Goal: Task Accomplishment & Management: Manage account settings

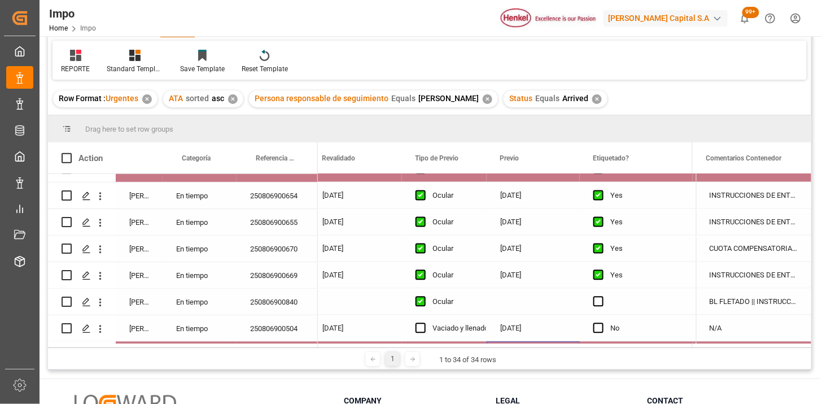
scroll to position [708, 0]
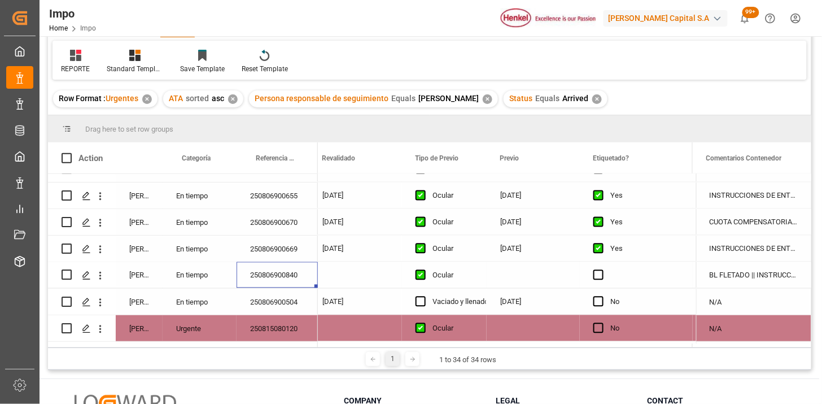
click at [740, 283] on div "BL FLETADO || INSTRUCCIONES DE ENTREGA" at bounding box center [753, 275] width 115 height 26
click at [740, 282] on div "BL FLETADO || INSTRUCCIONES DE ENTREGA" at bounding box center [753, 275] width 115 height 26
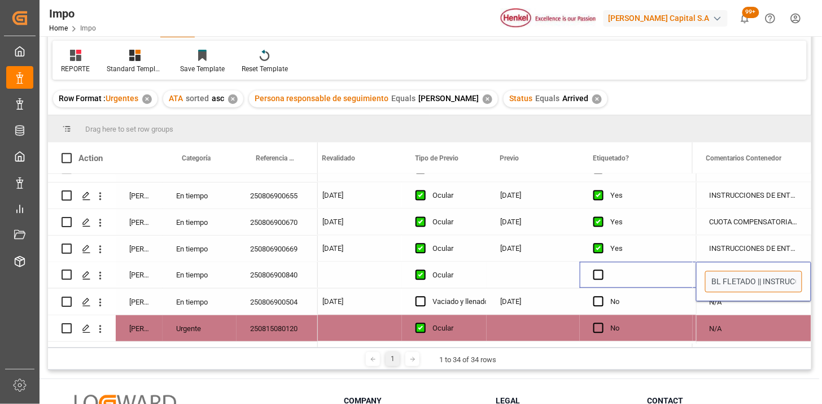
drag, startPoint x: 760, startPoint y: 279, endPoint x: 653, endPoint y: 270, distance: 107.1
click at [653, 270] on div "Martha Gonzalez En tiempo 250806900385 Martha Gonzalez En tiempo 250806900384 M…" at bounding box center [429, 258] width 763 height 169
type input "INSTRUCCIONES DE ENTREGA"
click at [562, 277] on div "Press SPACE to select this row." at bounding box center [533, 275] width 93 height 26
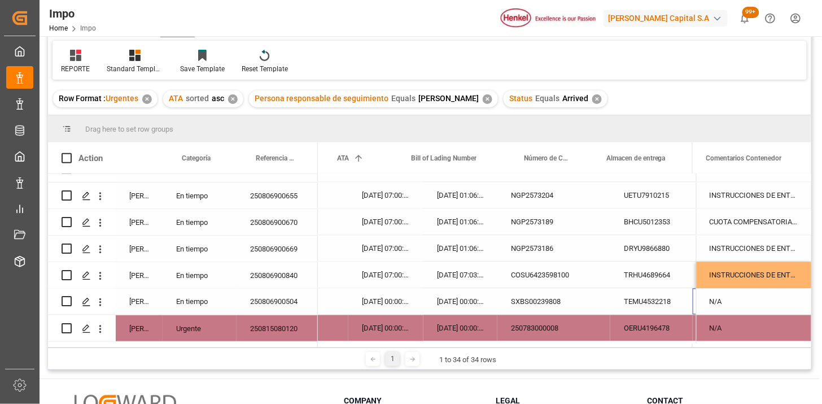
scroll to position [0, 214]
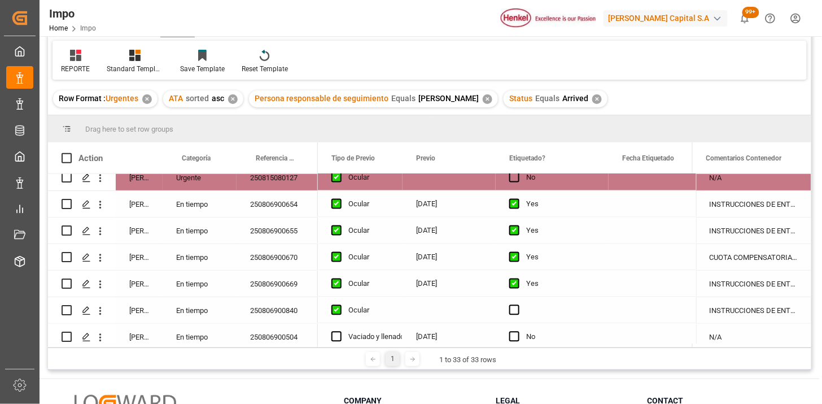
click at [713, 257] on div "CUOTA COMPENSATORIA || CCP || INSTRUCCIONES DE ENTREGA" at bounding box center [753, 257] width 115 height 26
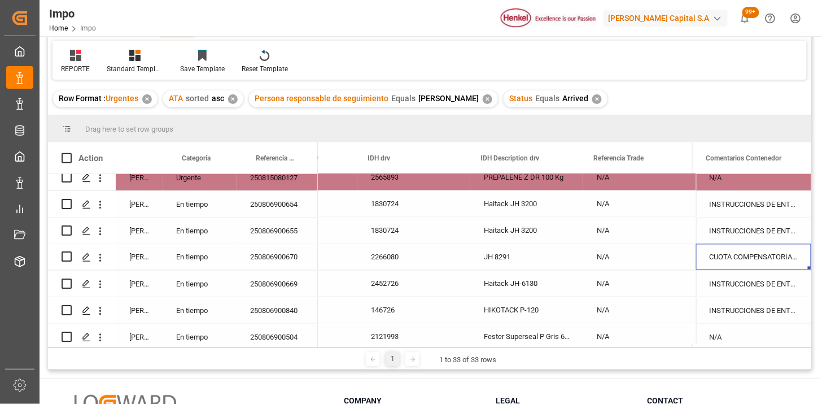
click at [713, 257] on div "CUOTA COMPENSATORIA || CCP || INSTRUCCIONES DE ENTREGA" at bounding box center [753, 257] width 115 height 26
click at [729, 261] on input "CUOTA COMPENSATORIA || CCP || INSTRUCCIONES DE ENTREGA" at bounding box center [753, 263] width 97 height 21
click at [600, 271] on div "N/A" at bounding box center [639, 283] width 113 height 26
click at [288, 272] on div "250806900669" at bounding box center [276, 283] width 81 height 26
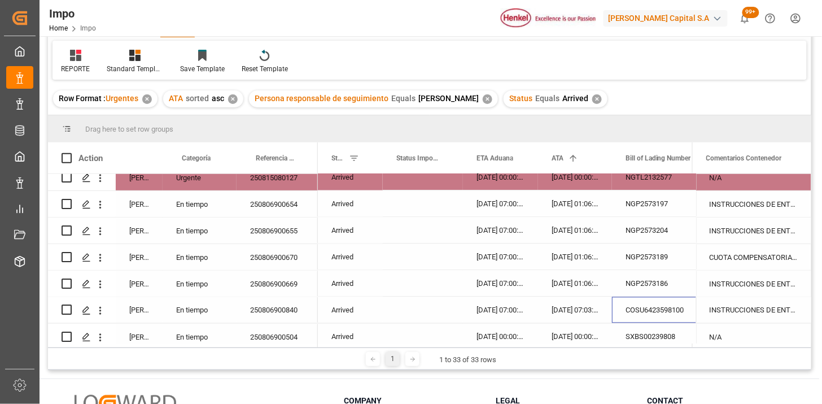
click at [621, 302] on div "COSU6423598100" at bounding box center [668, 310] width 113 height 26
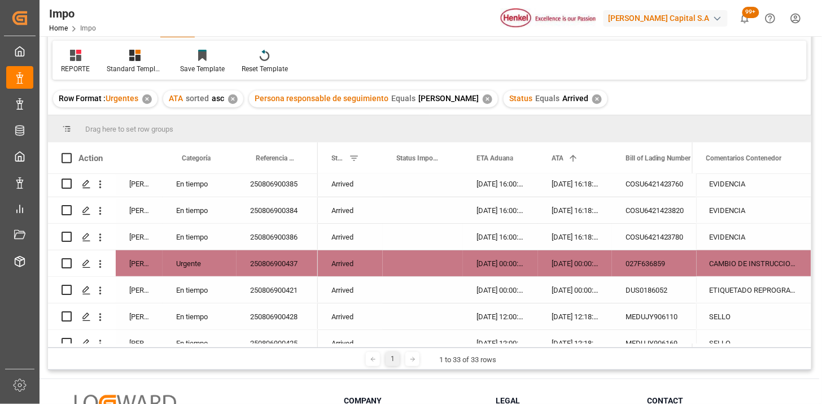
scroll to position [0, 0]
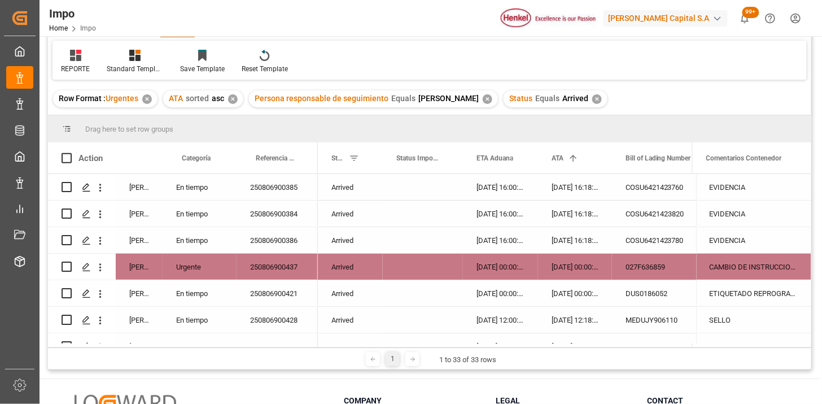
click at [594, 94] on div "✕" at bounding box center [597, 99] width 10 height 10
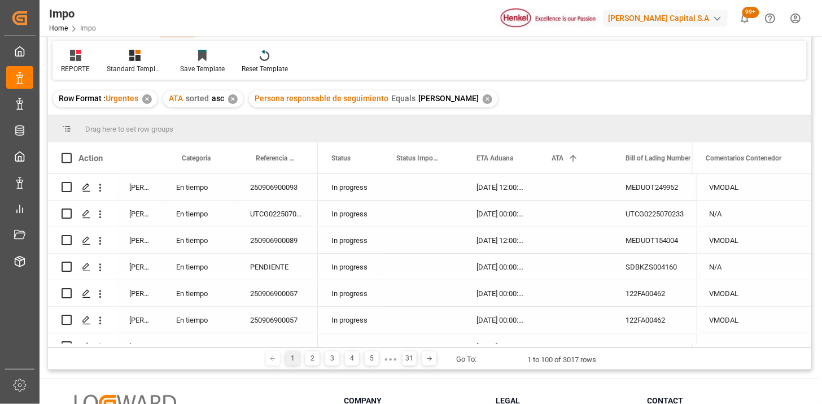
click at [275, 195] on div "250906900093" at bounding box center [276, 187] width 81 height 26
click at [328, 187] on div "In progress" at bounding box center [350, 187] width 65 height 26
click at [363, 160] on span at bounding box center [364, 158] width 10 height 10
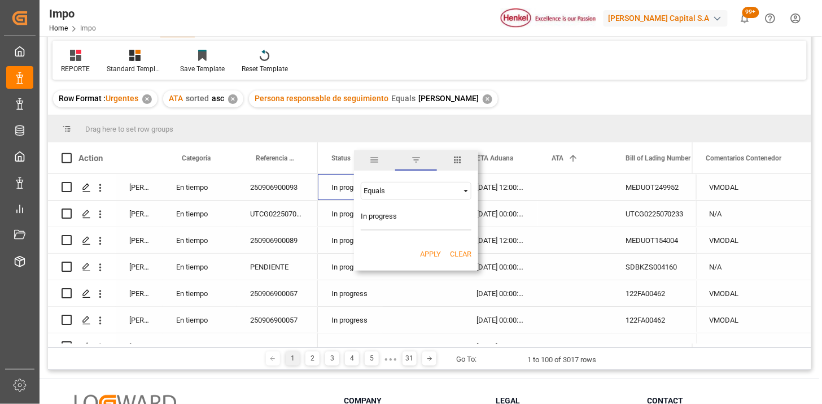
type input "In progress"
click at [437, 250] on button "Apply" at bounding box center [430, 253] width 21 height 11
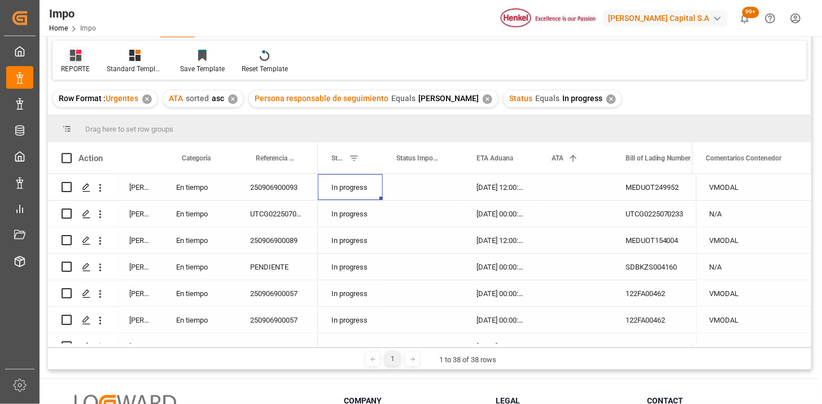
click at [75, 56] on icon at bounding box center [75, 55] width 11 height 11
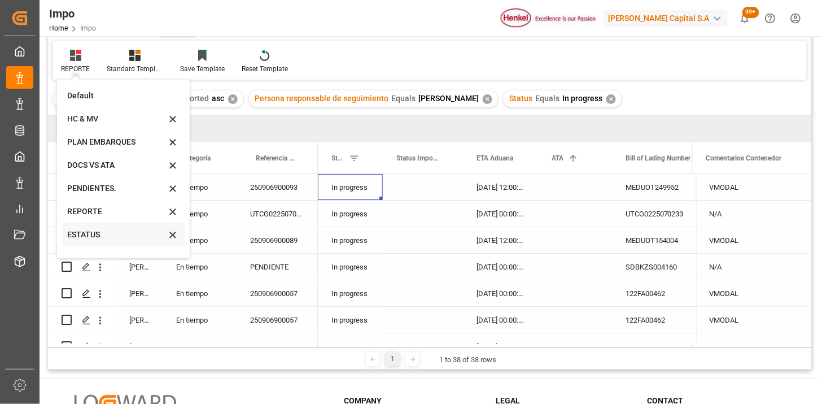
click at [115, 234] on div "ESTATUS" at bounding box center [116, 235] width 99 height 12
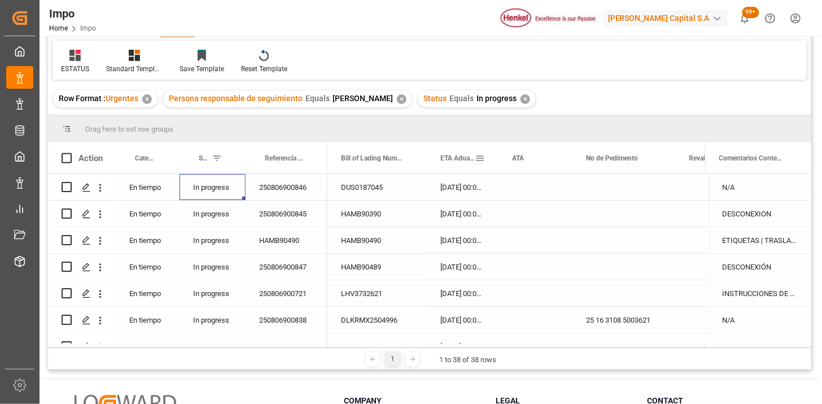
click at [453, 164] on div "ETA Aduana" at bounding box center [457, 157] width 34 height 31
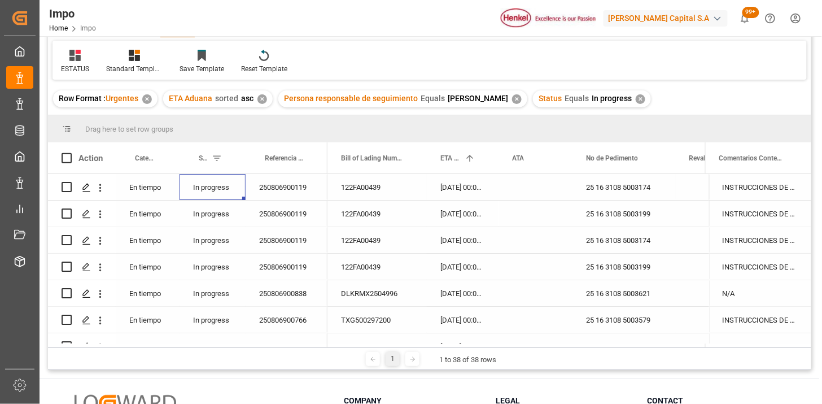
click at [337, 188] on div "122FA00439" at bounding box center [376, 187] width 99 height 26
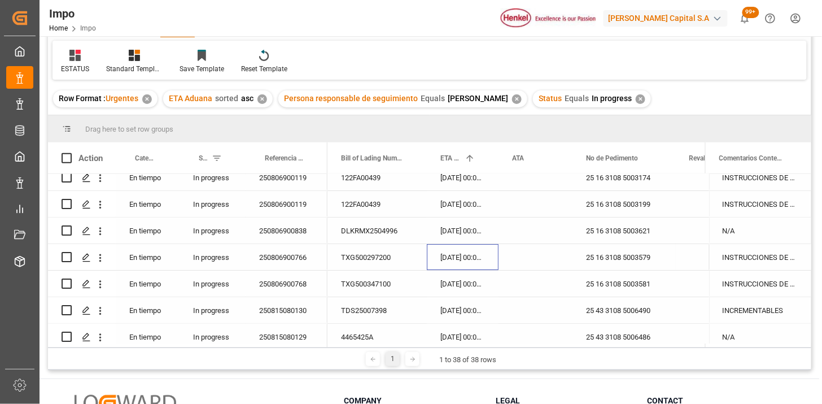
click at [449, 256] on div "13-08-2025 00:00:00" at bounding box center [463, 257] width 72 height 26
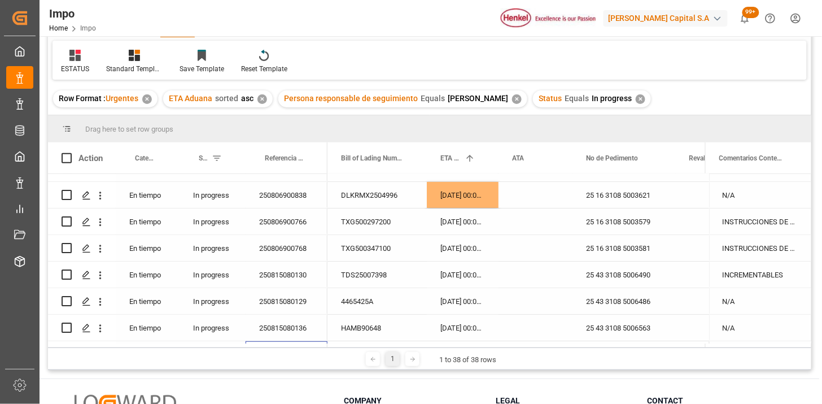
scroll to position [125, 0]
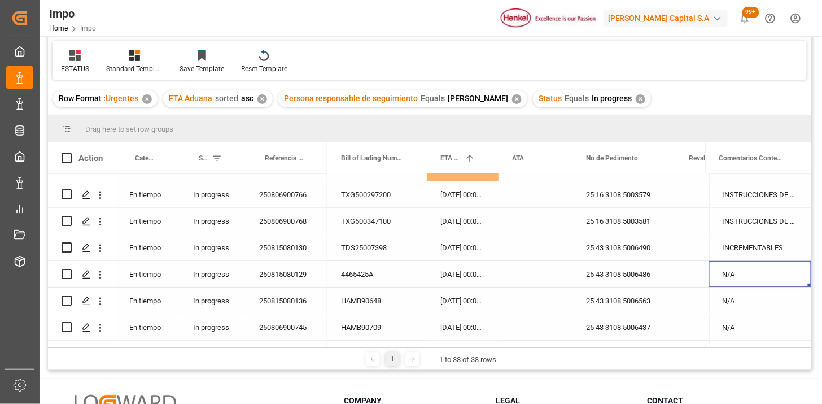
click at [738, 279] on div "N/A" at bounding box center [760, 274] width 102 height 26
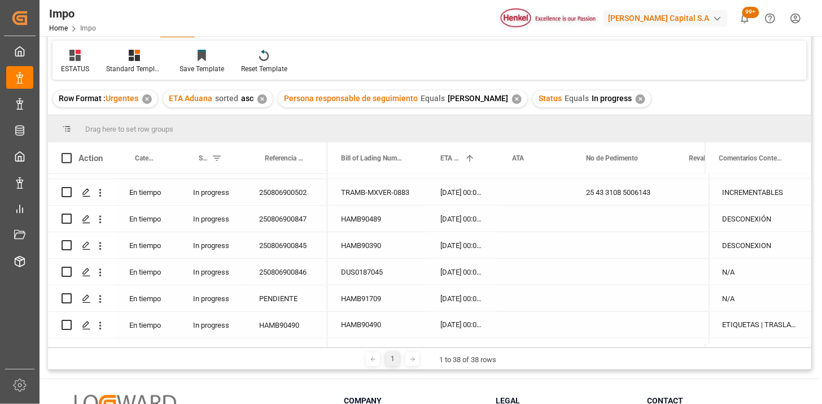
scroll to position [535, 0]
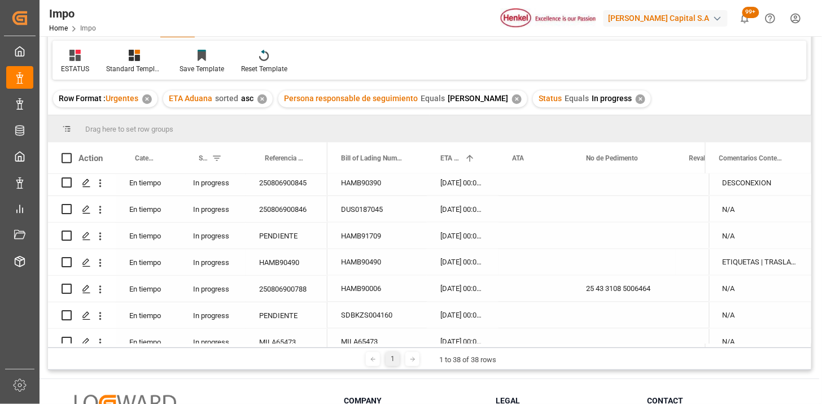
click at [278, 254] on div "HAMB90490" at bounding box center [287, 262] width 82 height 26
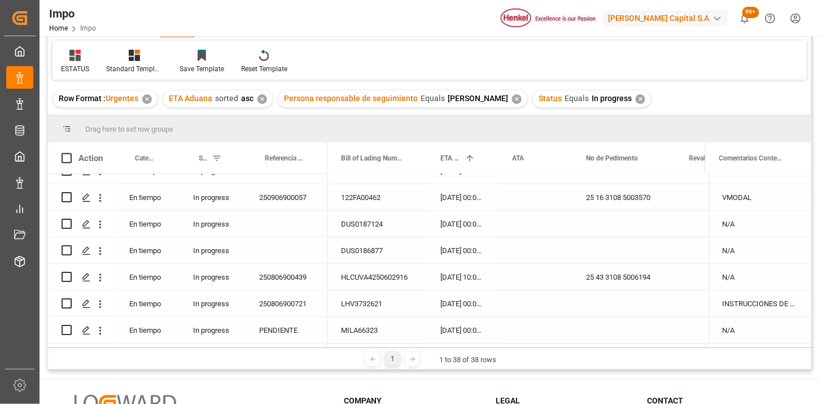
scroll to position [126, 0]
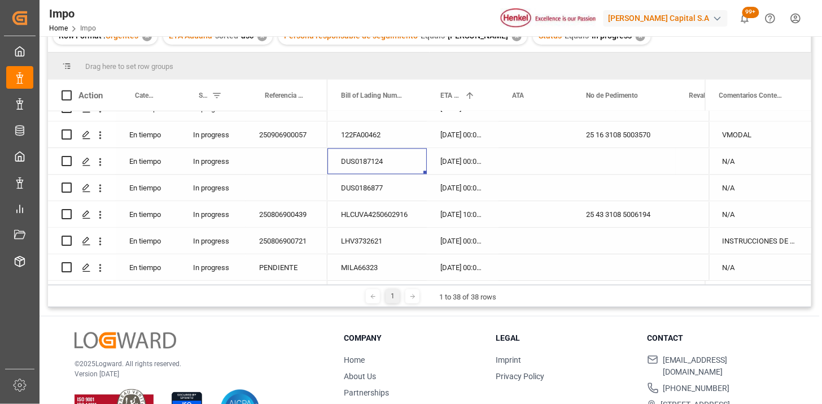
click at [391, 165] on div "DUS0187124" at bounding box center [376, 161] width 99 height 26
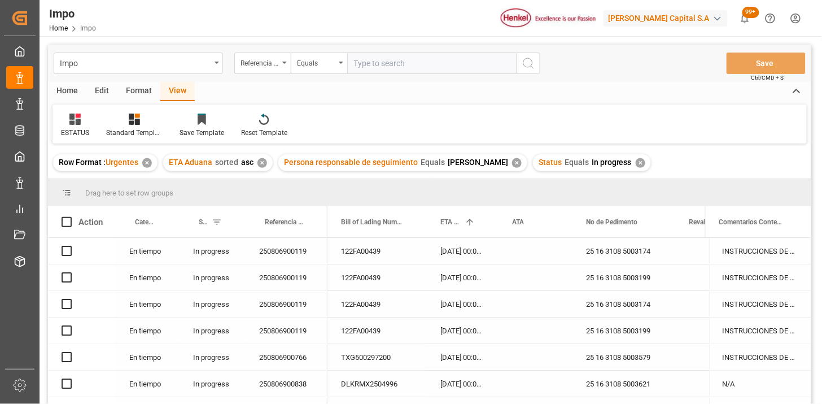
scroll to position [805, 0]
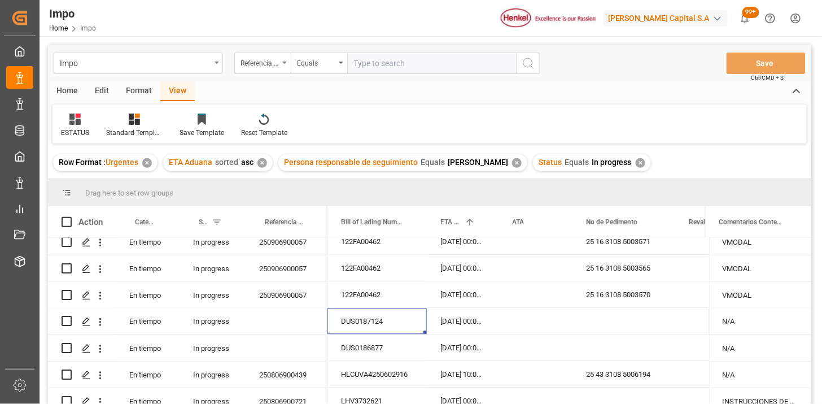
drag, startPoint x: 636, startPoint y: 162, endPoint x: 617, endPoint y: 167, distance: 18.6
click at [636, 165] on div "✕" at bounding box center [641, 163] width 10 height 10
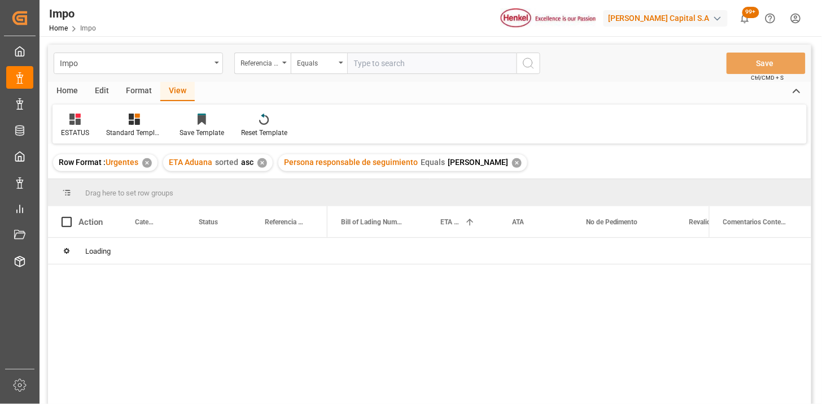
click at [515, 163] on div "✕" at bounding box center [517, 163] width 10 height 10
click at [262, 163] on div "✕" at bounding box center [262, 163] width 10 height 10
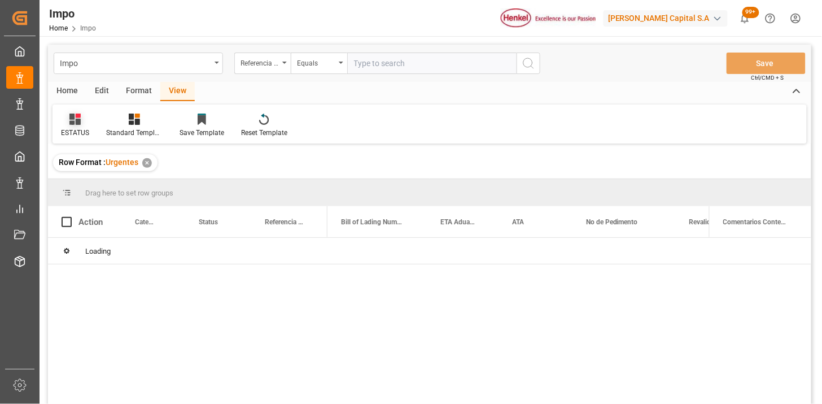
click at [78, 117] on icon at bounding box center [74, 118] width 11 height 11
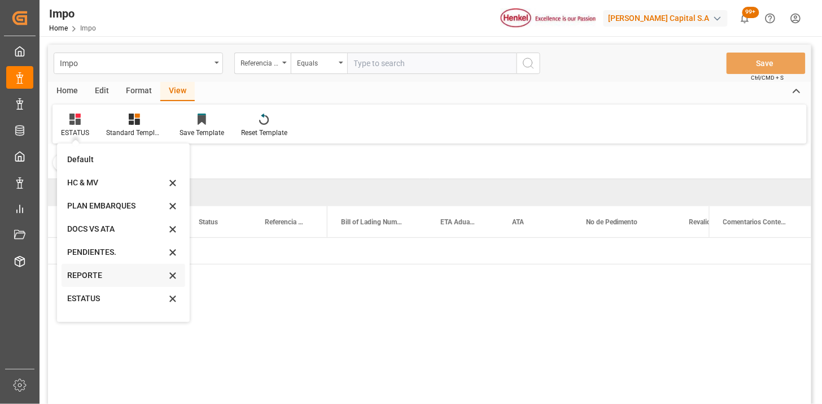
click at [100, 275] on div "REPORTE" at bounding box center [116, 275] width 99 height 12
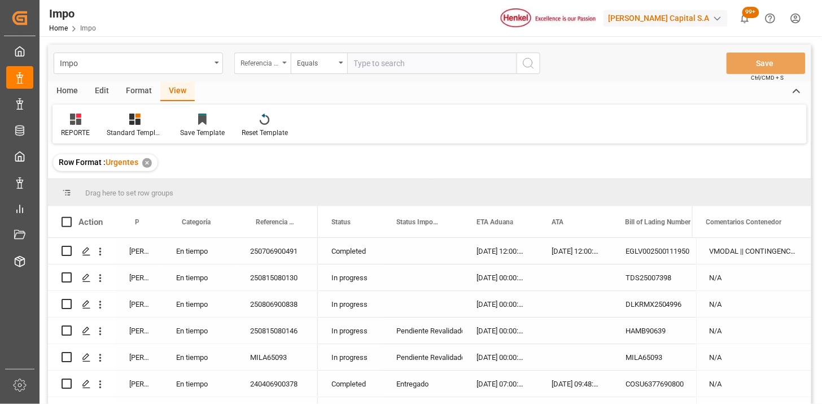
click at [265, 66] on div "Referencia Leschaco" at bounding box center [259, 61] width 38 height 13
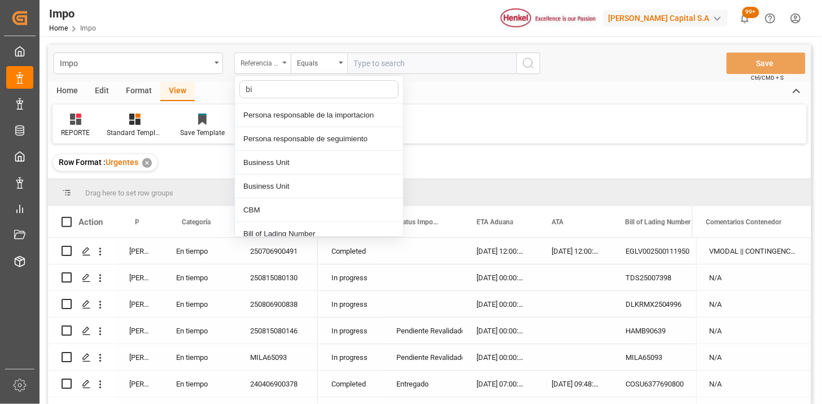
type input "bil"
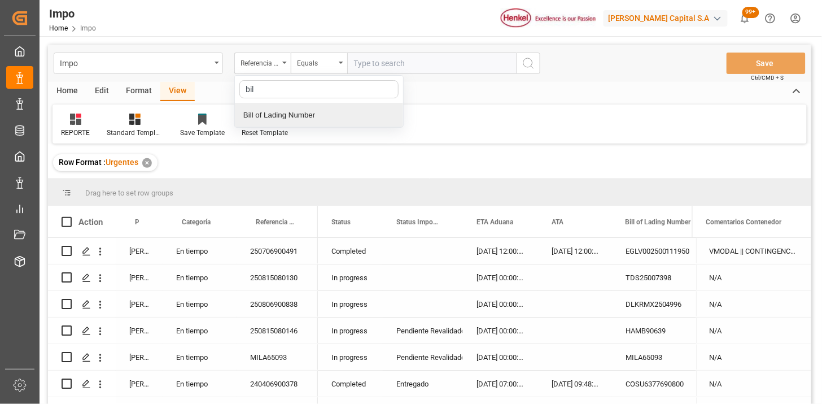
drag, startPoint x: 284, startPoint y: 114, endPoint x: 366, endPoint y: 78, distance: 88.9
click at [286, 112] on div "Bill of Lading Number" at bounding box center [319, 115] width 168 height 24
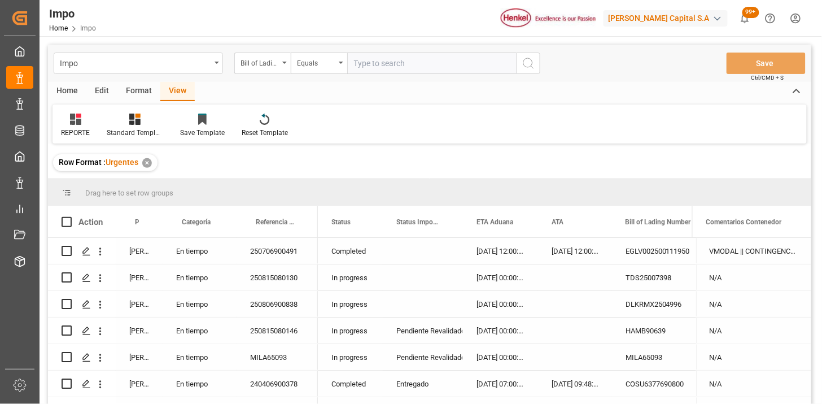
click at [388, 64] on input "text" at bounding box center [431, 62] width 169 height 21
paste input "HAMB91709"
type input "HAMB91709"
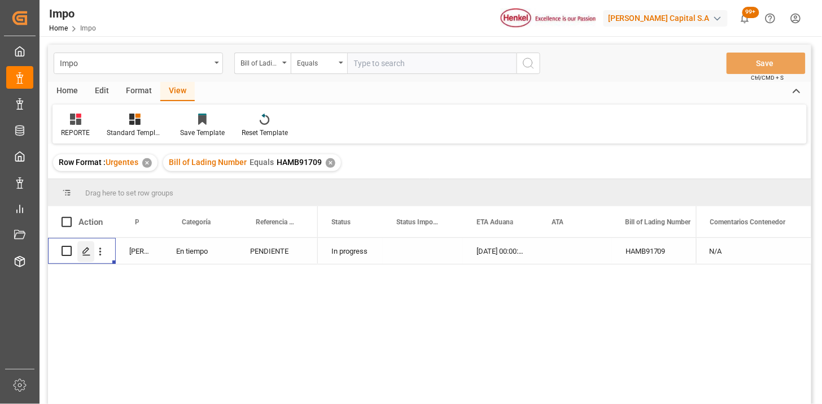
click at [88, 249] on icon "Press SPACE to select this row." at bounding box center [86, 251] width 9 height 9
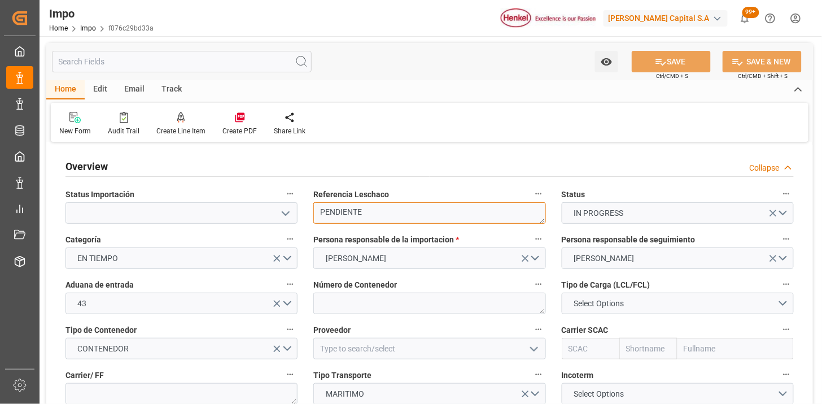
type input "[DATE]"
click at [403, 213] on textarea "PENDIENTE" at bounding box center [429, 212] width 232 height 21
paste textarea "HAMB91709"
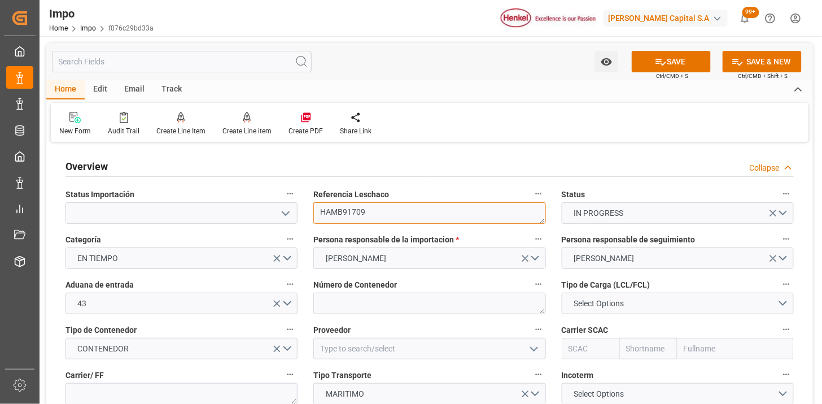
scroll to position [63, 0]
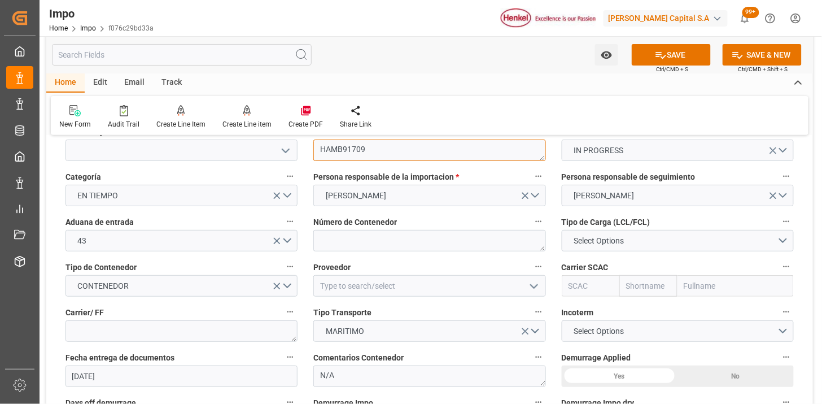
type textarea "HAMB91709"
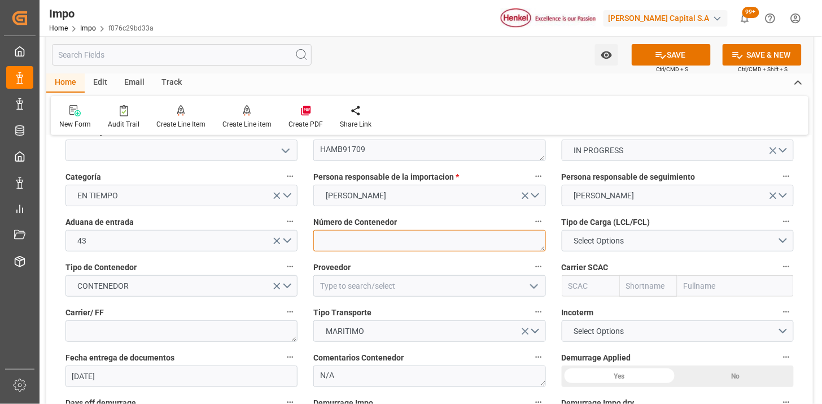
click at [331, 234] on textarea at bounding box center [429, 240] width 232 height 21
paste textarea "MSDU7723146"
type textarea "MSDU7723146"
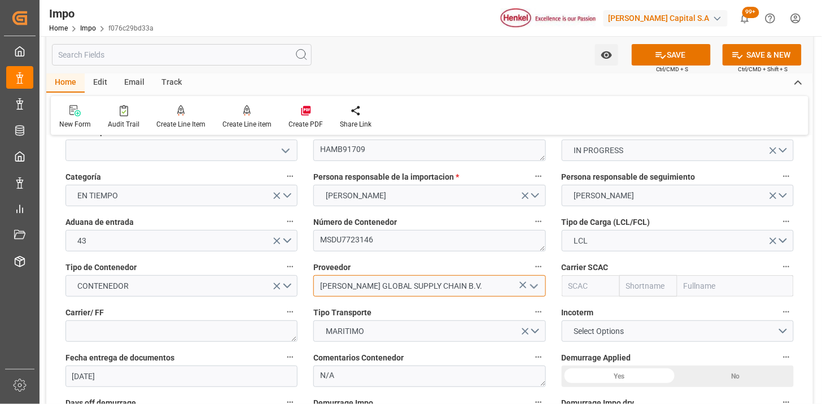
type input "HENKEL GLOBAL SUPPLY CHAIN B.V."
type input "MSCU"
type input "MSC"
type input "Mediterranean Shipping Company"
type input "MSCU"
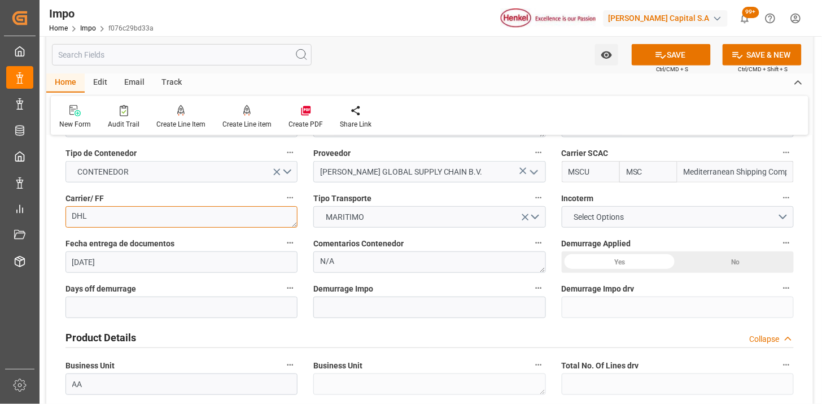
scroll to position [188, 0]
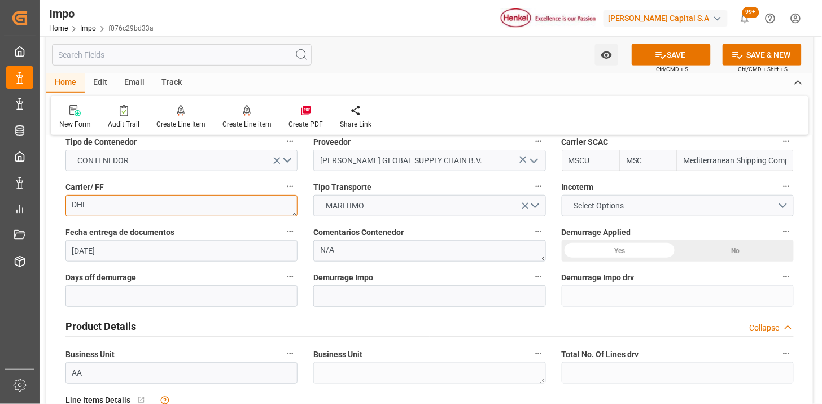
type textarea "DHL"
click at [594, 213] on button "Select Options" at bounding box center [678, 205] width 232 height 21
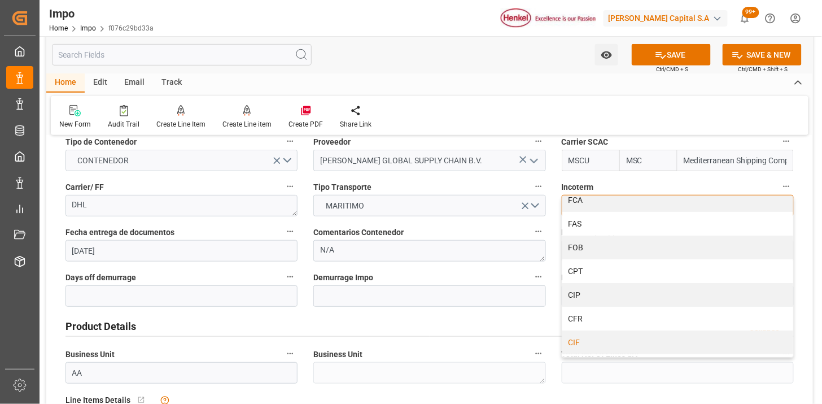
scroll to position [63, 0]
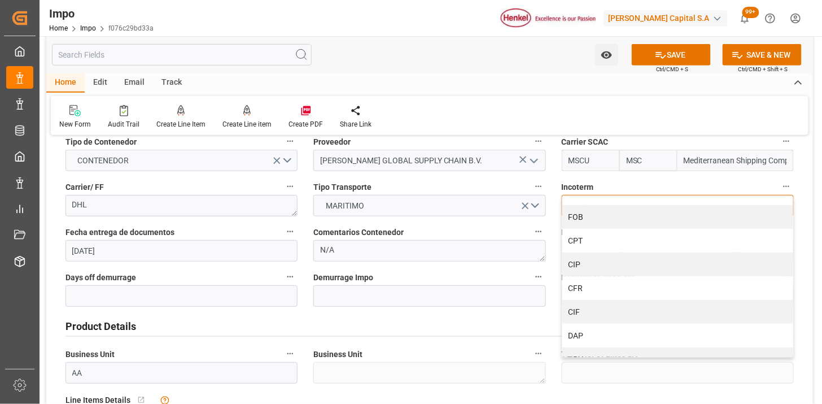
drag, startPoint x: 593, startPoint y: 239, endPoint x: 562, endPoint y: 248, distance: 32.5
click at [593, 240] on div "CPT" at bounding box center [677, 241] width 231 height 24
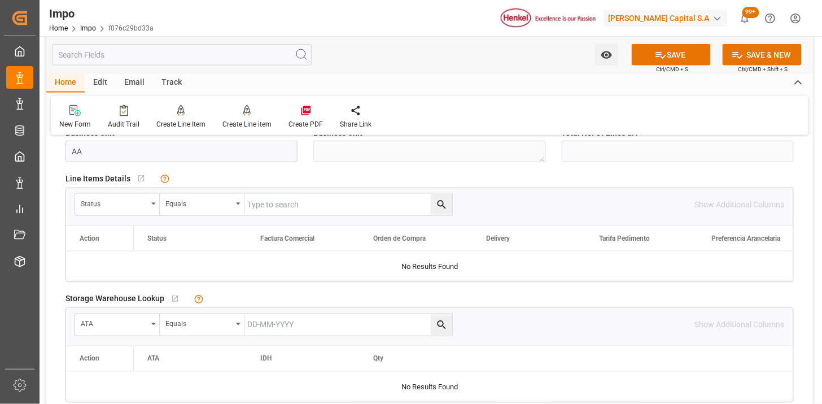
scroll to position [439, 0]
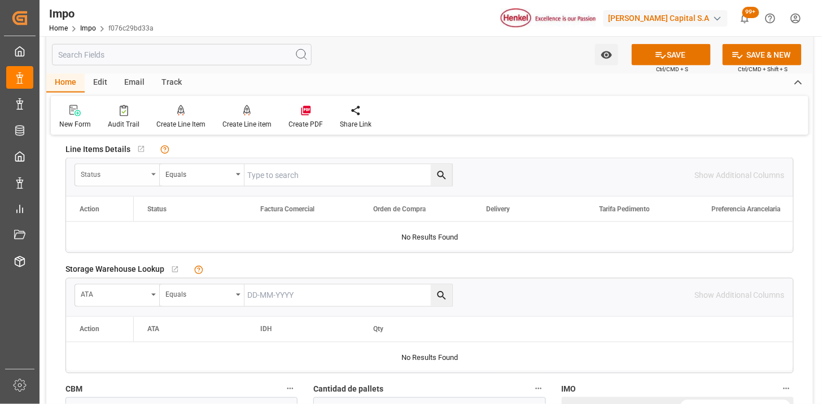
click at [134, 173] on div "Status" at bounding box center [114, 173] width 67 height 13
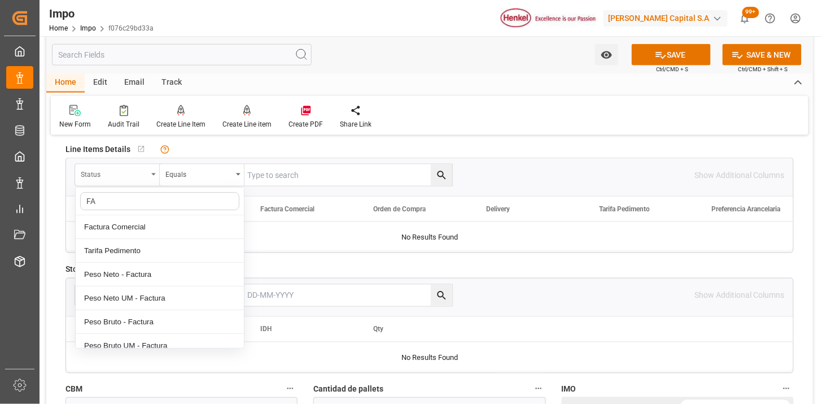
type input "FAC"
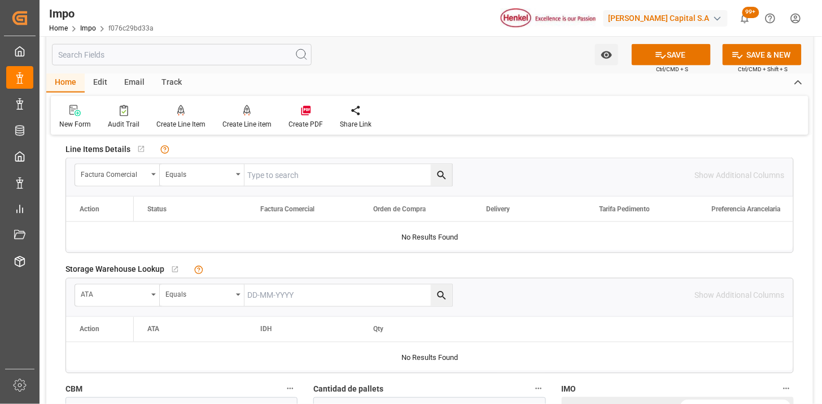
click at [314, 179] on input "text" at bounding box center [348, 174] width 208 height 21
paste input "196906624"
type input "196906624"
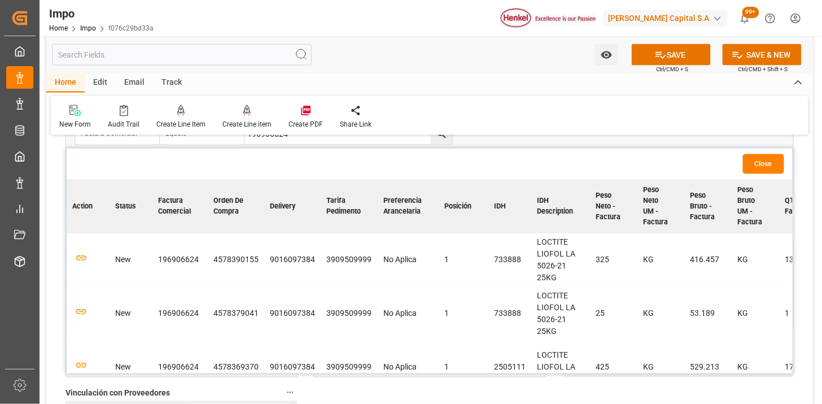
scroll to position [501, 0]
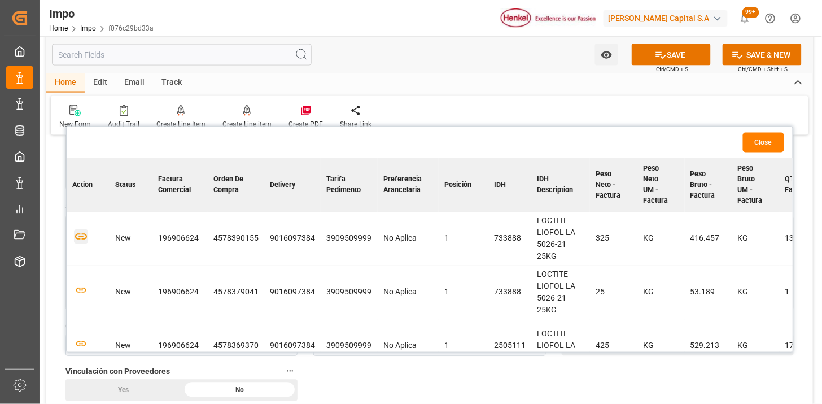
click at [81, 232] on icon "button" at bounding box center [81, 237] width 14 height 14
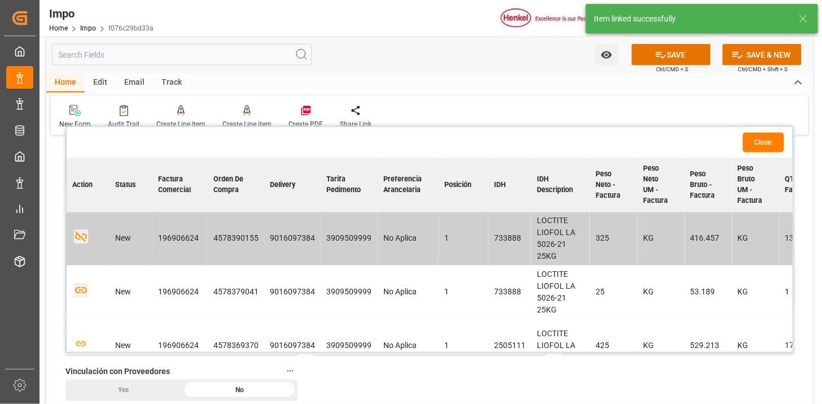
click at [81, 291] on icon "button" at bounding box center [81, 290] width 14 height 14
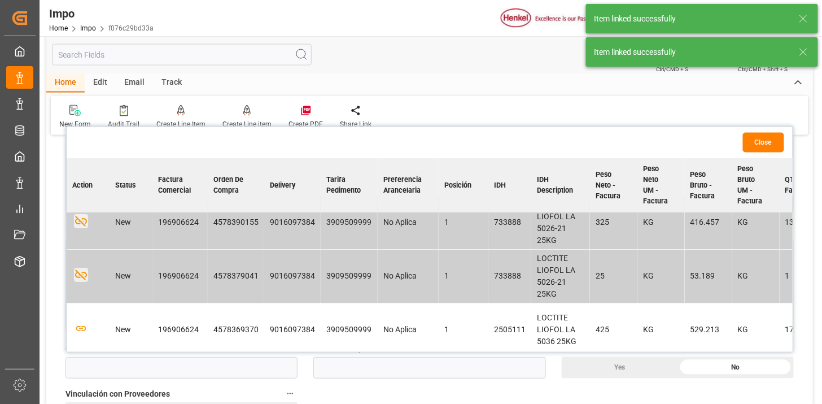
scroll to position [25, 0]
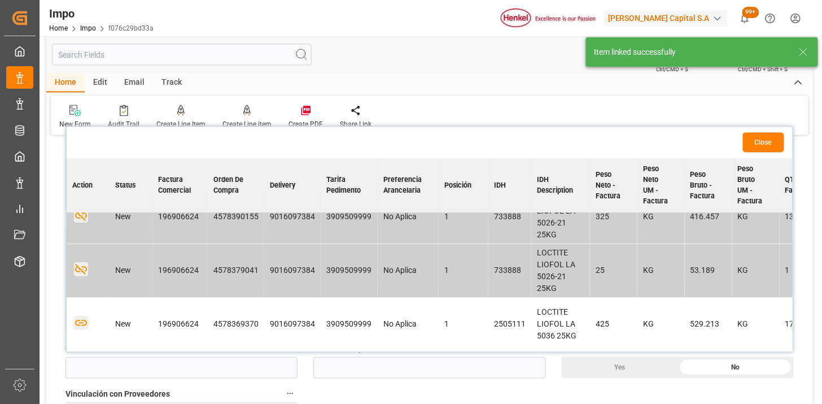
click at [82, 321] on icon "button" at bounding box center [81, 323] width 12 height 6
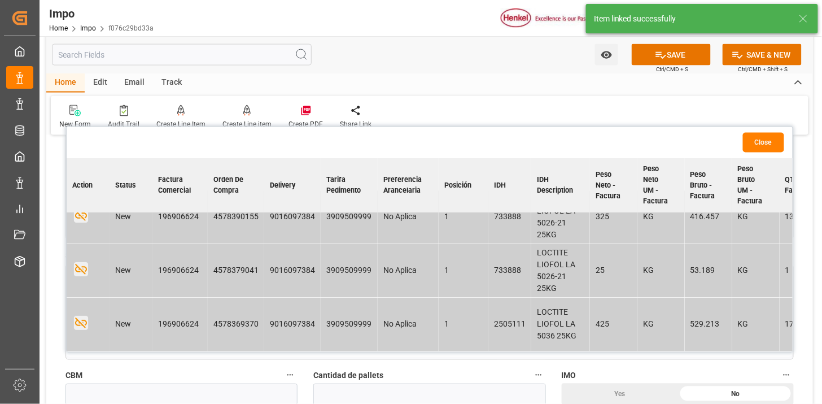
click at [750, 137] on button "Close" at bounding box center [763, 143] width 41 height 20
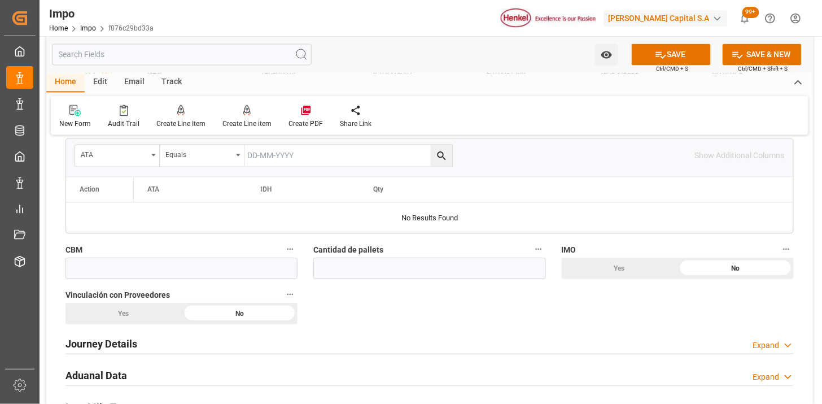
scroll to position [690, 0]
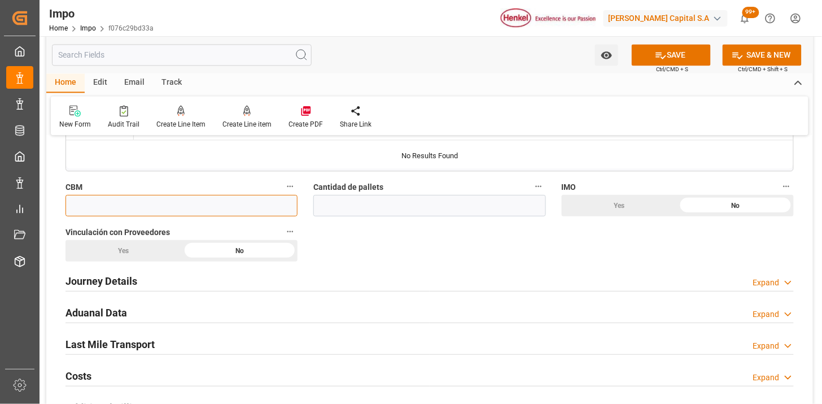
click at [226, 209] on input "text" at bounding box center [181, 205] width 232 height 21
paste input "2.969"
type input "2.969"
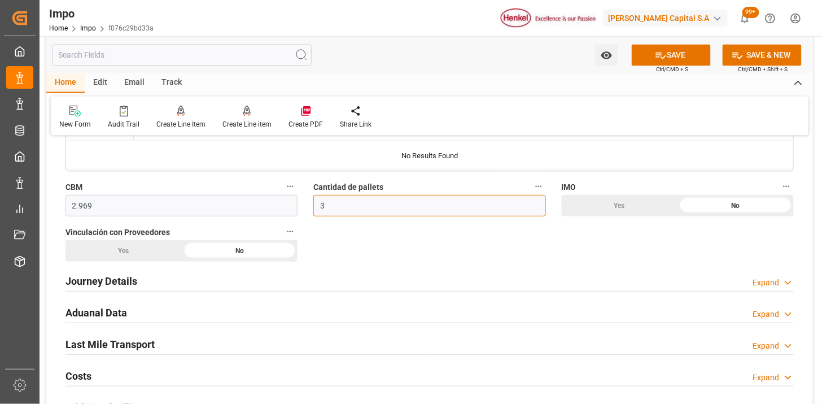
type input "3"
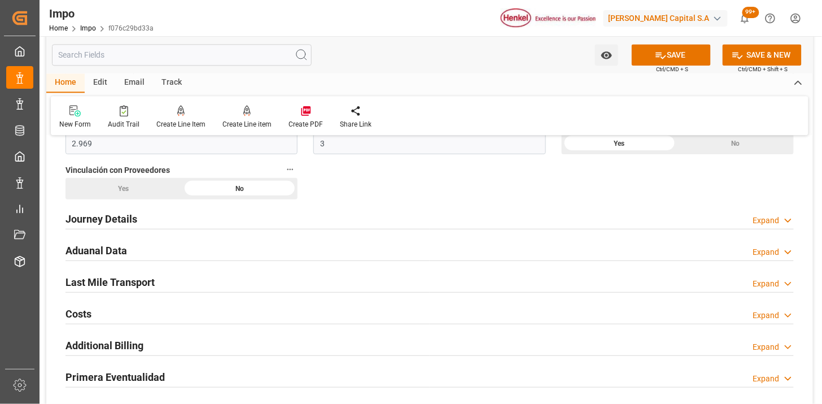
scroll to position [752, 0]
click at [131, 218] on h2 "Journey Details" at bounding box center [101, 218] width 72 height 15
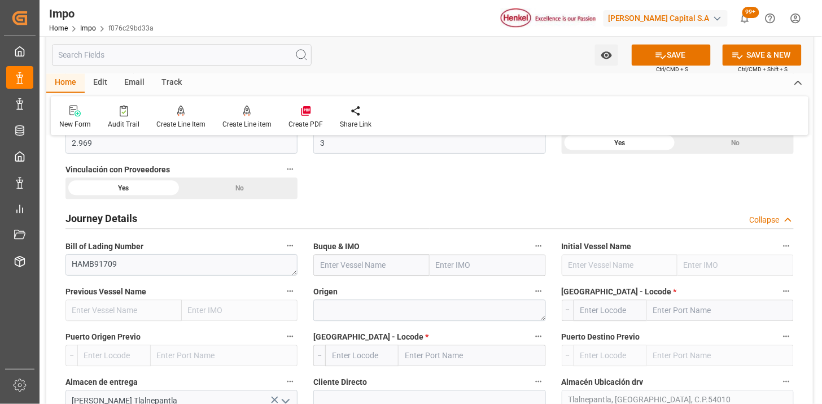
click at [331, 274] on input "text" at bounding box center [371, 264] width 116 height 21
paste input "HENRIKA SCHULTE"
type input "HENRIKA SCHULTE"
type input "9535163"
type input "HENRIKA SCHULTE"
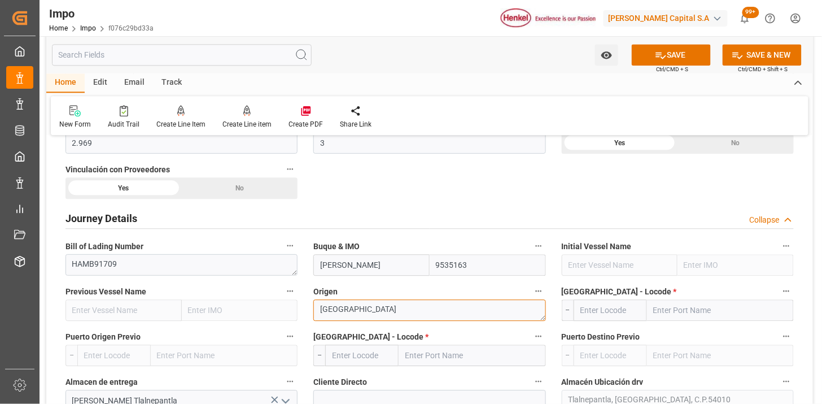
type textarea "ALEMANIA"
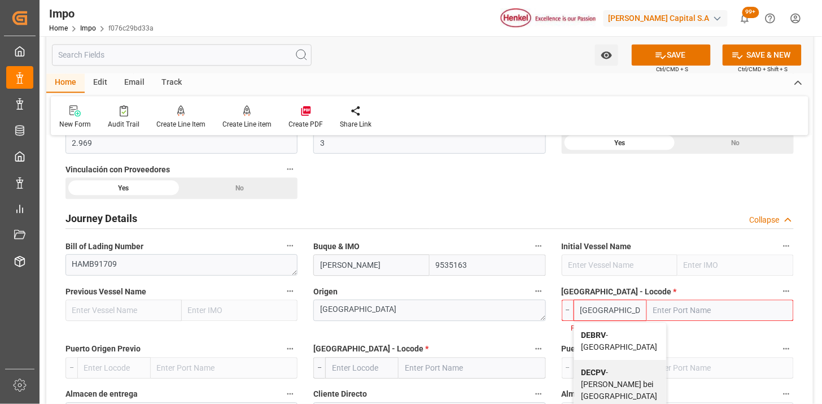
type input "DEBRV"
type input "Bremerhaven"
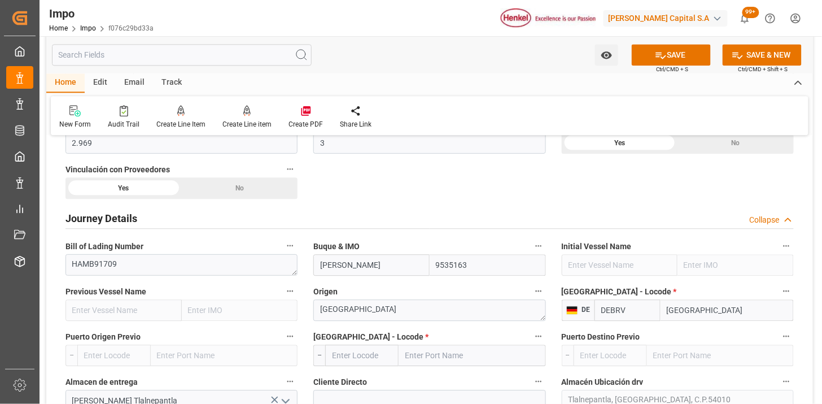
type input "DEBRV"
type input "MXVER"
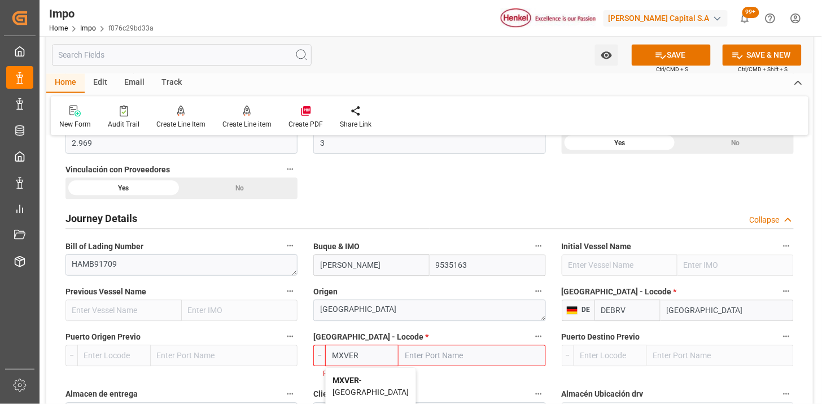
type input "Veracruz"
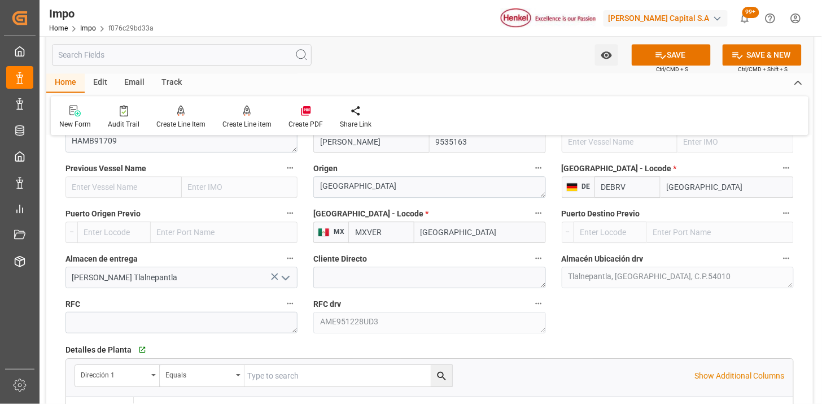
scroll to position [878, 0]
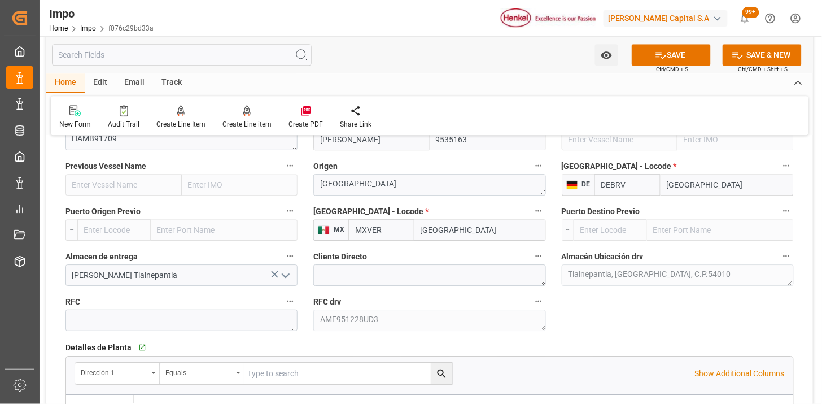
type input "MXVER"
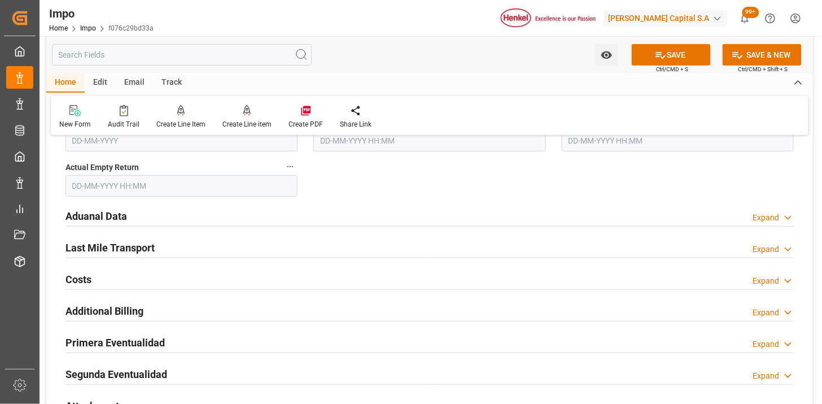
scroll to position [1379, 0]
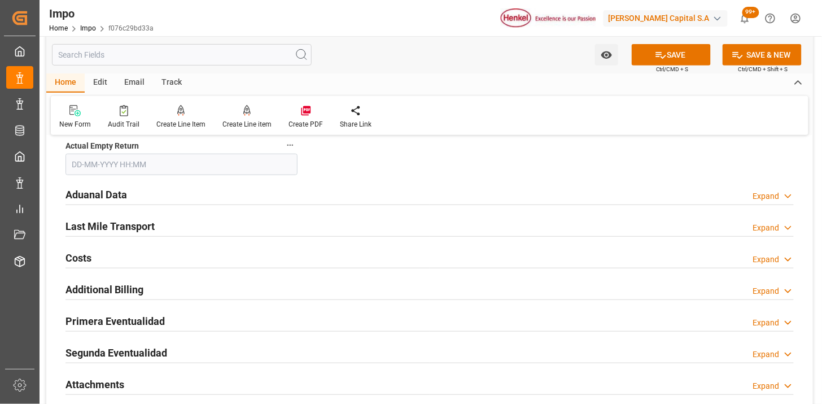
drag, startPoint x: 257, startPoint y: 200, endPoint x: 306, endPoint y: 228, distance: 56.1
click at [257, 199] on div "Aduanal Data Expand" at bounding box center [429, 193] width 728 height 21
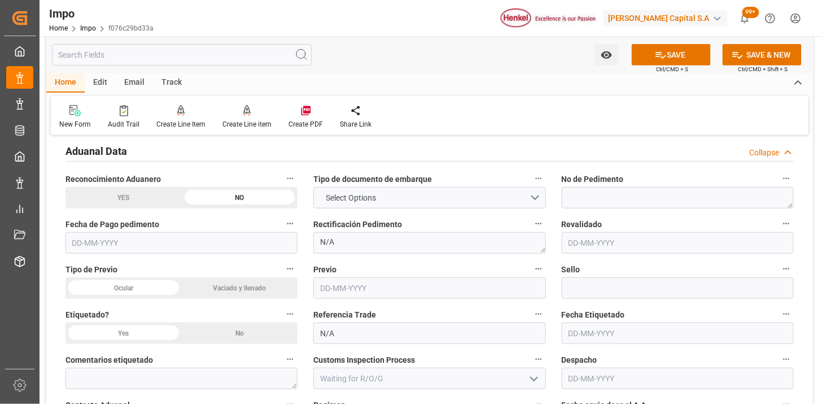
scroll to position [1442, 0]
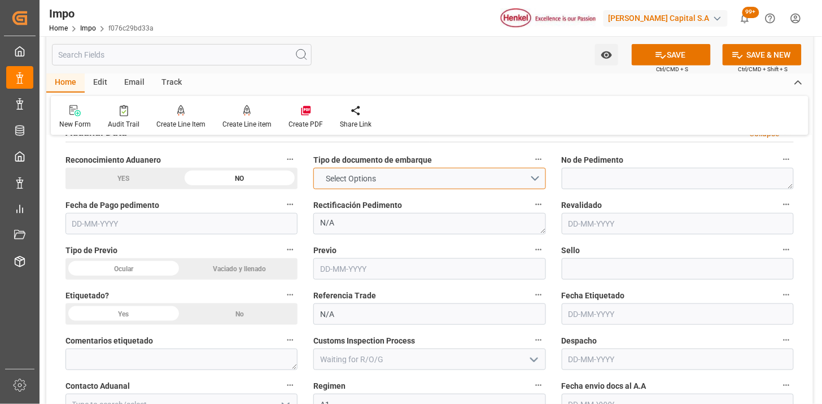
click at [326, 177] on span "Select Options" at bounding box center [351, 179] width 62 height 12
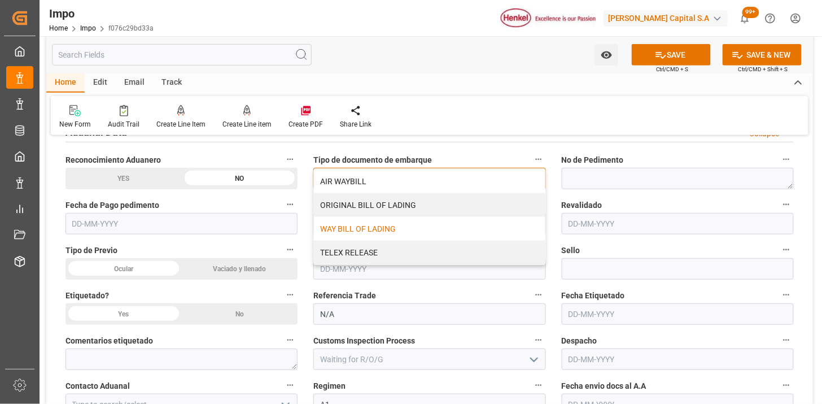
click at [345, 228] on div "WAY BILL OF LADING" at bounding box center [429, 229] width 231 height 24
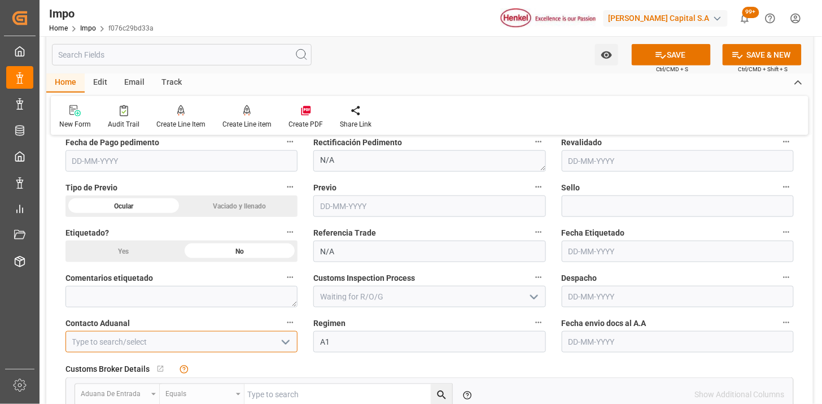
click at [172, 333] on input at bounding box center [181, 341] width 232 height 21
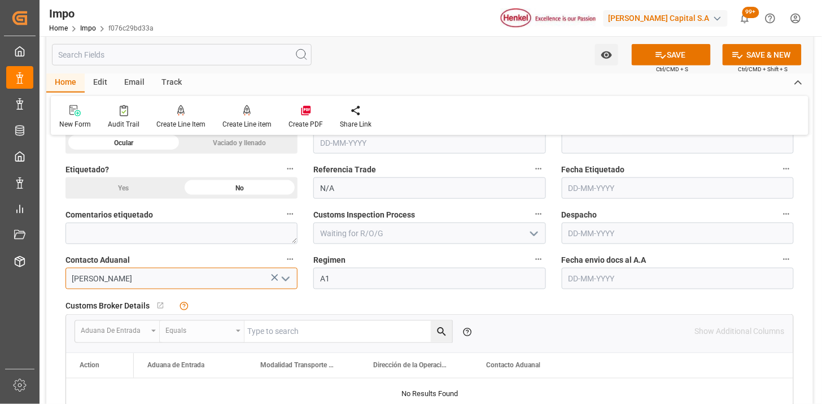
scroll to position [1630, 0]
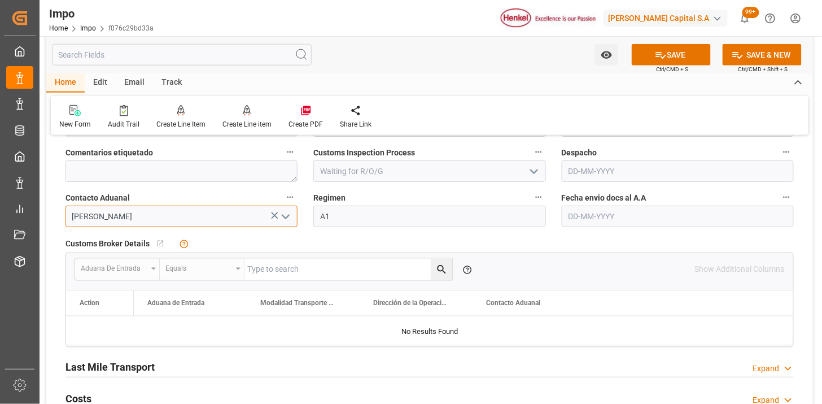
type input "[PERSON_NAME]"
click at [585, 216] on input "text" at bounding box center [678, 215] width 232 height 21
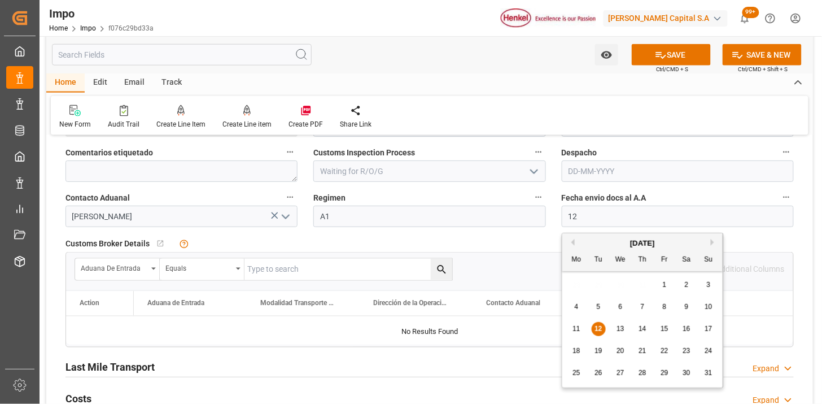
type input "[DATE]"
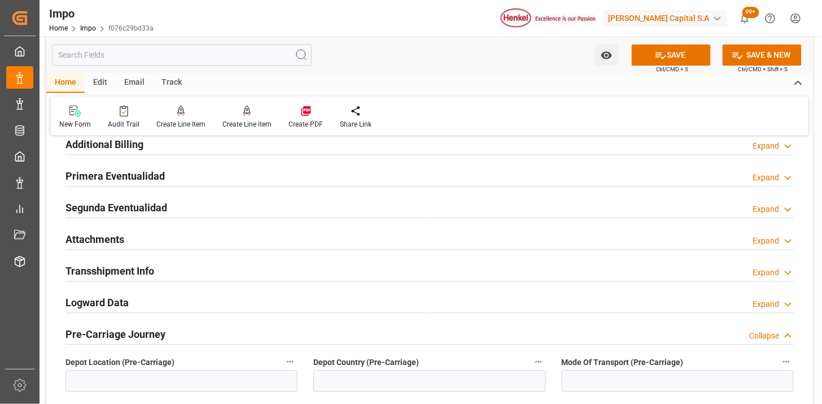
scroll to position [1944, 0]
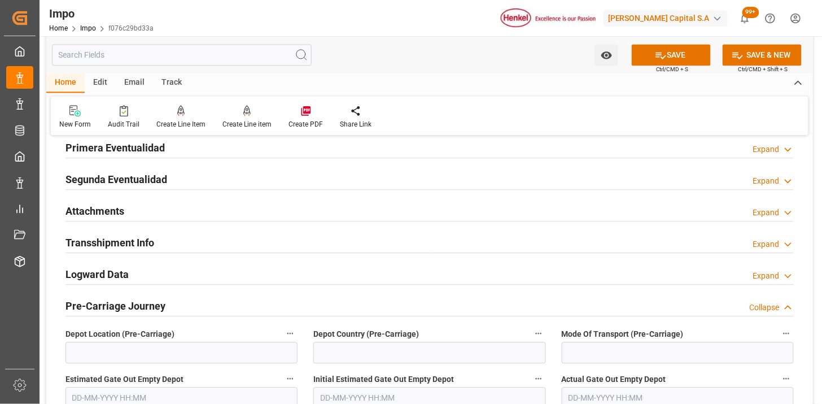
click at [200, 205] on div "Attachments Expand" at bounding box center [429, 209] width 728 height 21
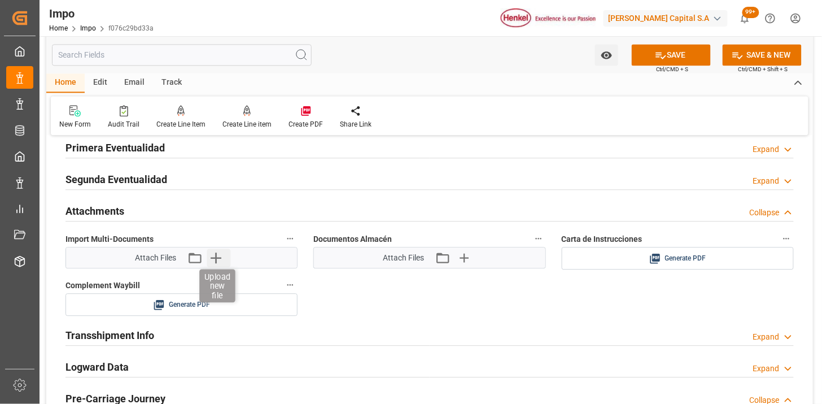
click at [219, 258] on icon "button" at bounding box center [216, 257] width 11 height 11
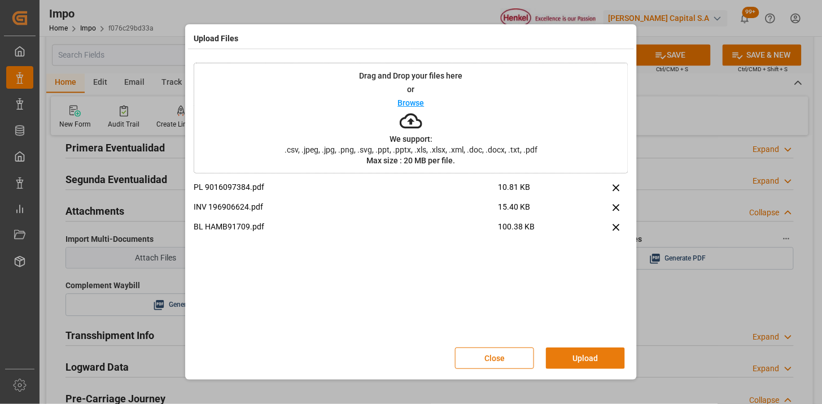
click at [571, 348] on button "Upload" at bounding box center [585, 357] width 79 height 21
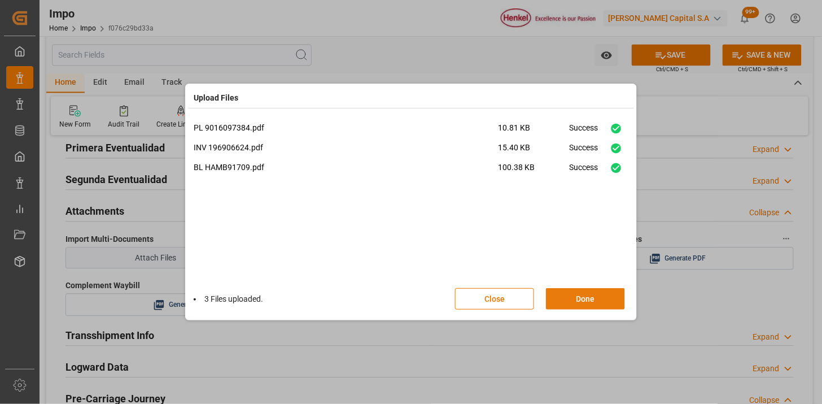
click at [583, 297] on button "Done" at bounding box center [585, 298] width 79 height 21
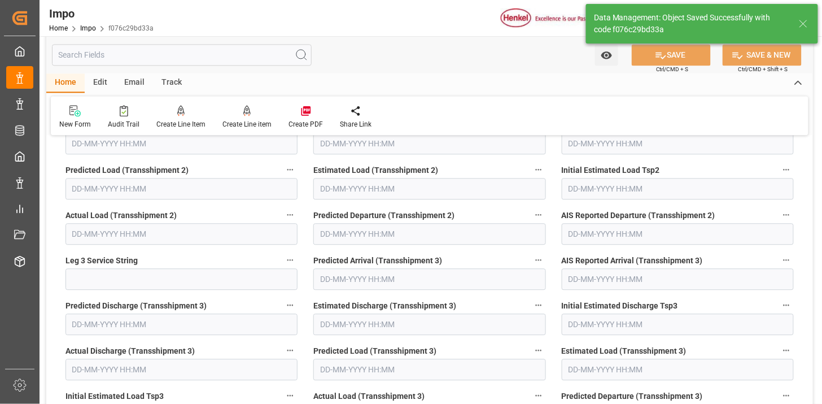
type textarea "AA"
type input "3"
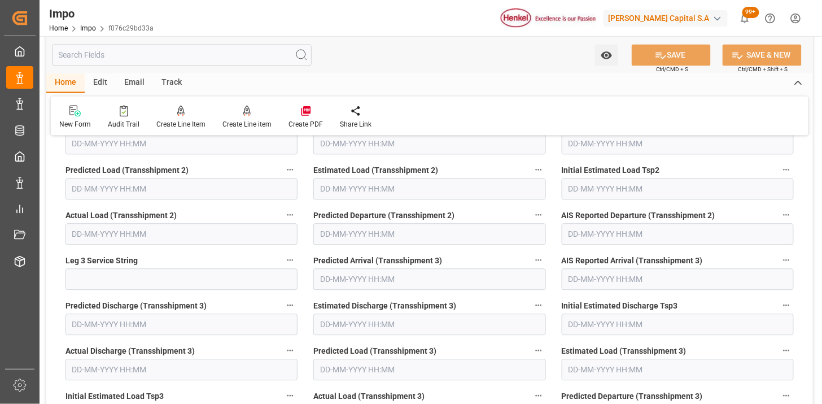
scroll to position [981, 0]
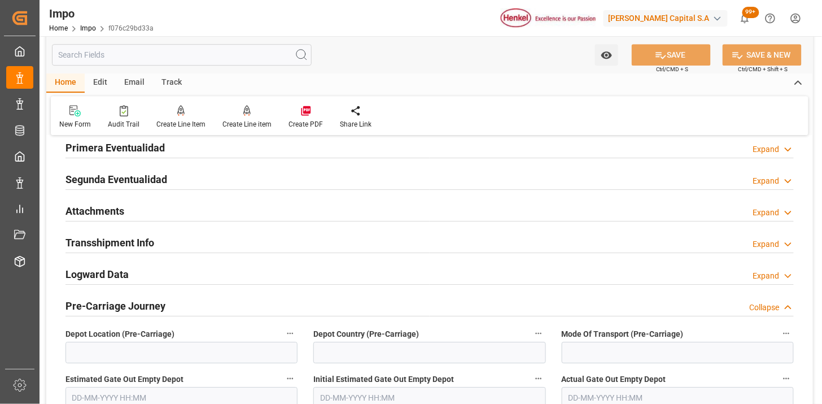
drag, startPoint x: 195, startPoint y: 207, endPoint x: 291, endPoint y: 122, distance: 127.2
click at [196, 208] on div "Attachments Expand" at bounding box center [429, 209] width 728 height 21
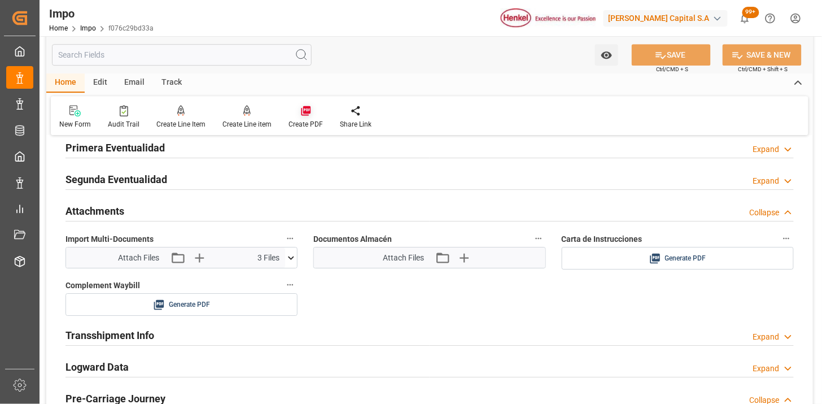
click at [306, 106] on icon at bounding box center [306, 111] width 10 height 10
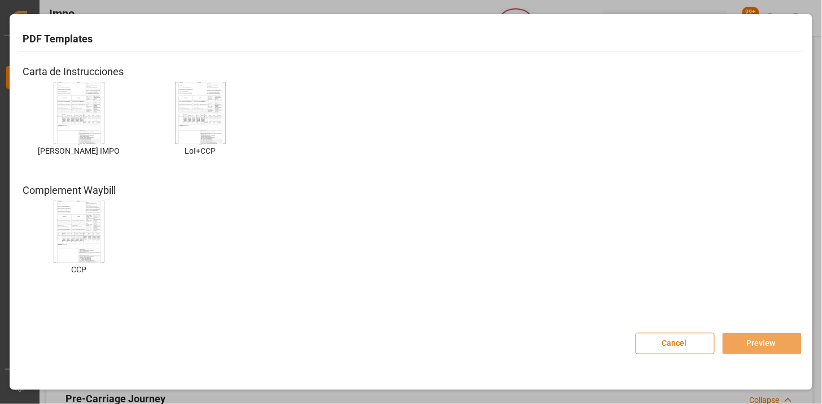
click at [88, 111] on img at bounding box center [78, 113] width 45 height 64
click at [88, 110] on img at bounding box center [78, 113] width 45 height 64
click at [755, 340] on button "Preview" at bounding box center [761, 342] width 79 height 21
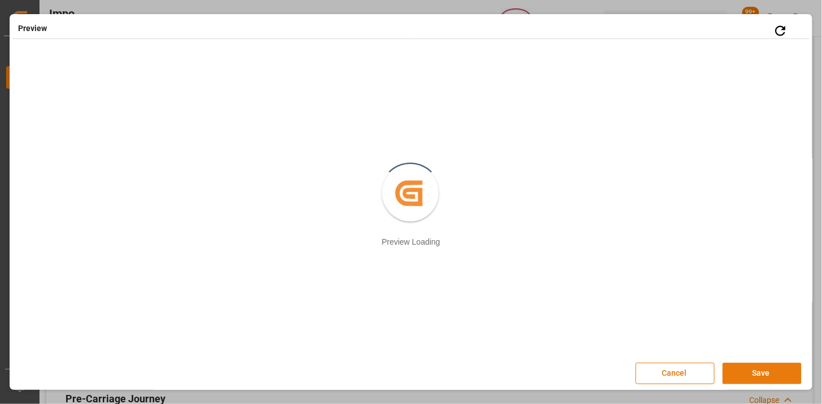
click at [746, 380] on button "Save" at bounding box center [761, 372] width 79 height 21
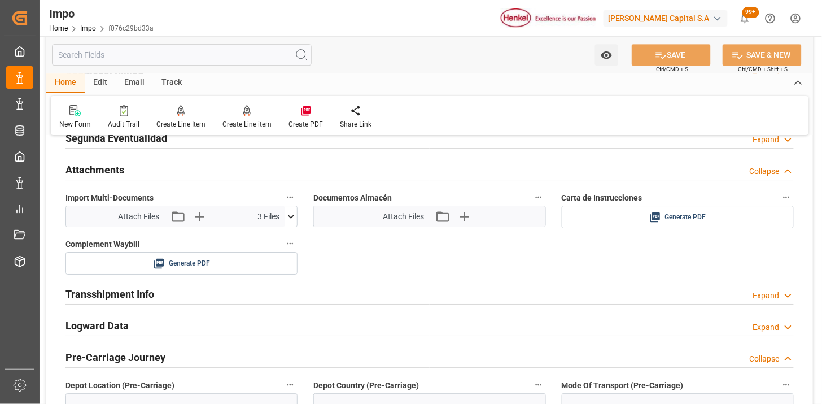
scroll to position [1044, 0]
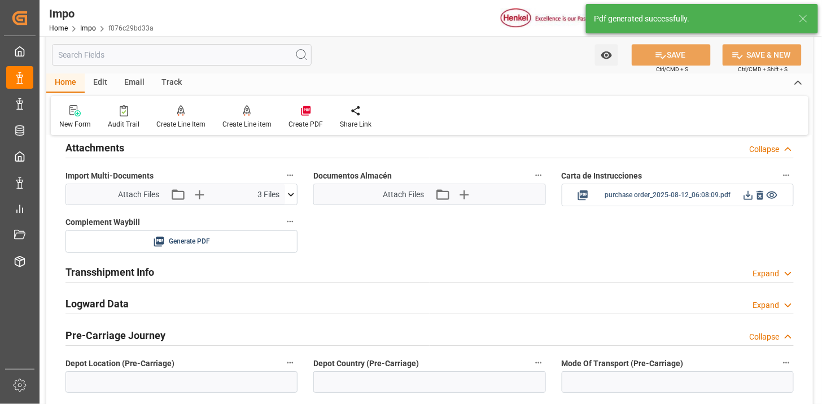
click at [747, 194] on icon at bounding box center [748, 195] width 12 height 12
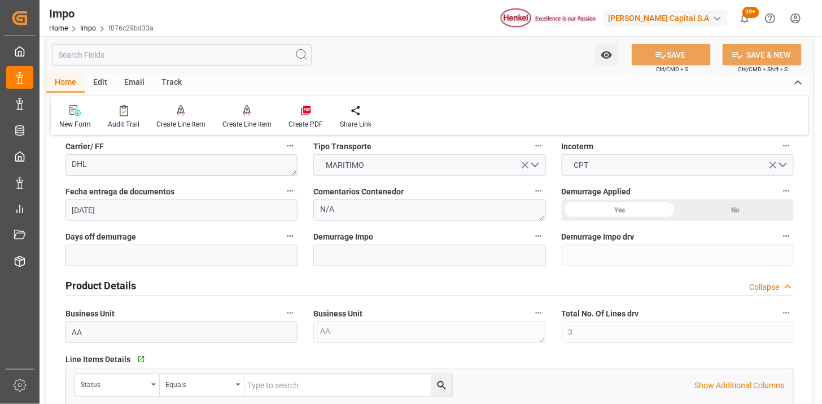
scroll to position [0, 0]
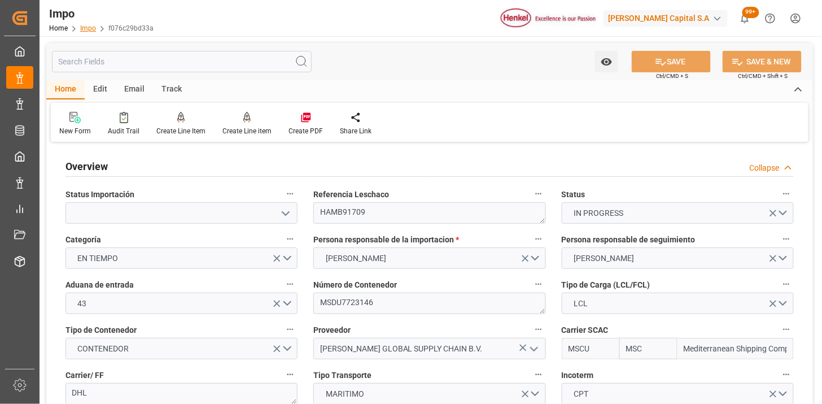
click at [91, 28] on link "Impo" at bounding box center [88, 28] width 16 height 8
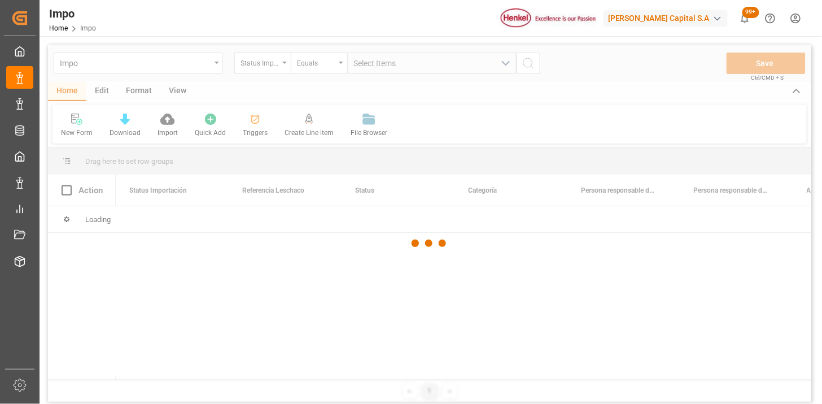
click at [181, 93] on div at bounding box center [429, 243] width 763 height 397
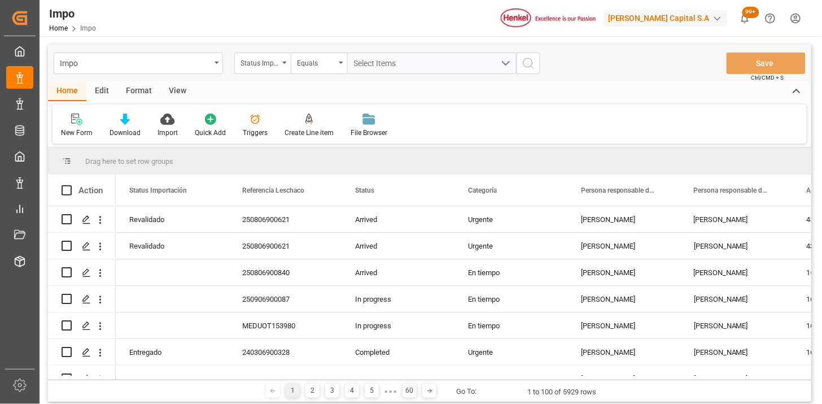
click at [181, 94] on div "View" at bounding box center [177, 91] width 34 height 19
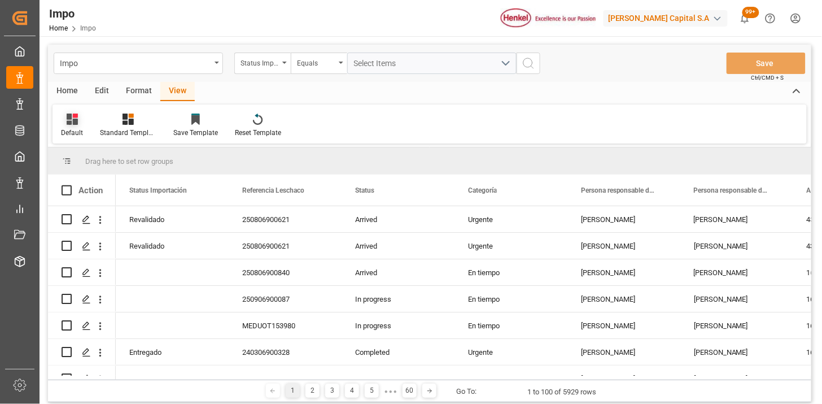
click at [81, 120] on div at bounding box center [72, 119] width 22 height 12
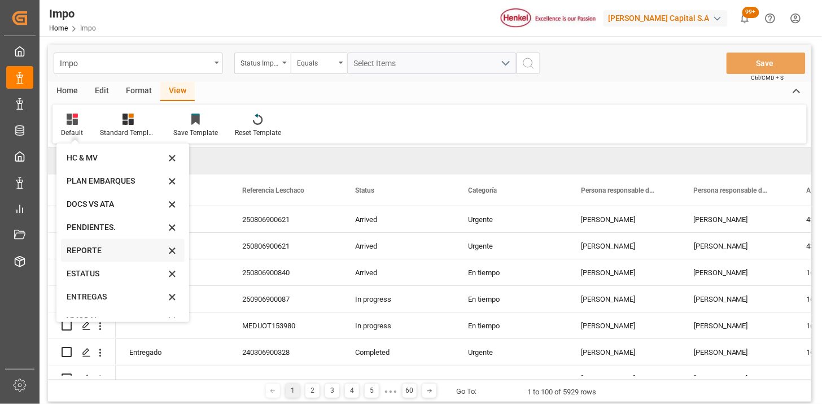
scroll to position [38, 0]
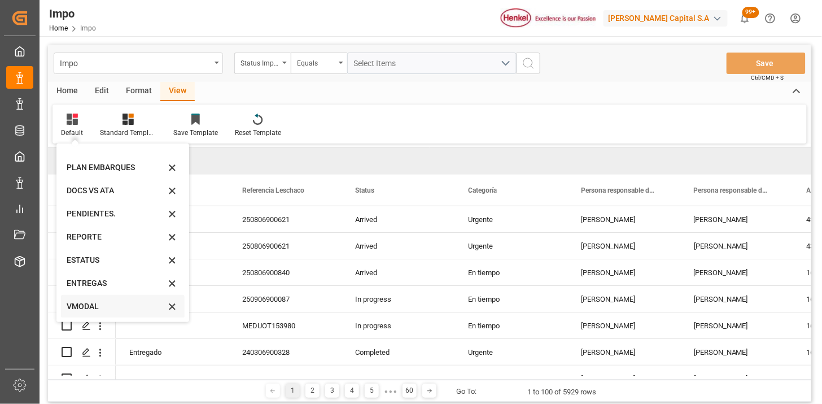
click at [103, 303] on div "VMODAL" at bounding box center [116, 306] width 99 height 12
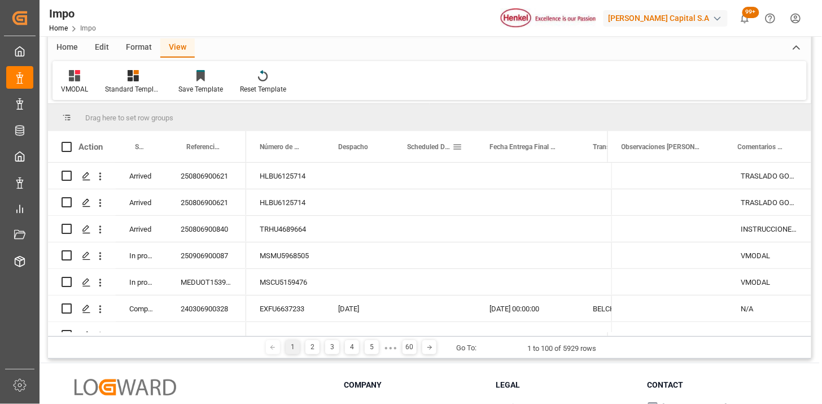
scroll to position [63, 0]
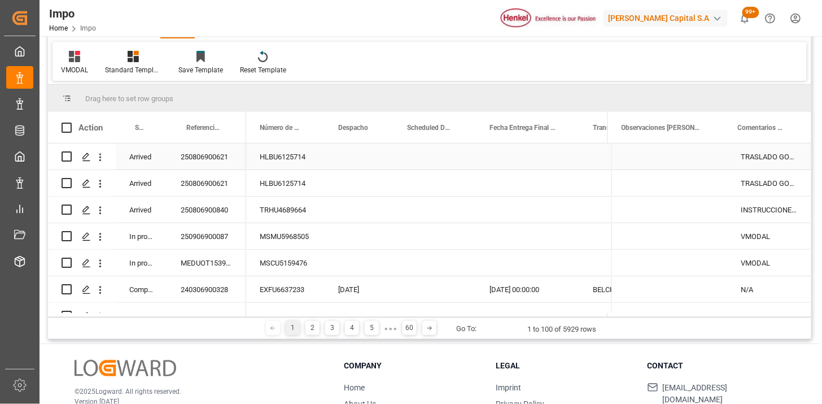
click at [238, 160] on div "250806900621" at bounding box center [206, 156] width 79 height 26
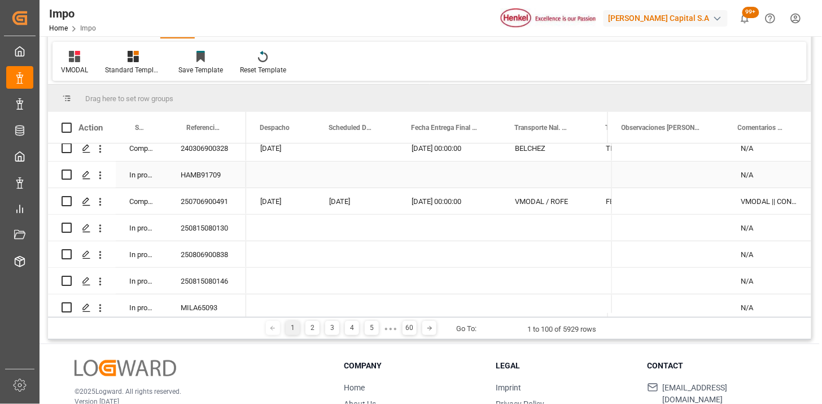
scroll to position [188, 0]
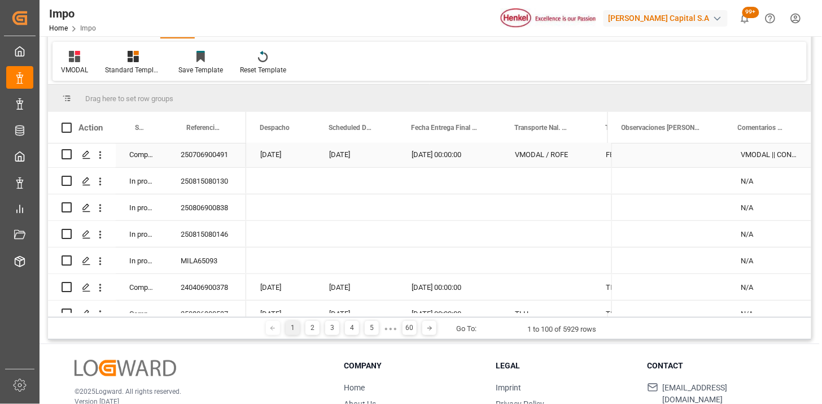
click at [542, 151] on div "VMODAL / ROFE" at bounding box center [546, 154] width 91 height 26
click at [576, 127] on span at bounding box center [573, 127] width 10 height 10
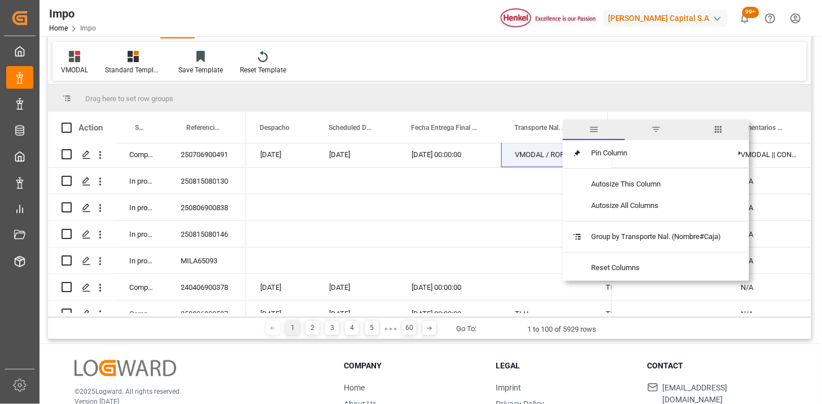
click at [659, 131] on span "filter" at bounding box center [656, 129] width 10 height 10
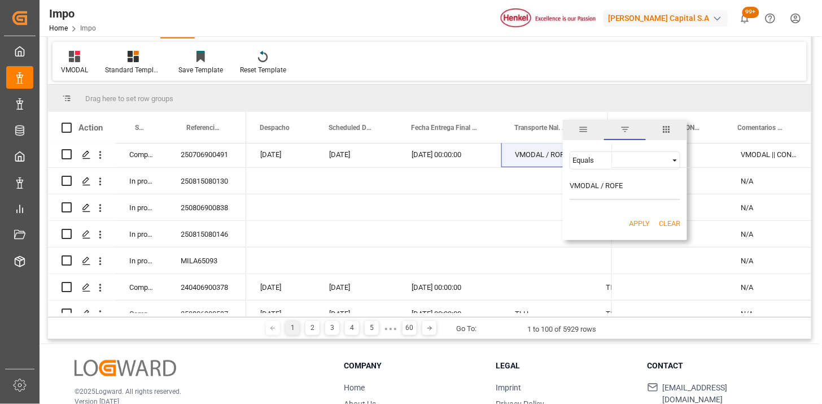
type input "VMODAL / ROFE"
click at [637, 224] on button "Apply" at bounding box center [639, 223] width 21 height 11
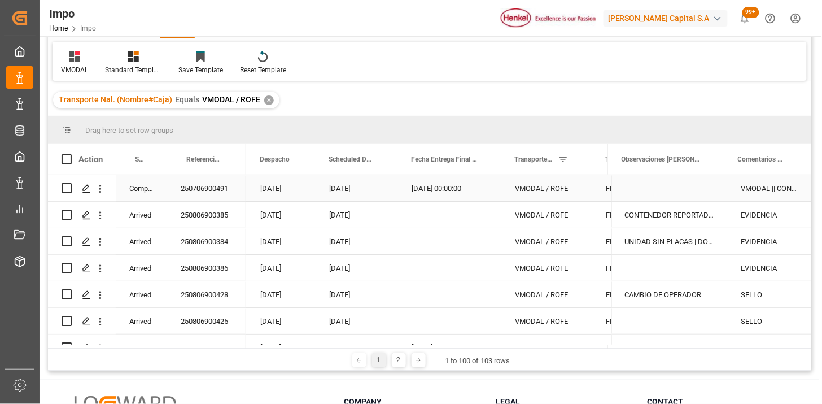
click at [527, 188] on div "VMODAL / ROFE" at bounding box center [546, 188] width 91 height 26
click at [150, 159] on span at bounding box center [148, 159] width 10 height 10
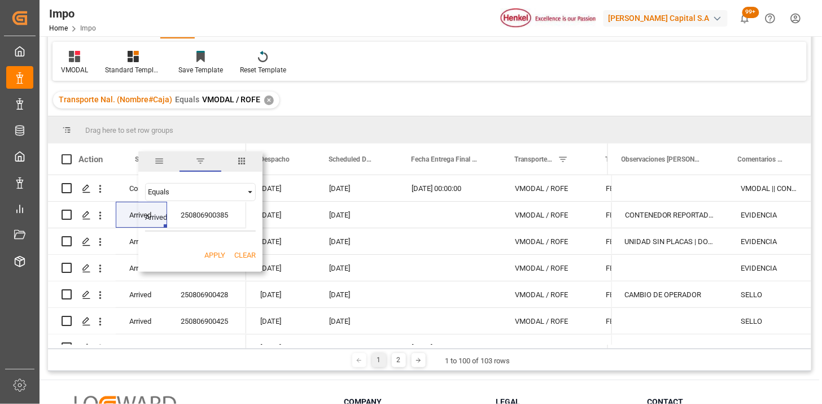
type input "Arrived"
click at [216, 253] on button "Apply" at bounding box center [214, 254] width 21 height 11
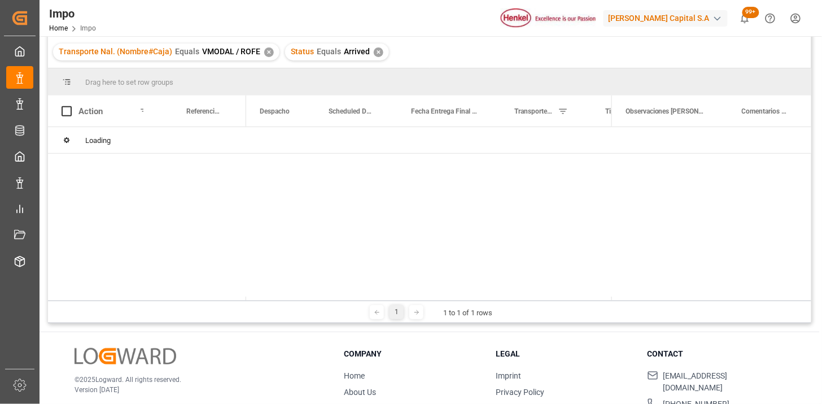
scroll to position [125, 0]
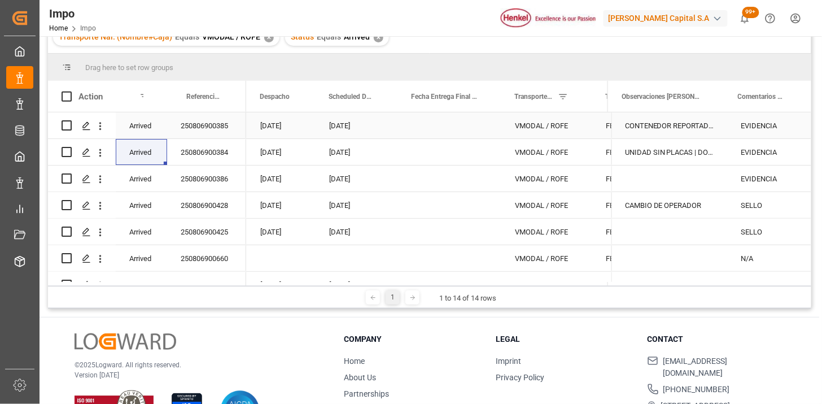
click at [291, 129] on div "06-08-2025" at bounding box center [281, 125] width 69 height 26
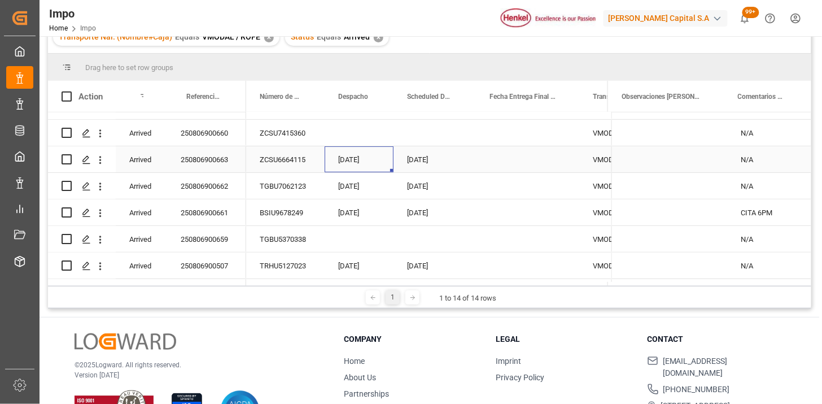
click at [356, 160] on div "[DATE]" at bounding box center [359, 159] width 69 height 26
click at [306, 93] on span at bounding box center [306, 96] width 10 height 10
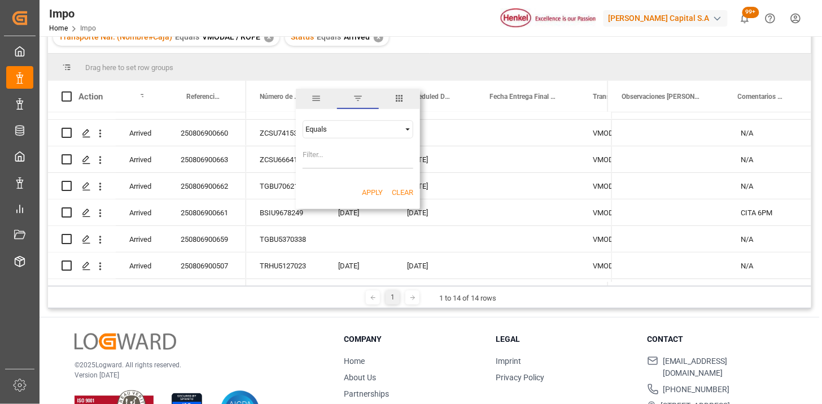
click at [392, 100] on span "columns" at bounding box center [399, 99] width 41 height 20
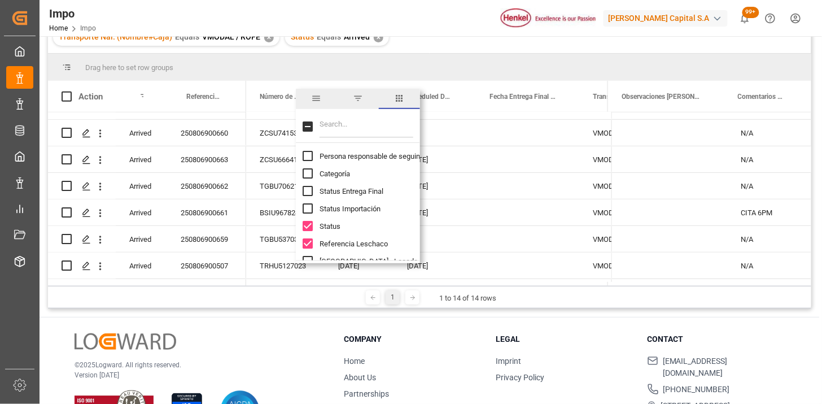
click at [369, 119] on input "Filter Columns Input" at bounding box center [366, 126] width 94 height 23
type input "o"
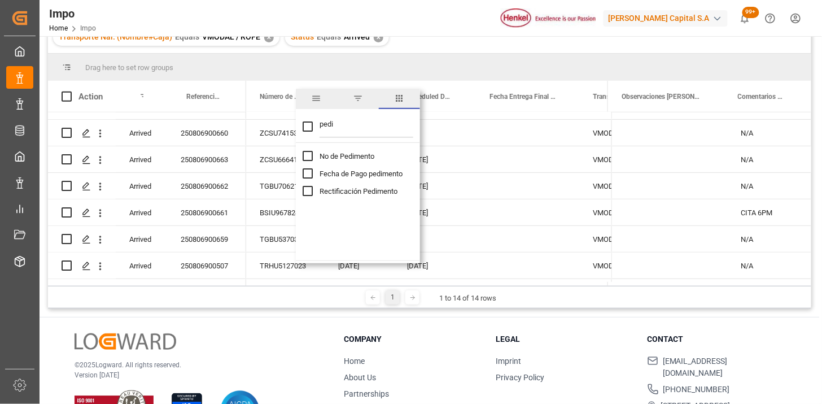
type input "pedi"
click at [306, 159] on input "No de Pedimento column toggle visibility (hidden)" at bounding box center [308, 156] width 10 height 10
checkbox input "true"
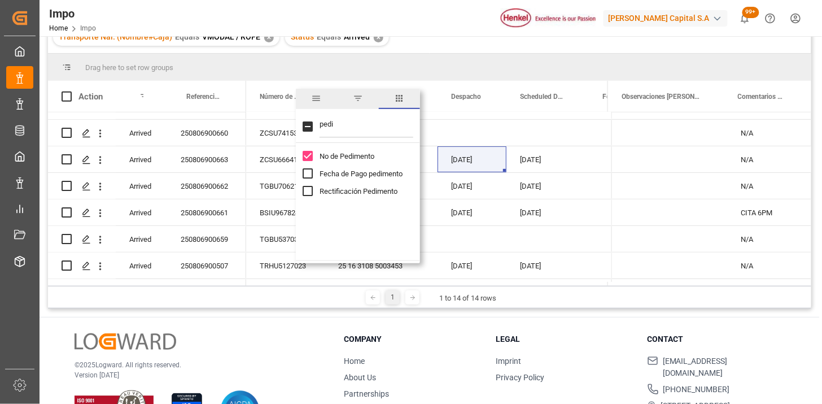
checkbox input "false"
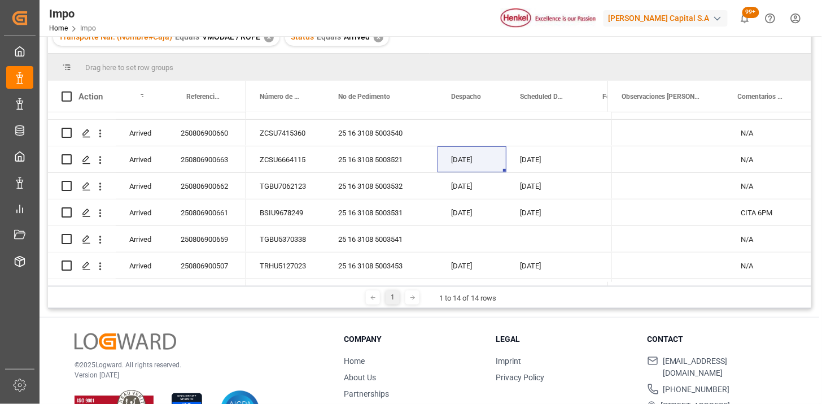
click at [472, 47] on div "Transporte Nal. (Nombre#Caja) Equals VMODAL / ROFE ✕ Status Equals Arrived ✕" at bounding box center [429, 37] width 763 height 32
click at [360, 156] on div "25 16 3108 5003521" at bounding box center [381, 159] width 113 height 26
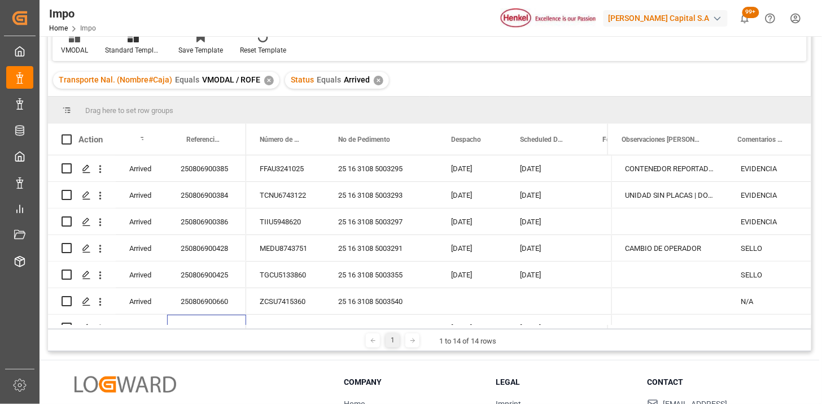
scroll to position [0, 0]
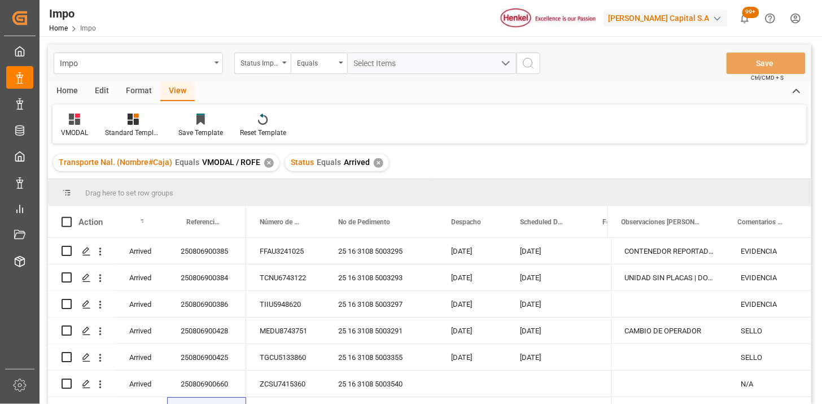
click at [265, 162] on div "✕" at bounding box center [269, 163] width 10 height 10
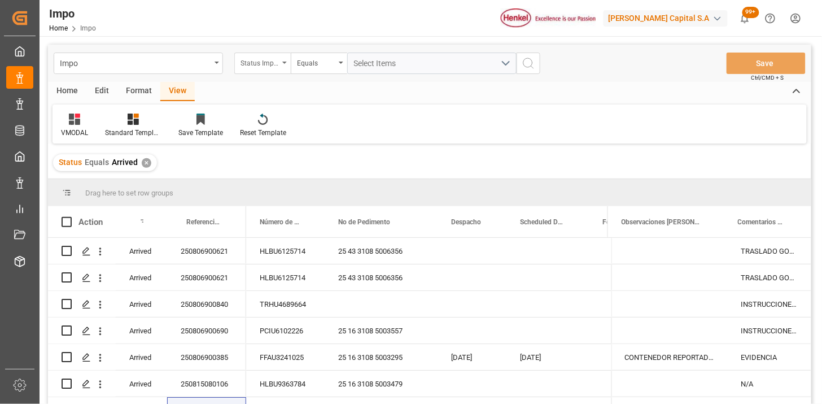
click at [254, 60] on div "Status Importación" at bounding box center [259, 61] width 38 height 13
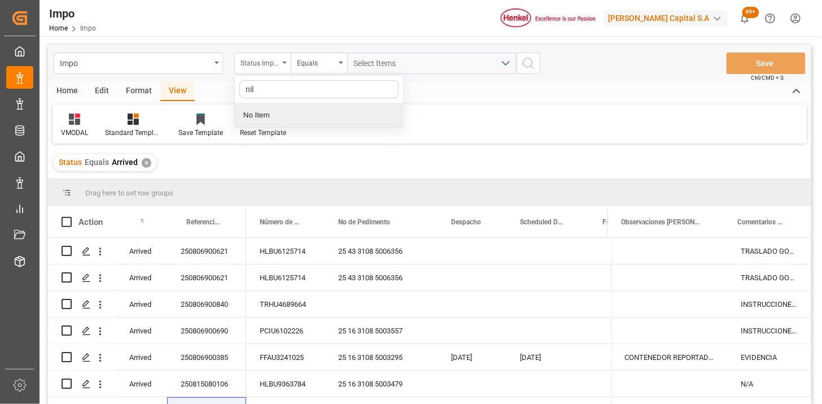
type input "nil"
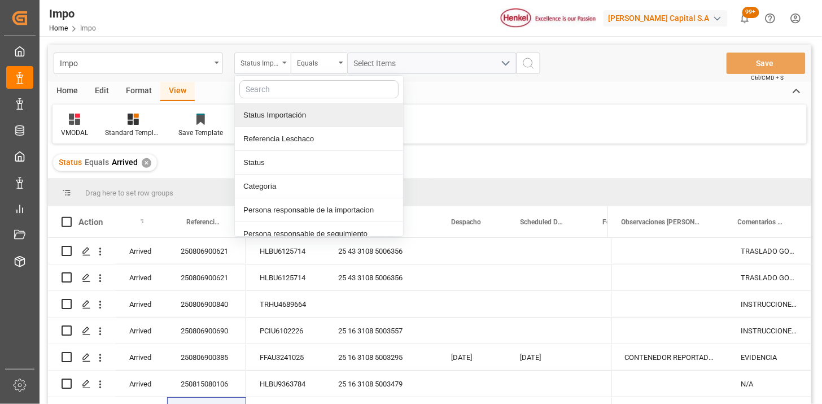
click at [273, 58] on div "Status Importación" at bounding box center [259, 61] width 38 height 13
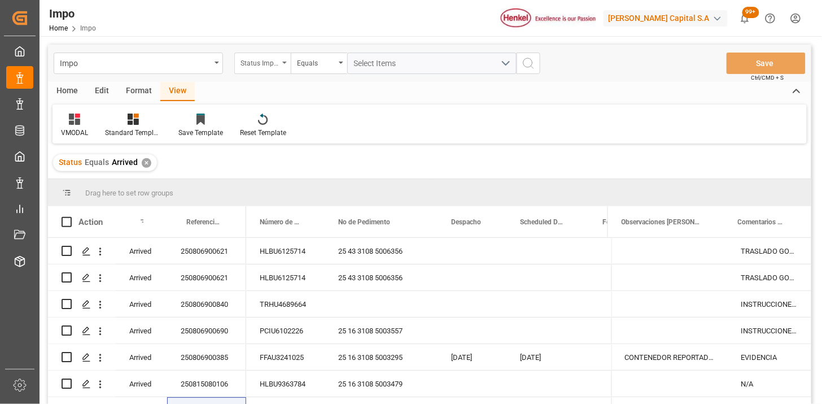
click at [269, 65] on div "Status Importación" at bounding box center [259, 61] width 38 height 13
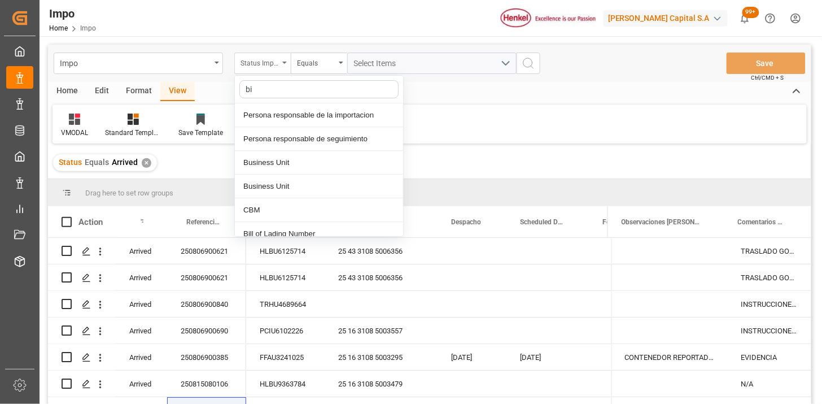
type input "bil"
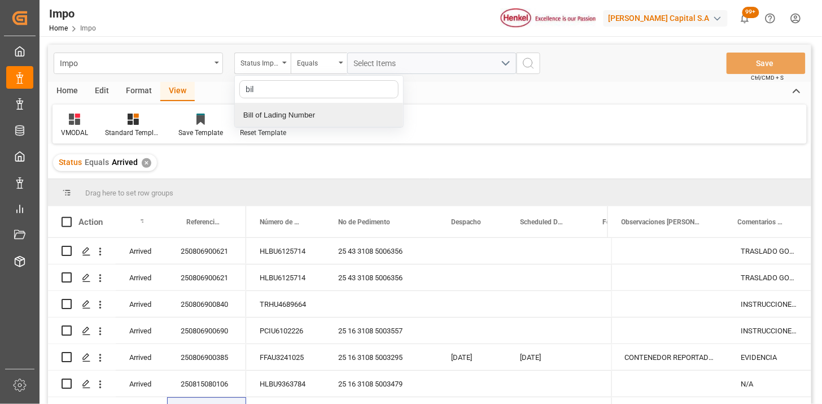
drag, startPoint x: 292, startPoint y: 113, endPoint x: 317, endPoint y: 104, distance: 26.2
click at [296, 111] on div "Bill of Lading Number" at bounding box center [319, 115] width 168 height 24
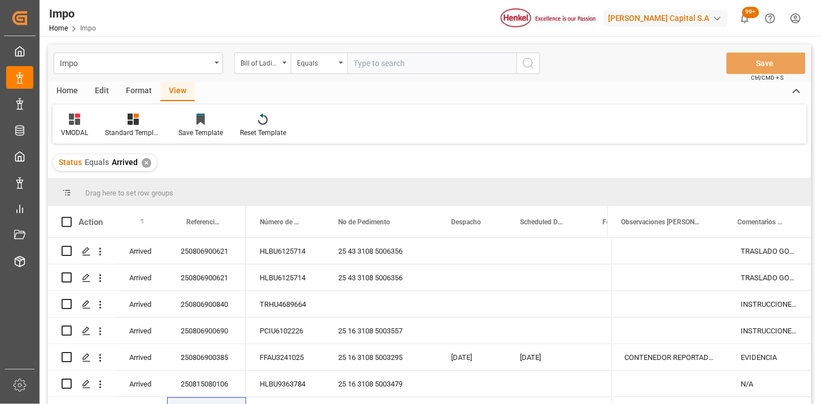
click at [360, 67] on input "text" at bounding box center [431, 62] width 169 height 21
type input "SDBKZS004160"
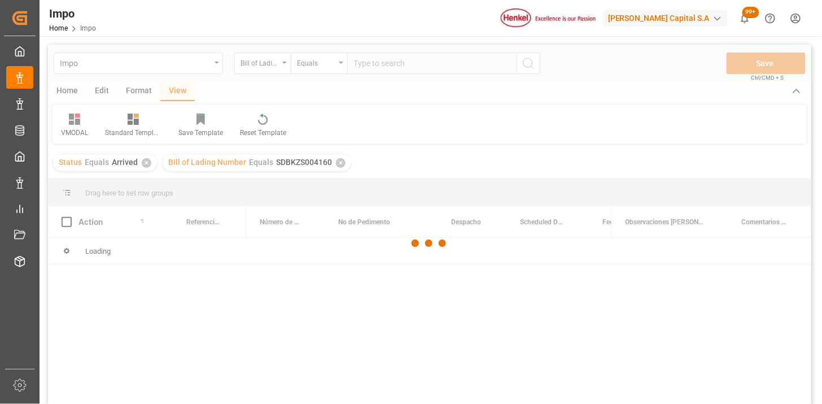
scroll to position [63, 0]
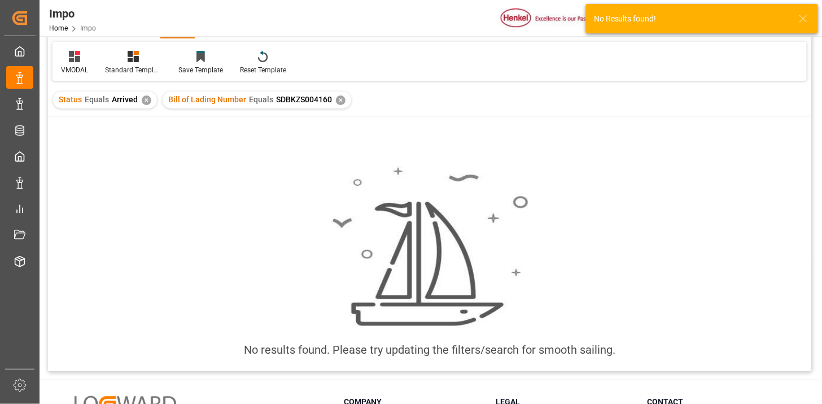
click at [142, 102] on div "✕" at bounding box center [147, 100] width 10 height 10
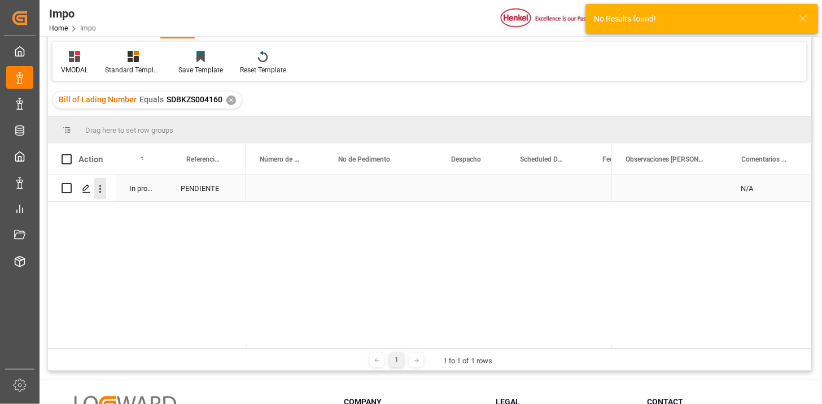
click at [98, 192] on icon "open menu" at bounding box center [100, 189] width 12 height 12
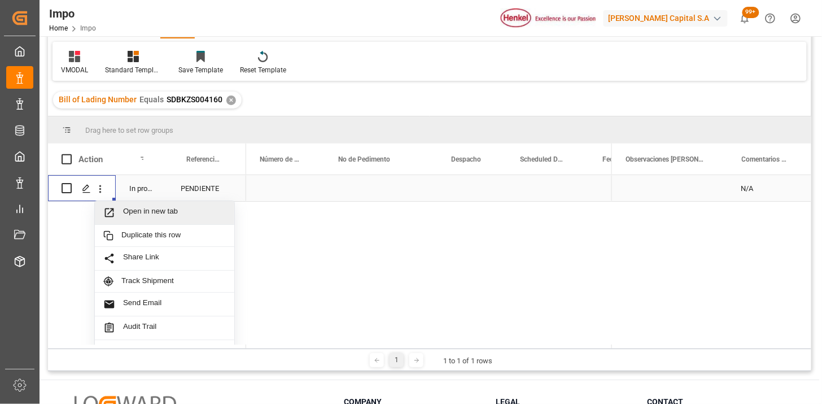
click at [128, 211] on span "Open in new tab" at bounding box center [174, 213] width 103 height 12
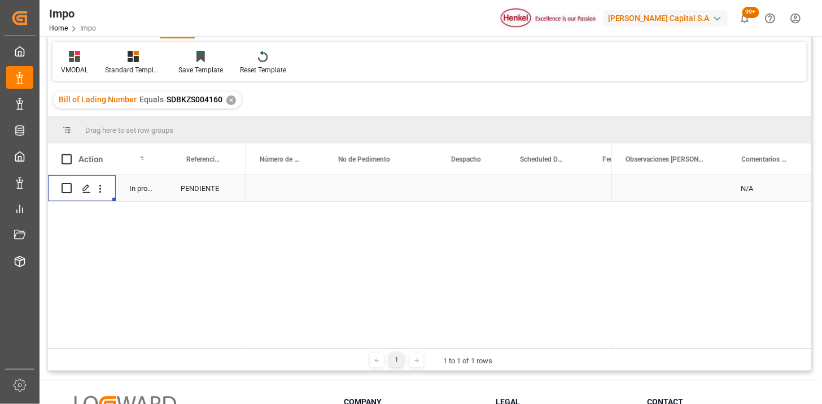
click at [177, 187] on div "PENDIENTE" at bounding box center [206, 188] width 79 height 26
click at [198, 178] on div "PENDIENTE" at bounding box center [206, 188] width 79 height 26
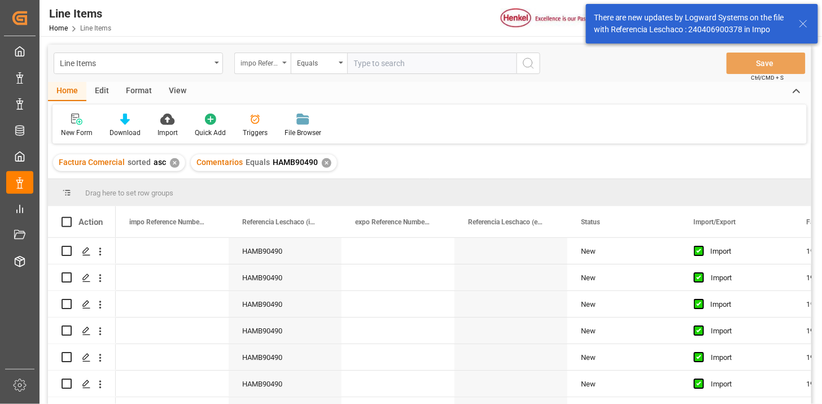
click at [268, 65] on div "impo Reference Number WF" at bounding box center [259, 61] width 38 height 13
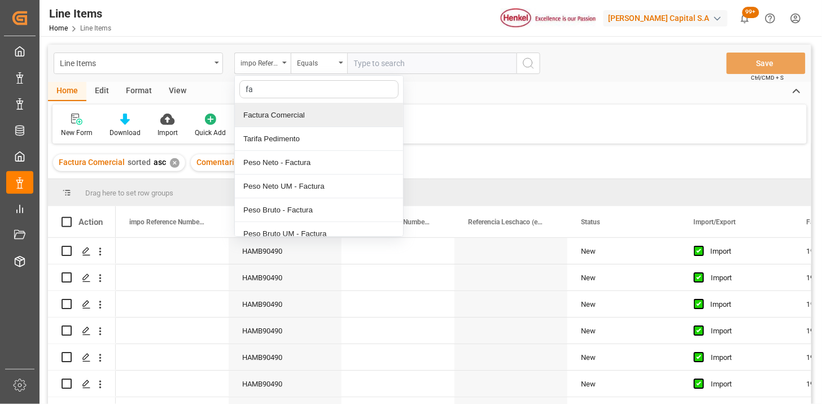
type input "fac"
click at [292, 116] on div "Factura Comercial" at bounding box center [319, 115] width 168 height 24
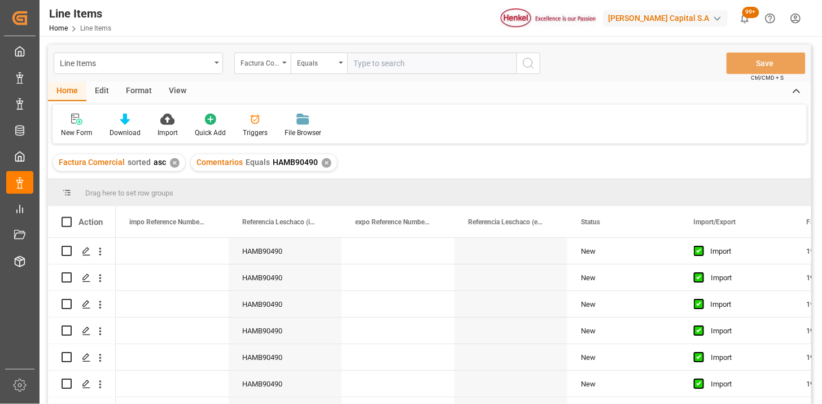
click at [378, 64] on input "text" at bounding box center [431, 62] width 169 height 21
paste input "196906624"
type input "196906624"
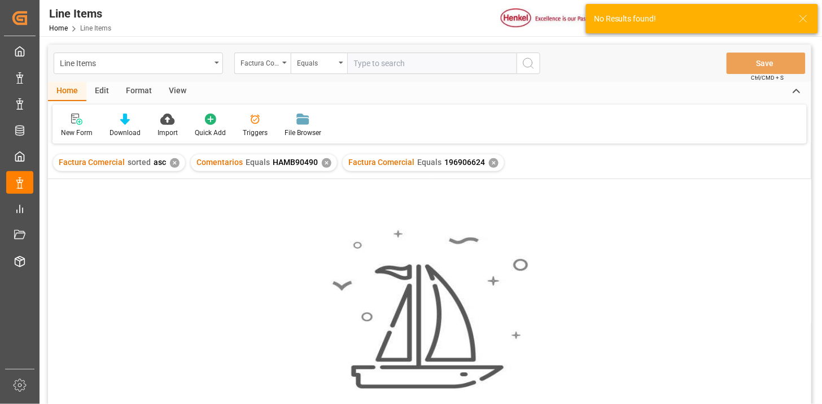
click at [325, 164] on div "✕" at bounding box center [327, 163] width 10 height 10
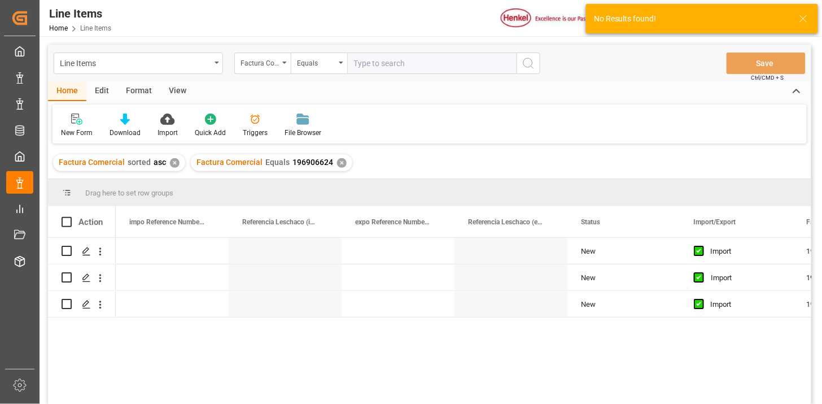
click at [182, 91] on div "View" at bounding box center [177, 91] width 34 height 19
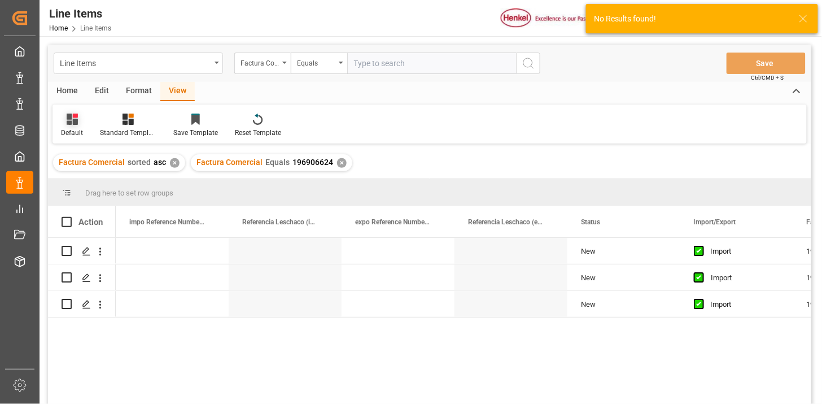
click at [59, 131] on div "Default" at bounding box center [71, 125] width 39 height 25
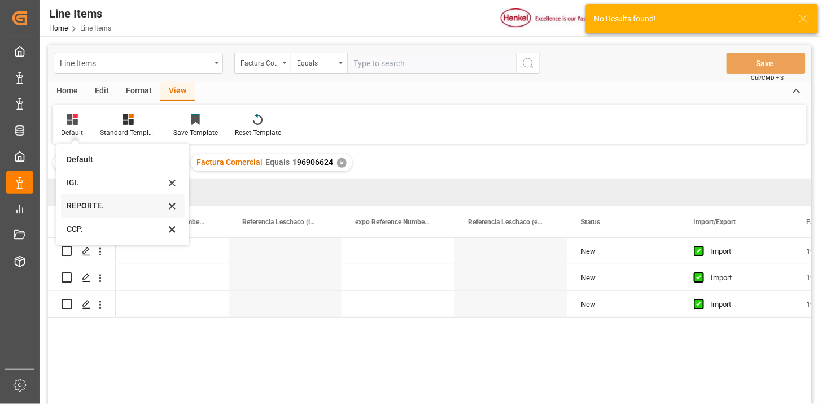
click at [89, 211] on div "REPORTE." at bounding box center [116, 206] width 99 height 12
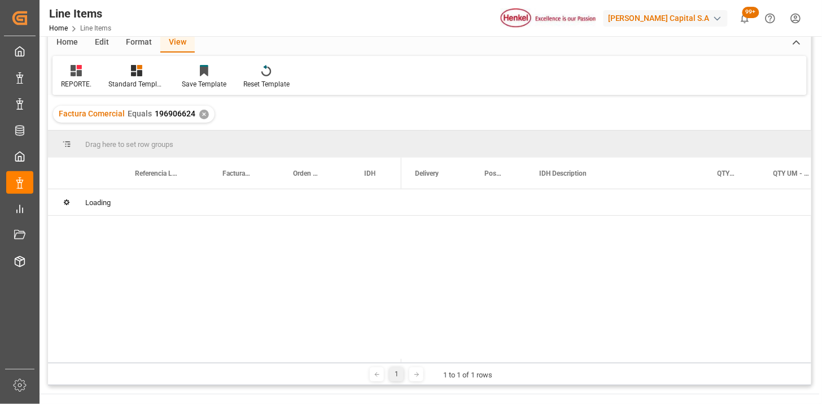
scroll to position [63, 0]
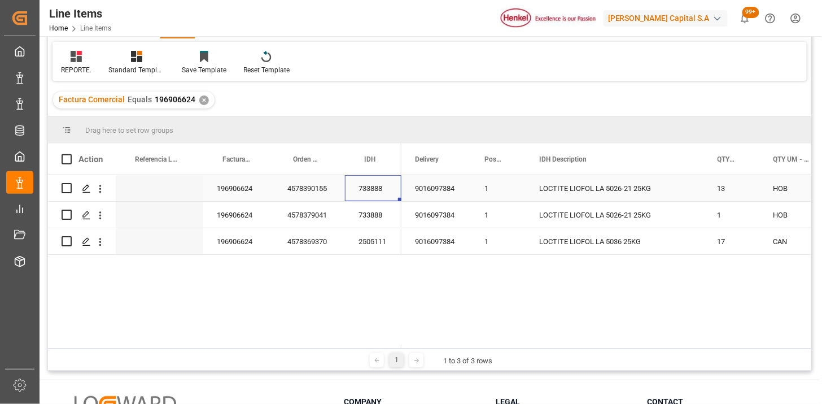
click at [352, 191] on div "733888" at bounding box center [373, 188] width 56 height 26
click at [514, 205] on div "1" at bounding box center [498, 214] width 55 height 26
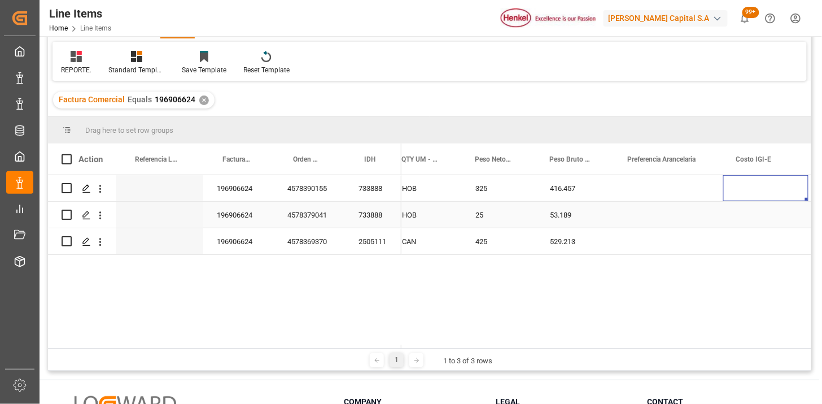
scroll to position [0, 0]
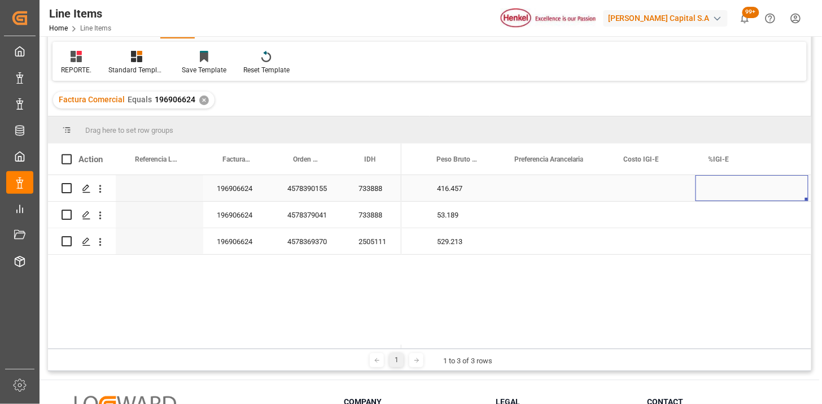
click at [525, 199] on div "Press SPACE to select this row." at bounding box center [555, 188] width 109 height 26
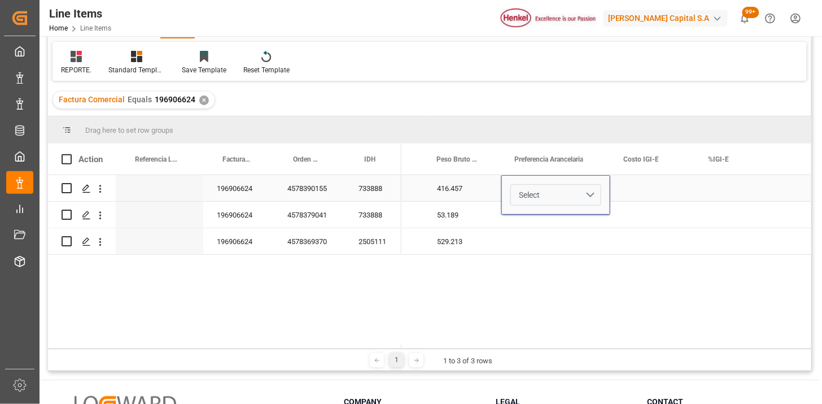
click at [574, 199] on button "Select" at bounding box center [555, 194] width 91 height 21
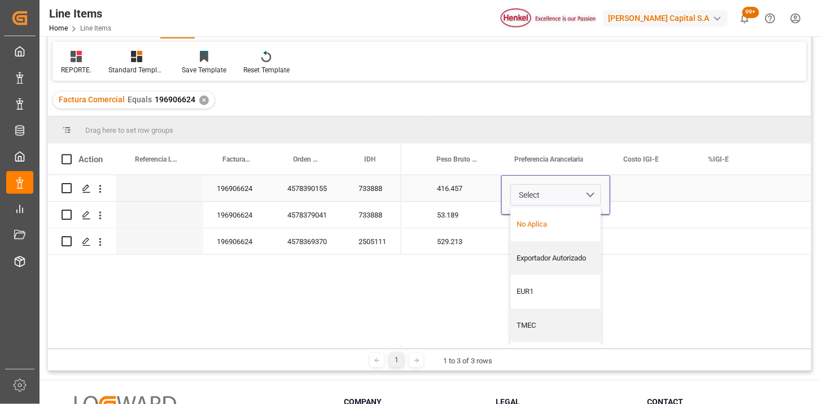
click at [554, 224] on div "No Aplica" at bounding box center [556, 223] width 78 height 11
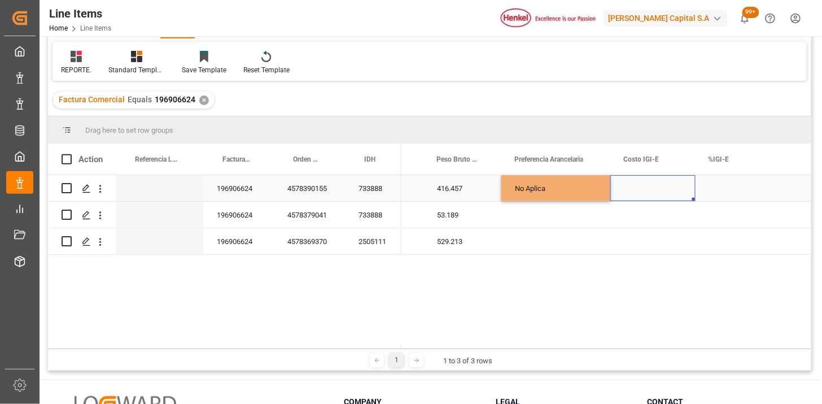
click at [628, 194] on div "Press SPACE to select this row." at bounding box center [652, 188] width 85 height 26
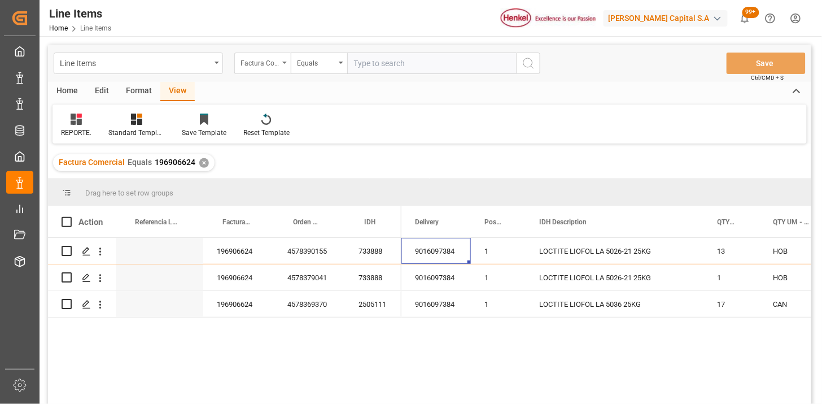
click at [278, 67] on div "Factura Comercial" at bounding box center [259, 61] width 38 height 13
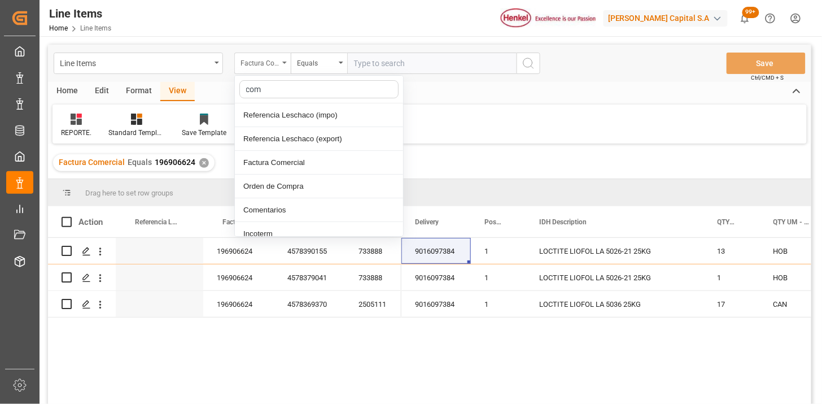
type input "come"
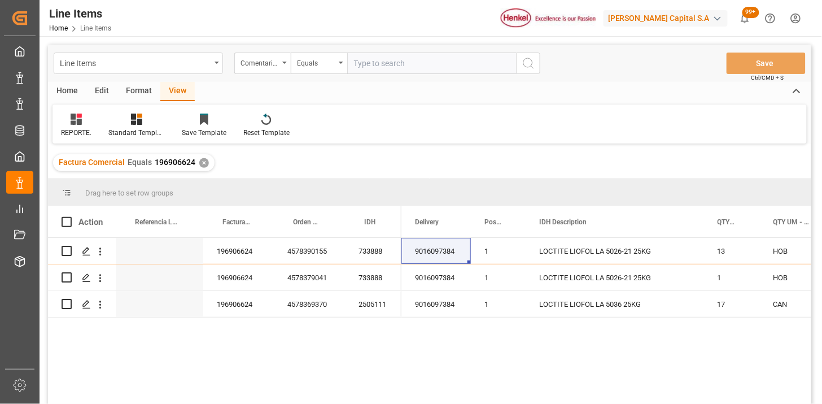
click at [397, 72] on input "text" at bounding box center [431, 62] width 169 height 21
paste input "SDBKZS004160"
type input "SDBKZS004160"
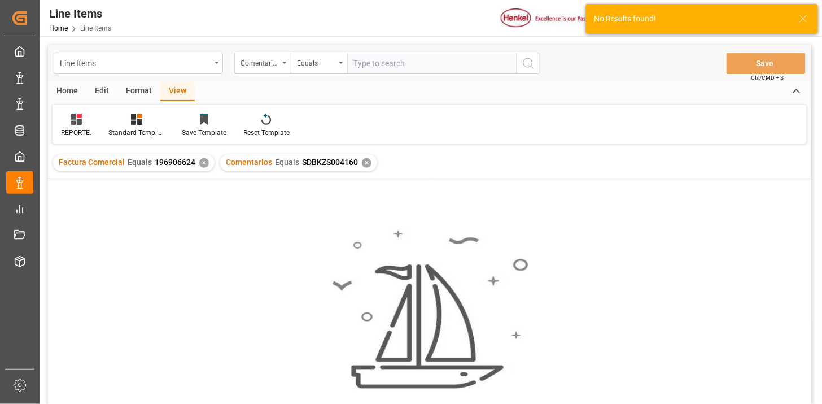
click at [201, 164] on div "✕" at bounding box center [204, 163] width 10 height 10
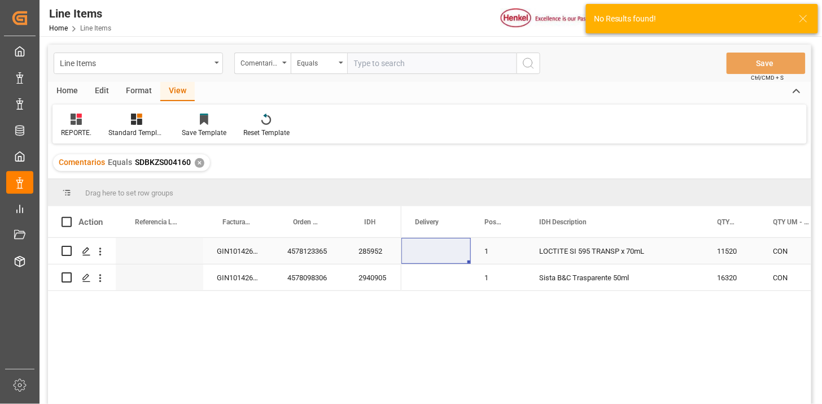
click at [549, 252] on div "LOCTITE SI 595 TRANSP x 70mL" at bounding box center [614, 251] width 178 height 26
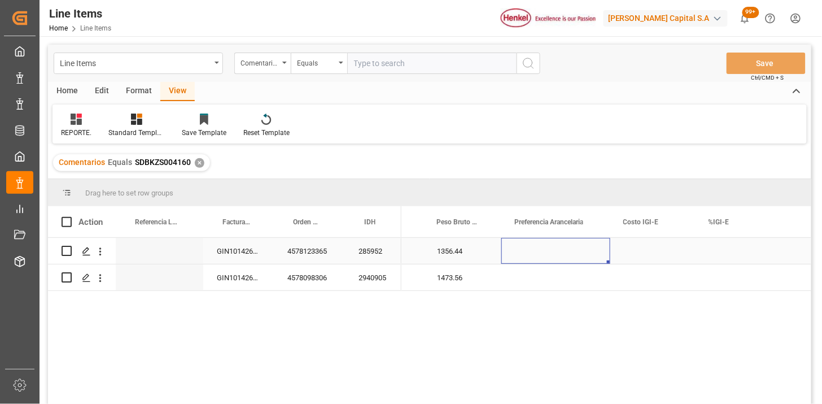
click at [549, 252] on div "Press SPACE to select this row." at bounding box center [555, 251] width 109 height 26
click at [598, 266] on button "Select" at bounding box center [555, 257] width 91 height 21
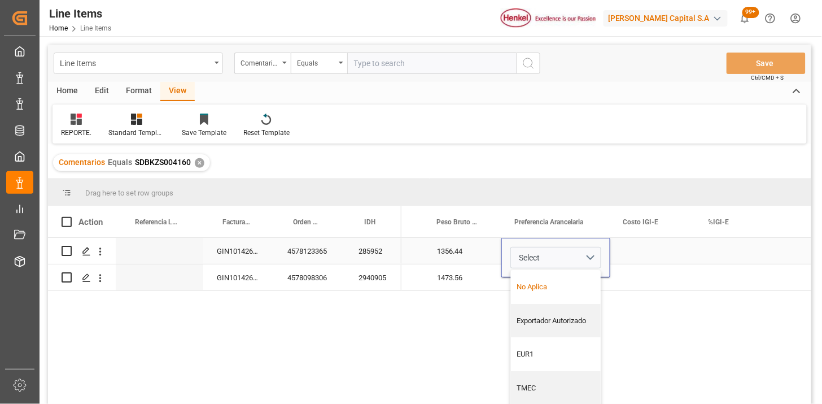
click at [551, 286] on div "No Aplica" at bounding box center [556, 286] width 78 height 11
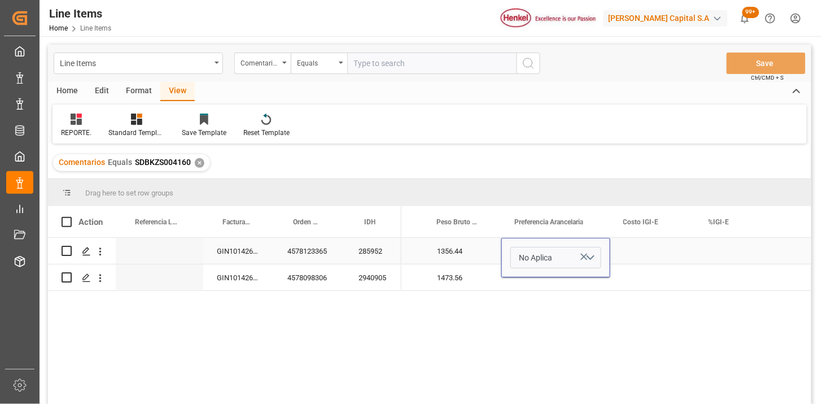
click at [623, 258] on div "Press SPACE to select this row." at bounding box center [652, 251] width 85 height 26
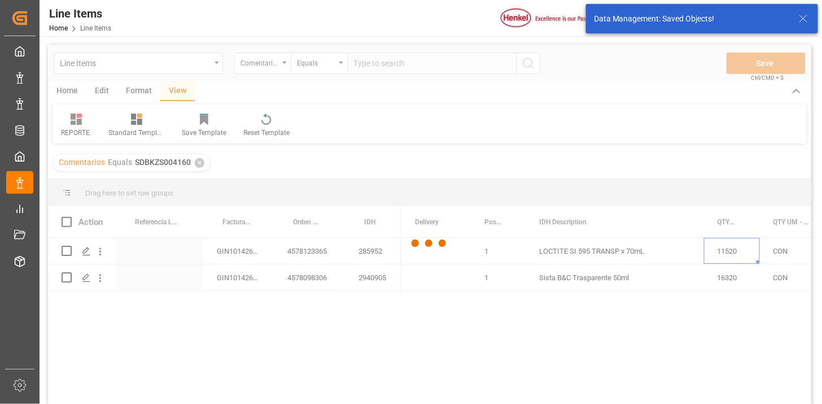
scroll to position [0, 25]
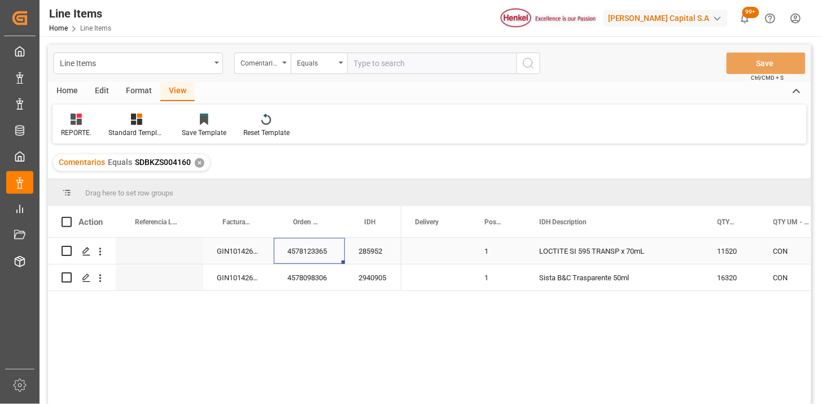
click at [292, 250] on div "4578123365" at bounding box center [309, 251] width 71 height 26
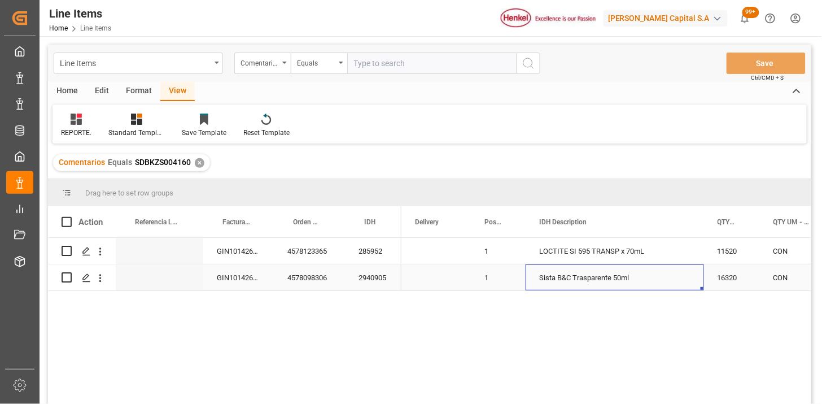
click at [582, 279] on div "Sista B&C Trasparente 50ml" at bounding box center [614, 277] width 178 height 26
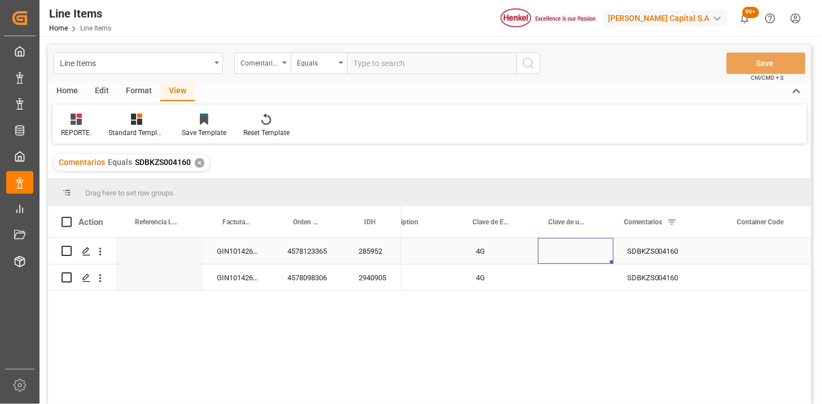
click at [575, 256] on div "Press SPACE to select this row." at bounding box center [576, 251] width 76 height 26
click at [575, 255] on div "Press SPACE to select this row." at bounding box center [576, 251] width 76 height 26
click at [593, 257] on icon "open menu" at bounding box center [593, 258] width 14 height 14
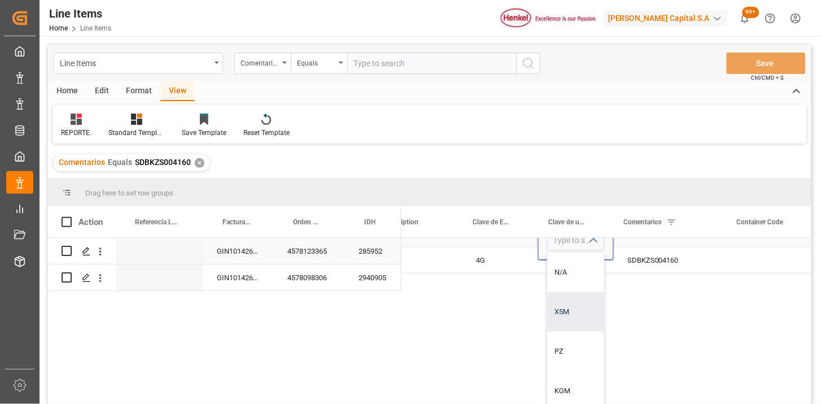
scroll to position [24, 1143]
click at [560, 378] on div "KGM" at bounding box center [575, 391] width 56 height 40
type input "KGM"
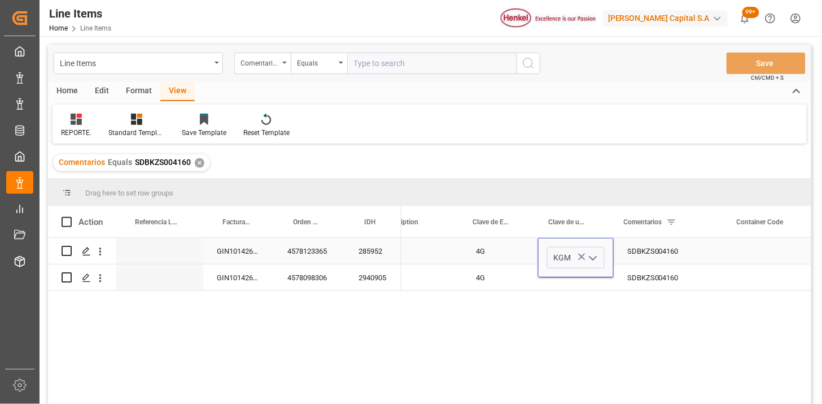
scroll to position [0, 1143]
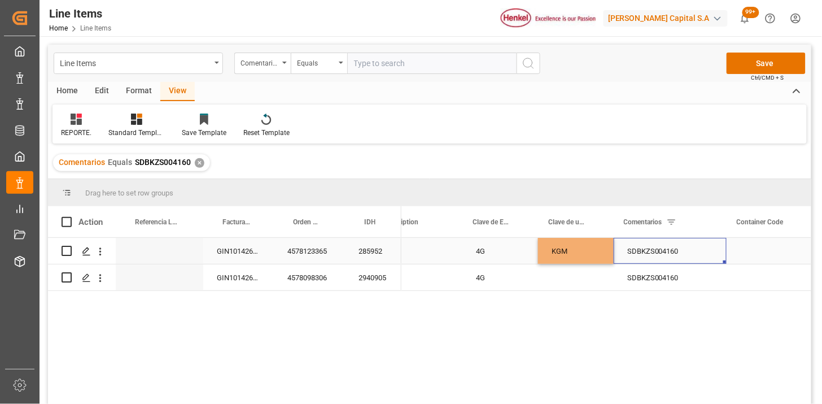
click at [641, 249] on div "SDBKZS004160" at bounding box center [670, 251] width 113 height 26
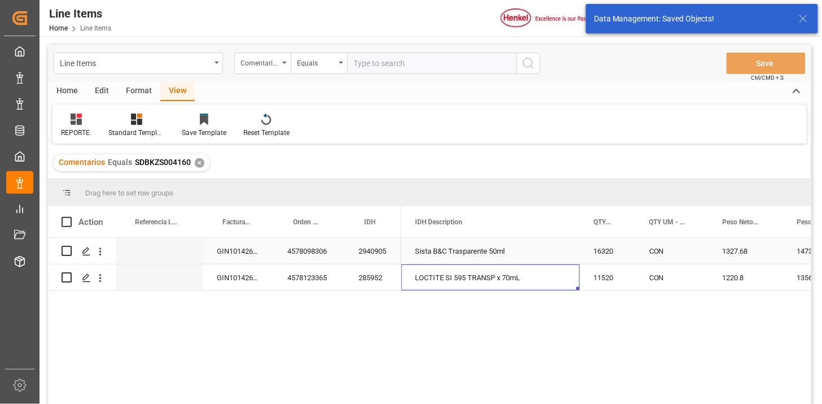
scroll to position [0, 69]
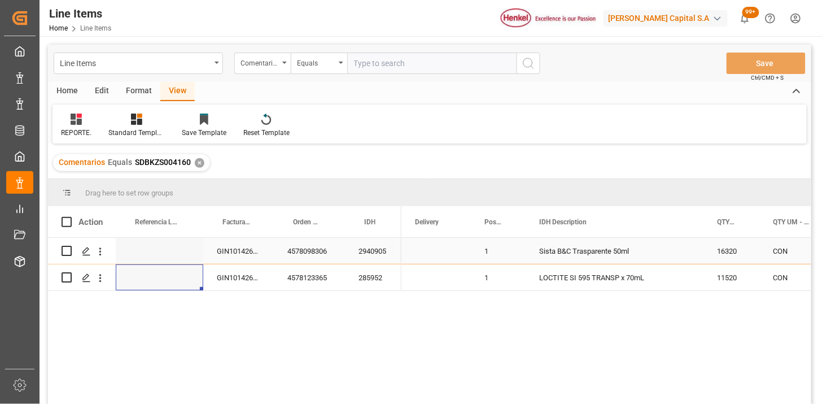
click at [374, 256] on div "2940905" at bounding box center [373, 251] width 56 height 26
click at [232, 221] on span "Factura Comercial" at bounding box center [236, 222] width 28 height 8
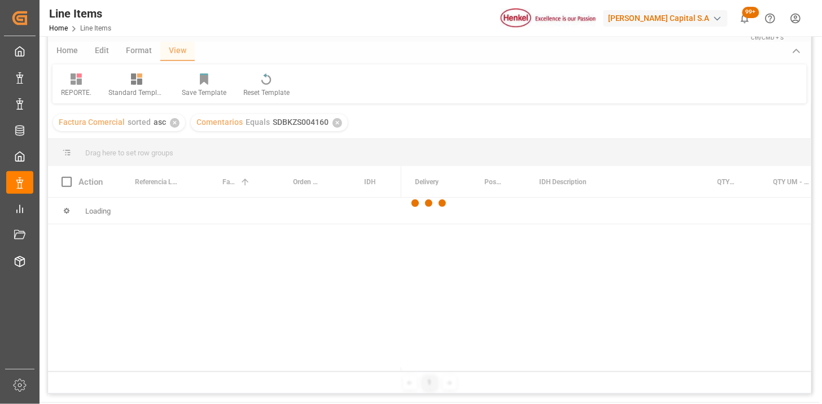
scroll to position [63, 0]
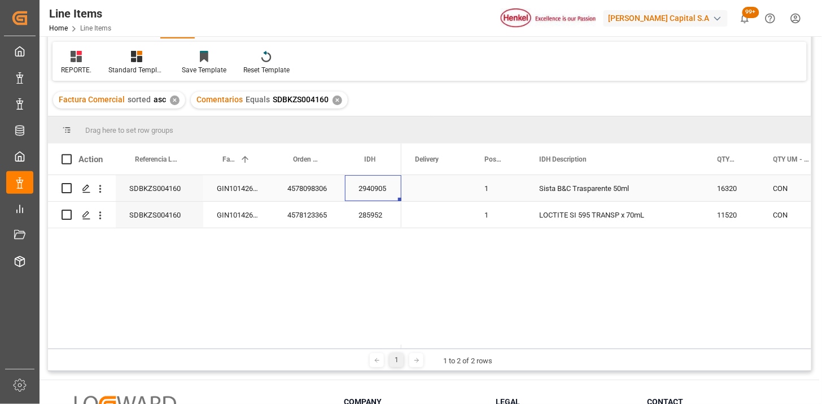
click at [377, 192] on div "2940905" at bounding box center [373, 188] width 56 height 26
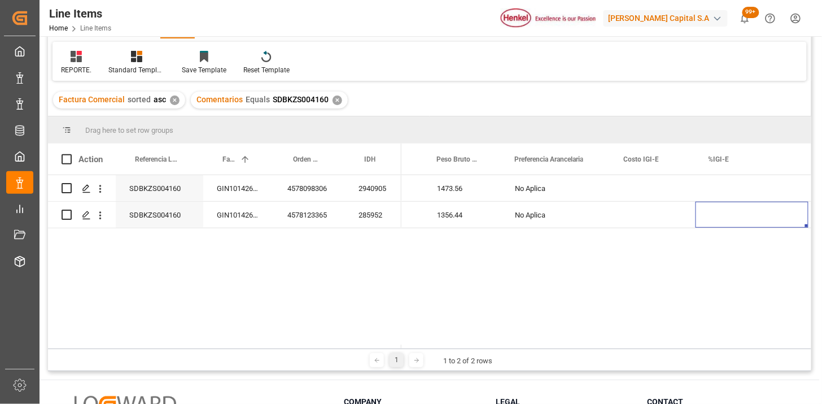
scroll to position [0, 597]
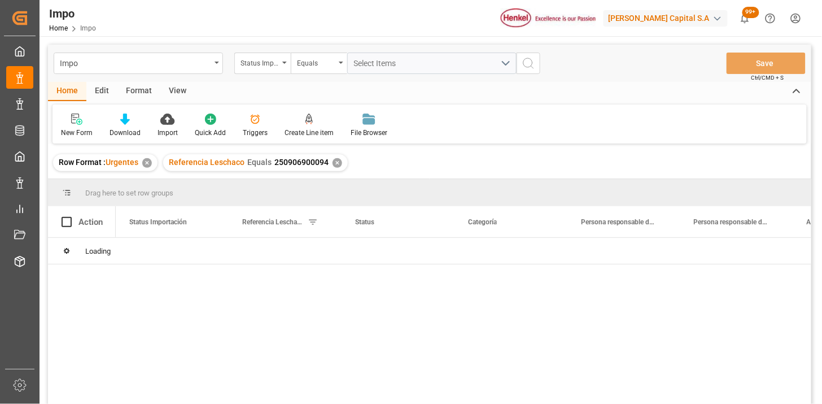
click at [139, 67] on div "Impo" at bounding box center [135, 62] width 151 height 14
type input "idh"
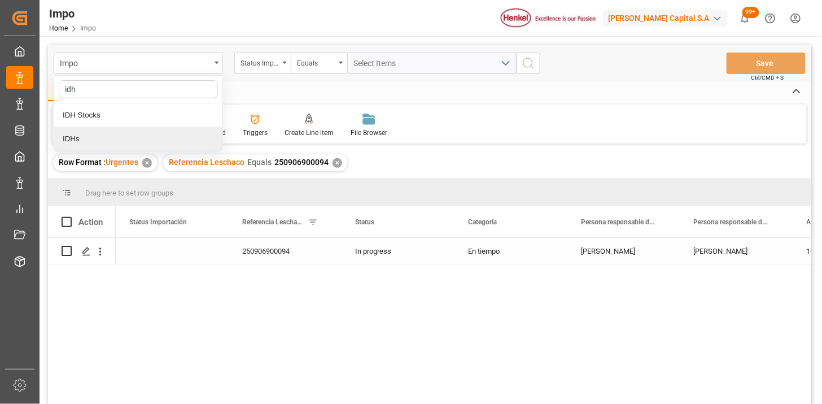
click at [133, 132] on div "IDHs" at bounding box center [138, 139] width 168 height 24
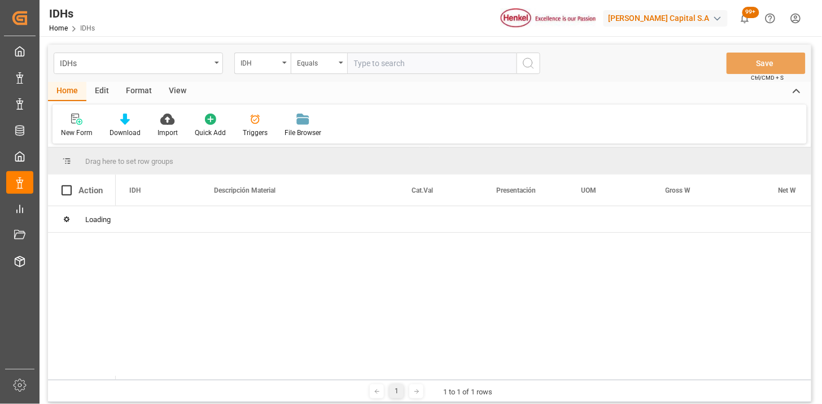
click at [383, 68] on input "text" at bounding box center [431, 62] width 169 height 21
type input "2940905"
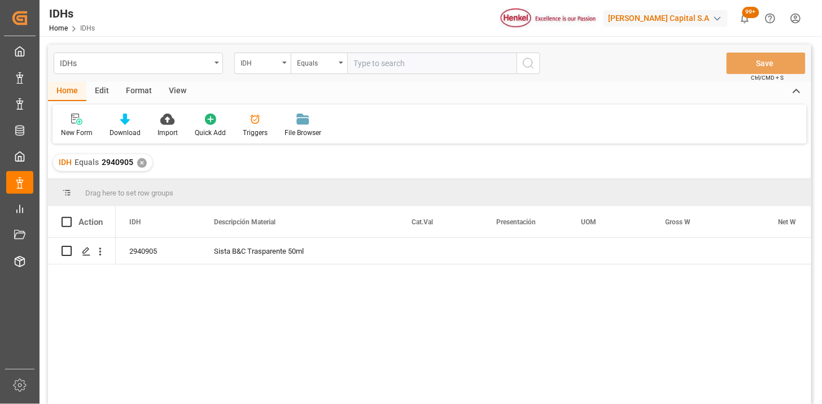
click at [181, 94] on div "View" at bounding box center [177, 91] width 34 height 19
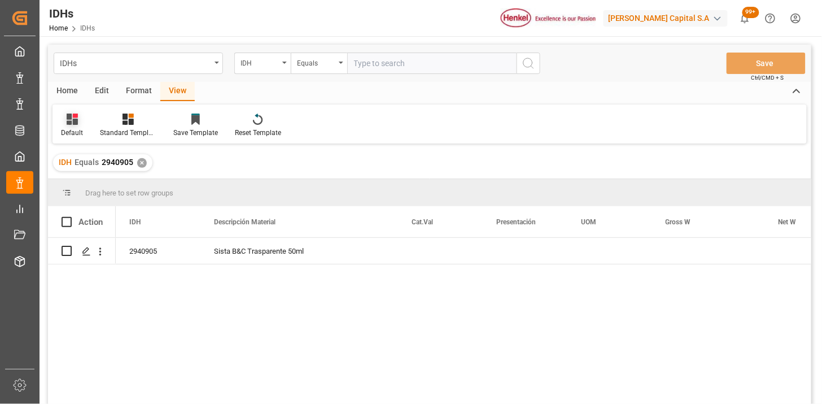
click at [63, 130] on div "Default" at bounding box center [72, 133] width 22 height 10
click at [103, 189] on div "IDH" at bounding box center [123, 182] width 124 height 23
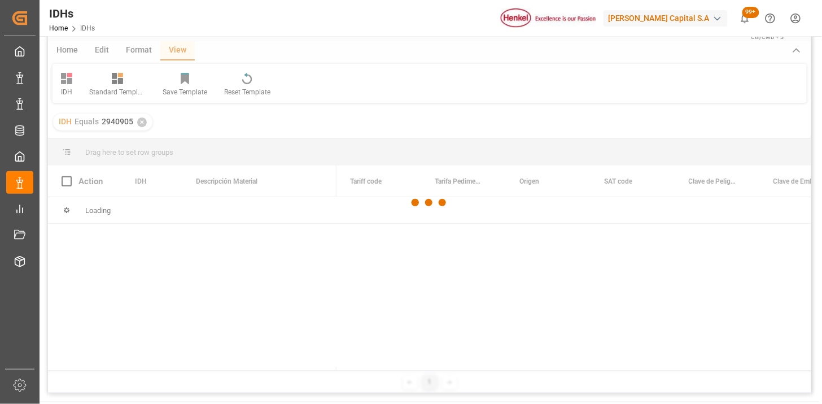
scroll to position [63, 0]
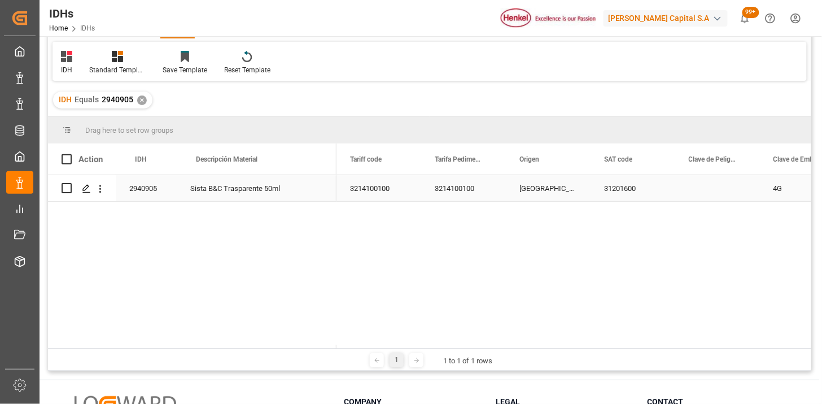
click at [354, 185] on div "3214100100" at bounding box center [378, 188] width 85 height 26
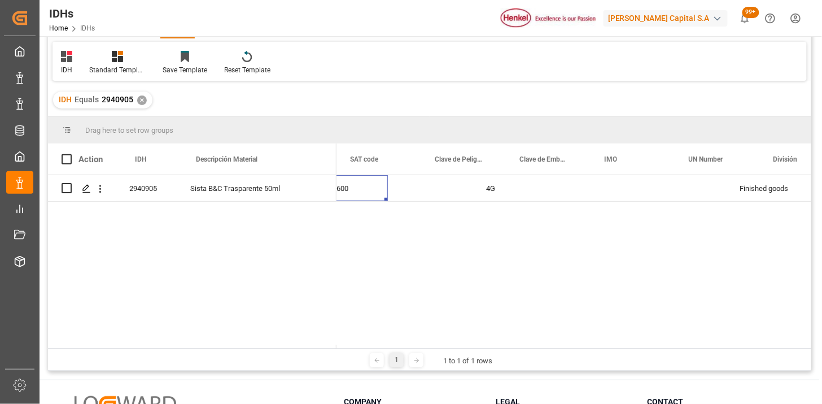
scroll to position [0, 254]
click at [461, 185] on div "Press SPACE to select this row." at bounding box center [463, 188] width 85 height 26
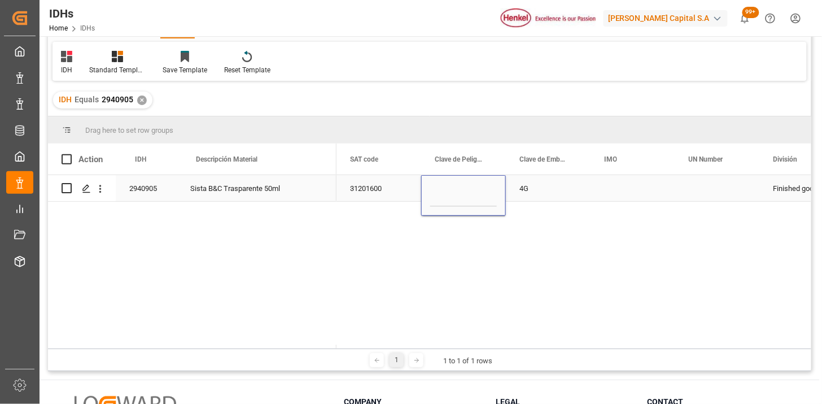
click at [461, 186] on input "Input Editor" at bounding box center [463, 195] width 67 height 23
type input "N/A"
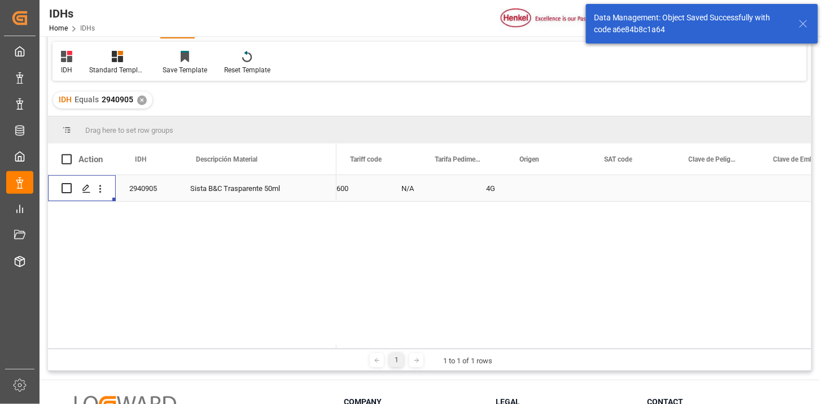
scroll to position [0, 286]
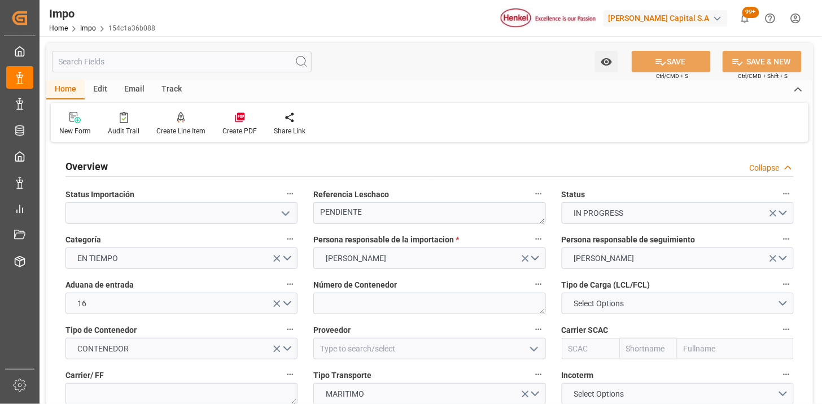
type input "[DATE]"
click at [432, 210] on textarea "PENDIENTE" at bounding box center [429, 212] width 232 height 21
paste textarea "SDBKZS004160"
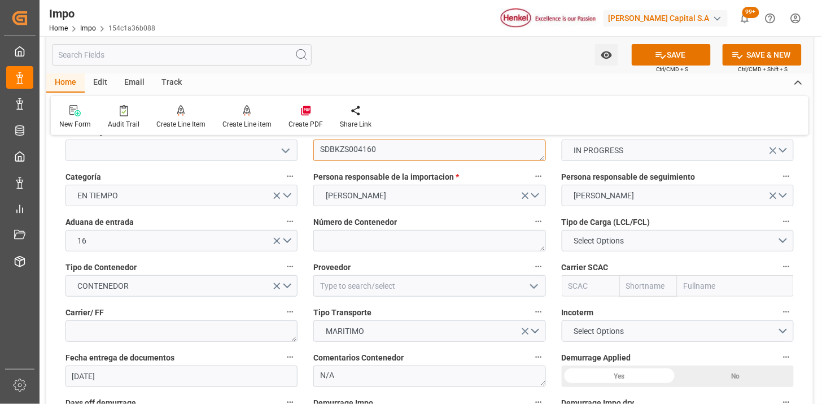
scroll to position [125, 0]
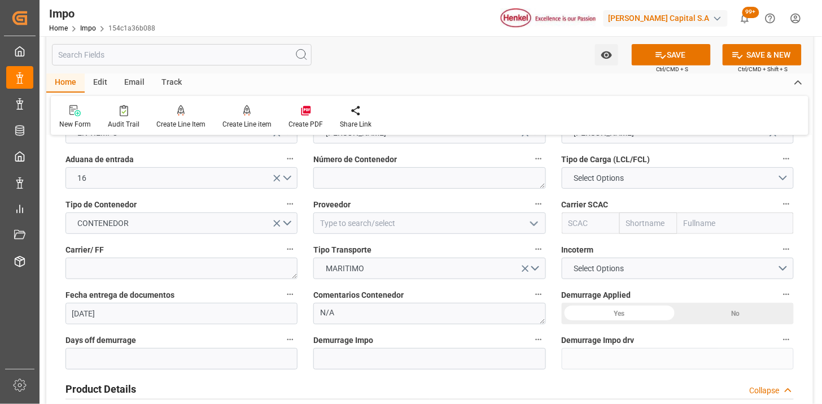
type textarea "SDBKZS004160"
click at [348, 185] on textarea at bounding box center [429, 177] width 232 height 21
paste textarea "MSMU208679"
type textarea "MSMU2086798"
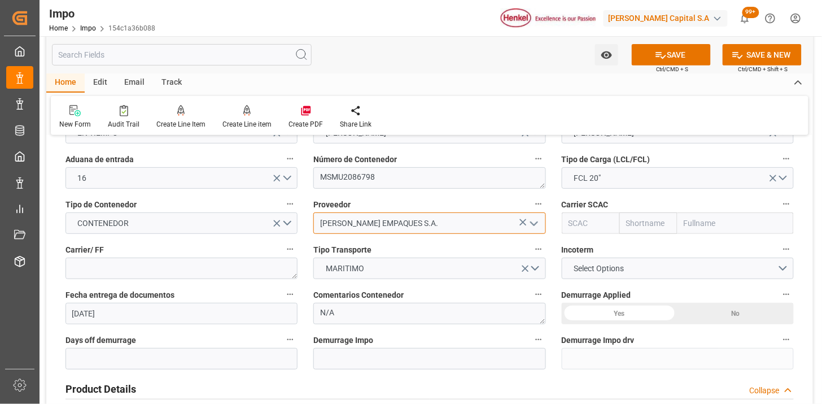
type input "[PERSON_NAME] EMPAQUES S.A."
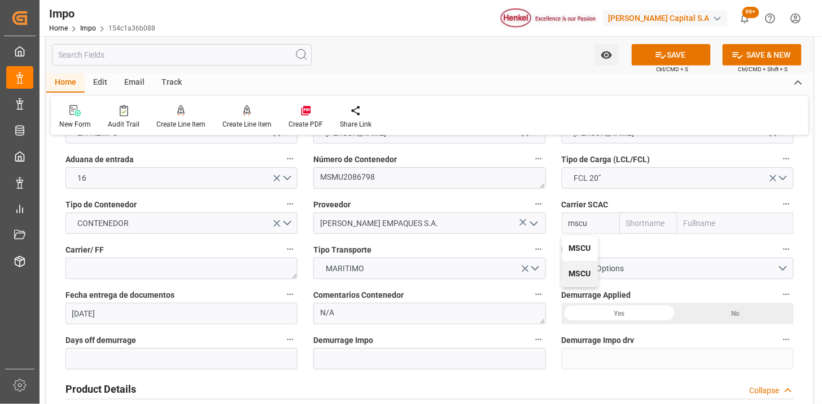
type input "MSCU"
type input "MSC"
type input "Mediterranean Shipping Company"
type input "MSCU"
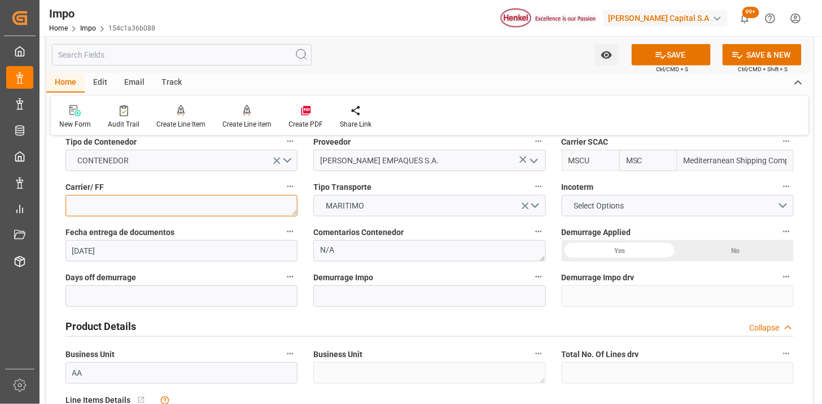
paste textarea "[PERSON_NAME] DEL BENE"
type textarea "[PERSON_NAME] DEL BENE"
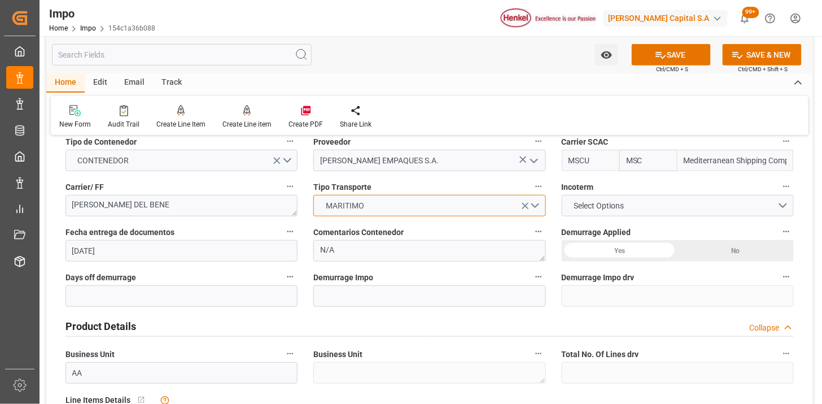
click at [379, 202] on button "MARITIMO" at bounding box center [429, 205] width 232 height 21
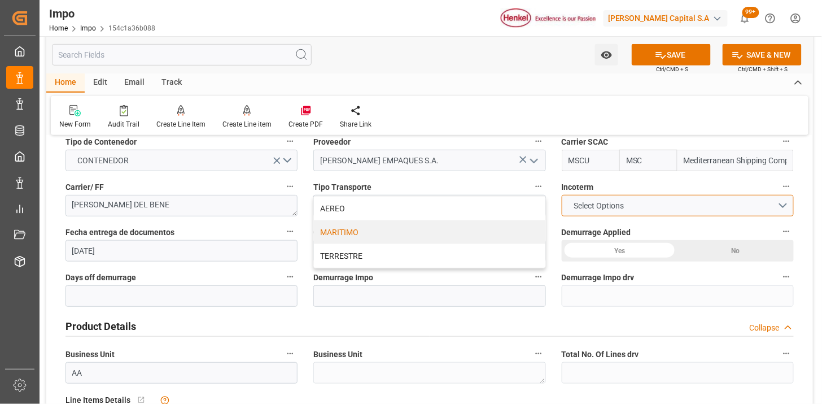
click at [588, 204] on span "Select Options" at bounding box center [599, 206] width 62 height 12
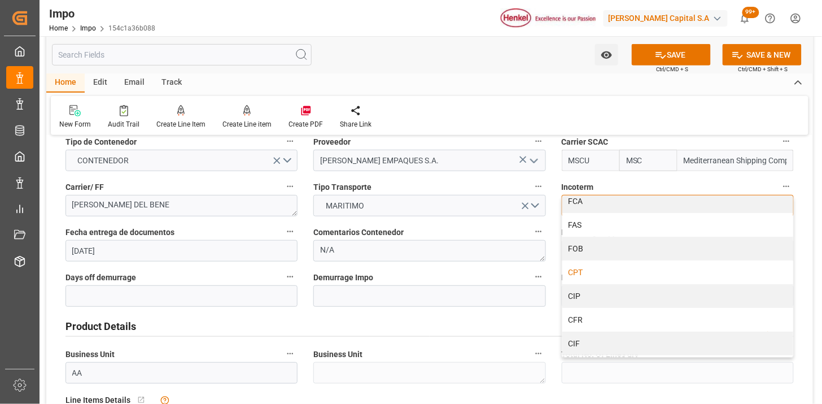
scroll to position [63, 0]
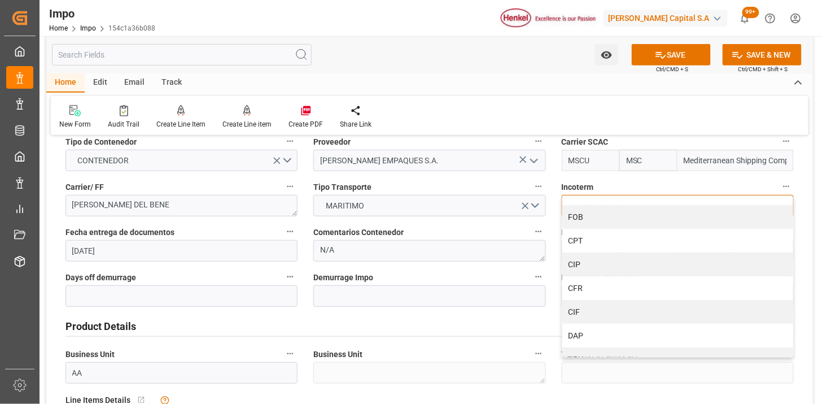
click at [593, 306] on div "CIF" at bounding box center [677, 312] width 231 height 24
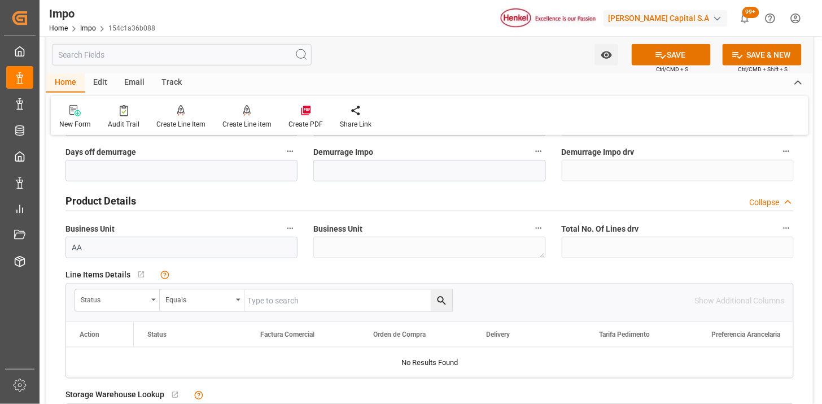
scroll to position [376, 0]
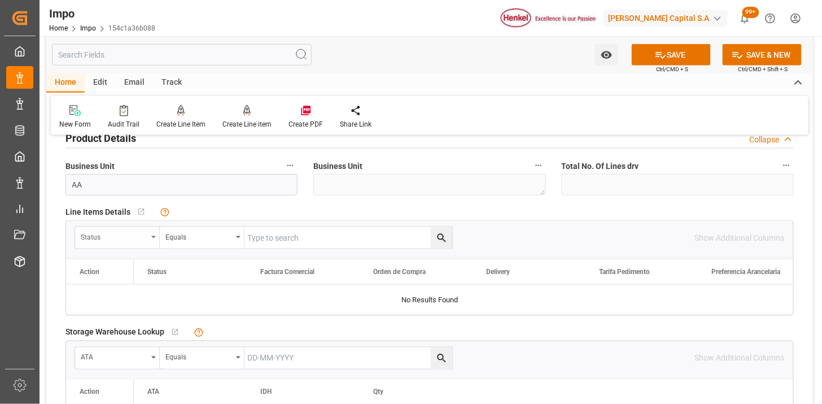
click at [137, 239] on div "Status" at bounding box center [114, 235] width 67 height 13
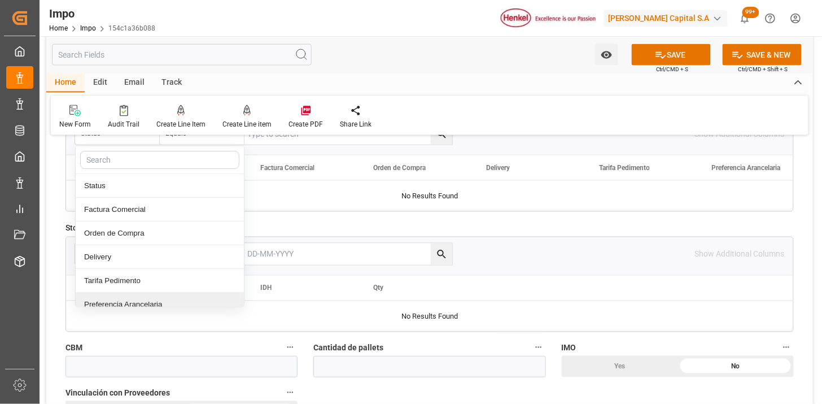
scroll to position [501, 0]
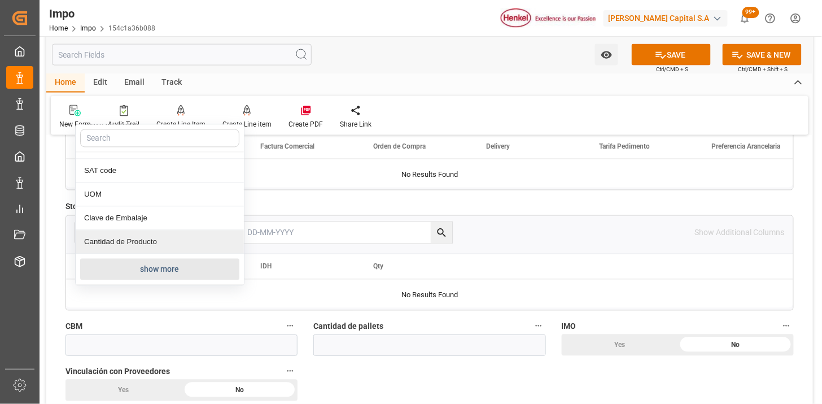
click at [164, 264] on button "show more" at bounding box center [159, 269] width 159 height 21
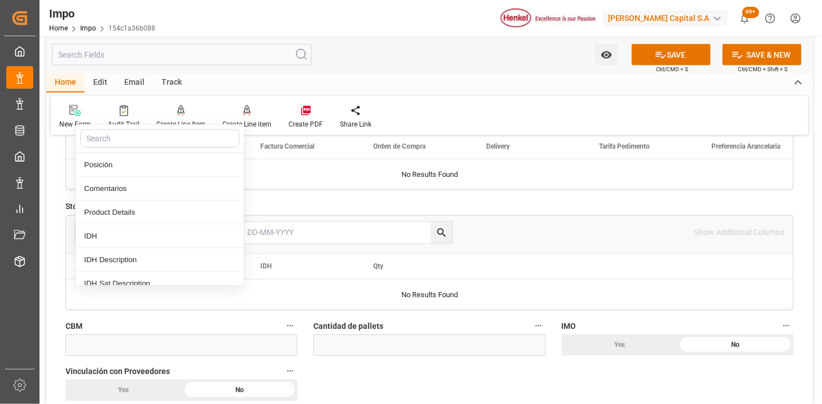
scroll to position [198, 0]
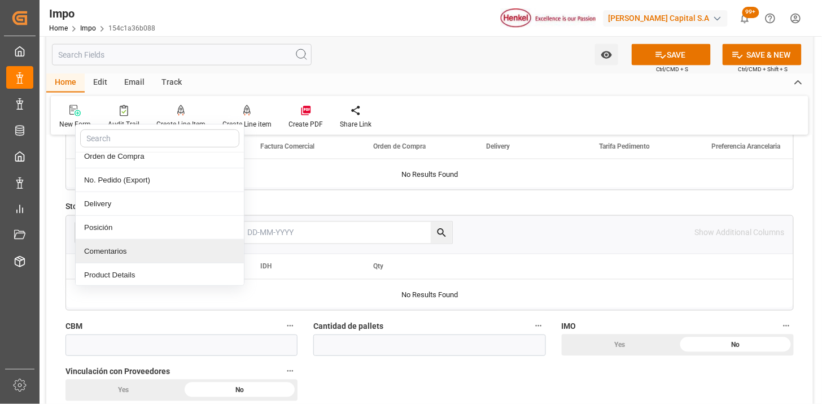
click at [139, 256] on div "Comentarios" at bounding box center [160, 251] width 168 height 24
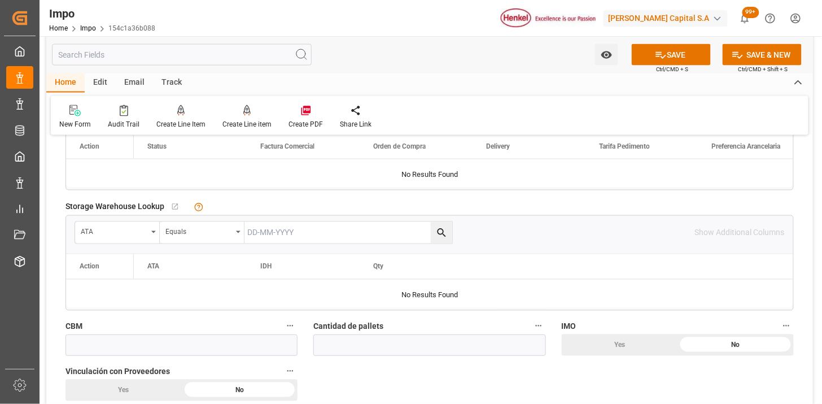
drag, startPoint x: 282, startPoint y: 235, endPoint x: 293, endPoint y: 238, distance: 11.8
click at [284, 235] on input "text" at bounding box center [348, 232] width 208 height 21
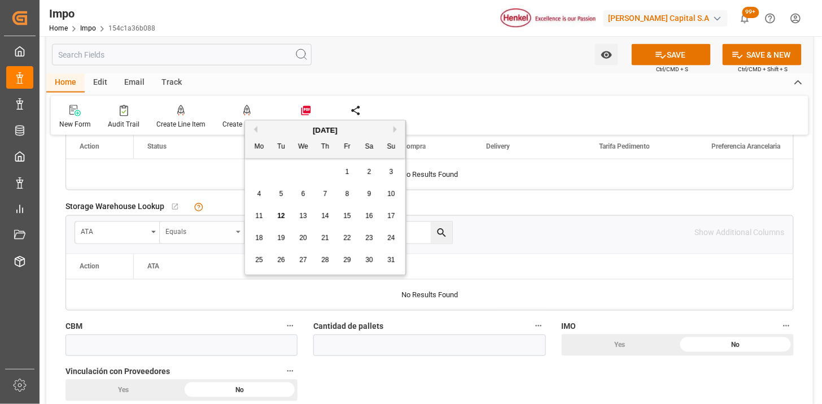
scroll to position [439, 0]
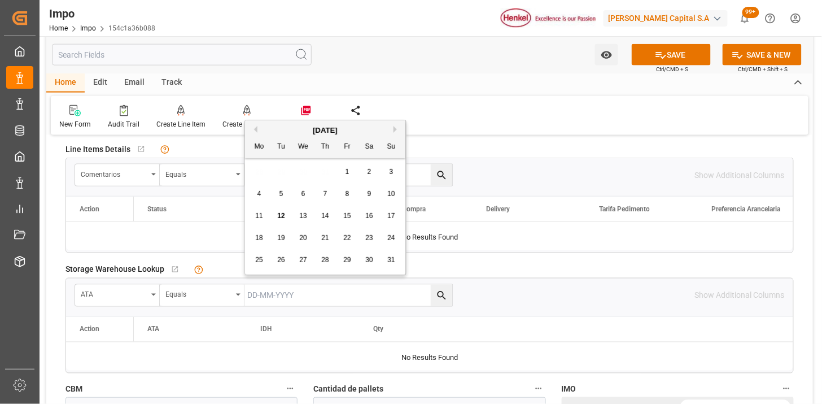
drag, startPoint x: 546, startPoint y: 183, endPoint x: 404, endPoint y: 169, distance: 143.4
click at [545, 183] on div "Comentarios Equals" at bounding box center [385, 175] width 620 height 23
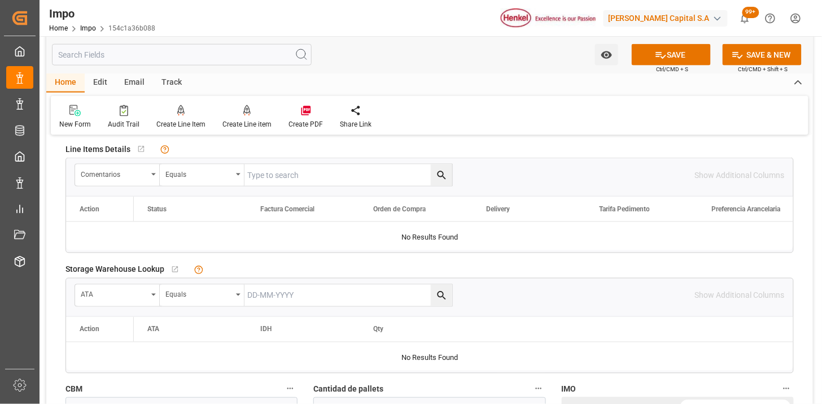
click at [382, 168] on input "text" at bounding box center [348, 174] width 208 height 21
paste input "SDBKZS004160"
type input "SDBKZS004160"
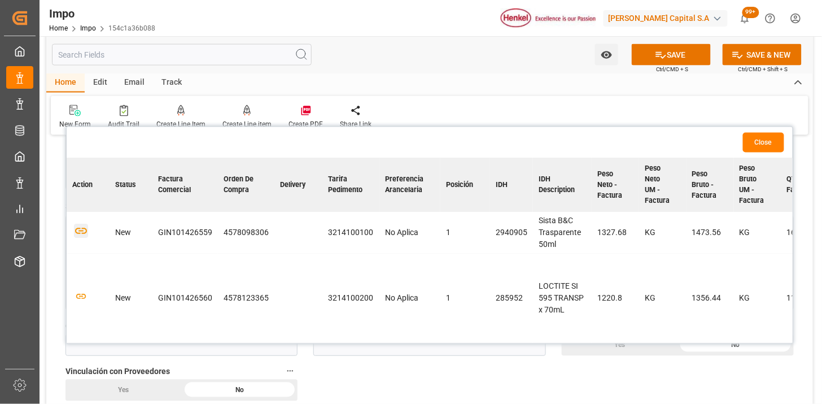
click at [81, 228] on icon "button" at bounding box center [81, 231] width 14 height 14
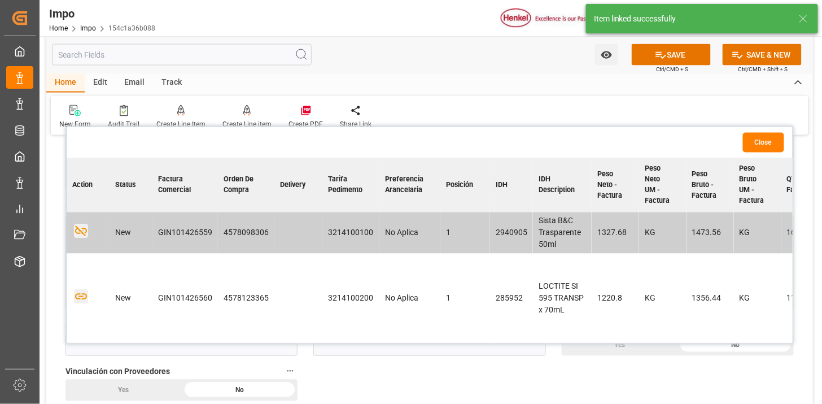
click at [82, 297] on icon "button" at bounding box center [81, 296] width 12 height 6
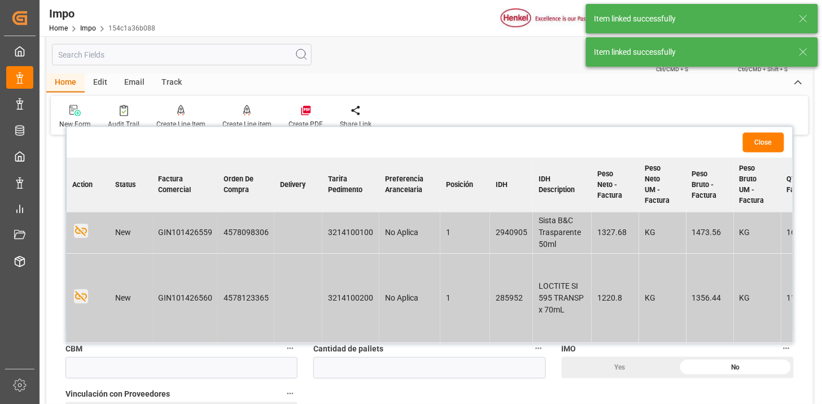
click at [766, 147] on button "Close" at bounding box center [763, 143] width 41 height 20
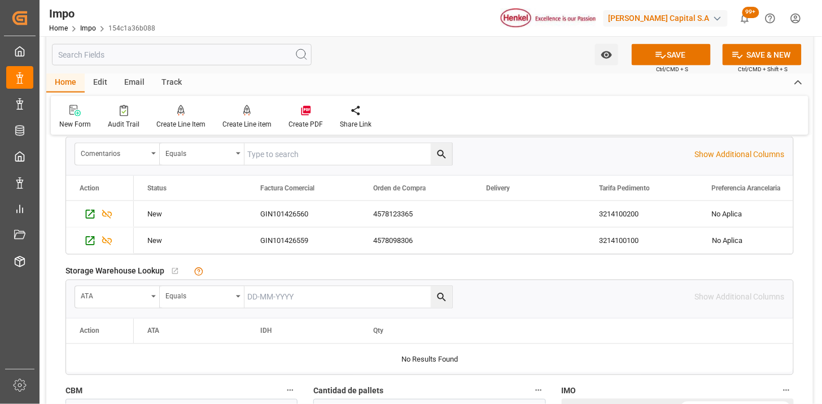
scroll to position [439, 0]
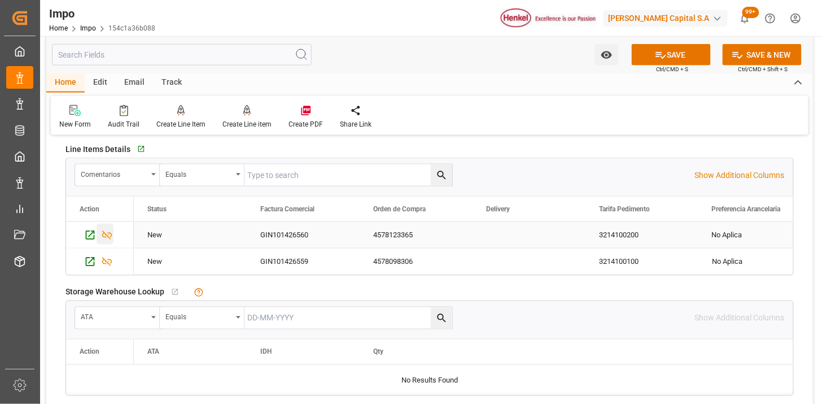
click at [110, 235] on icon "Press SPACE to select this row." at bounding box center [107, 235] width 12 height 12
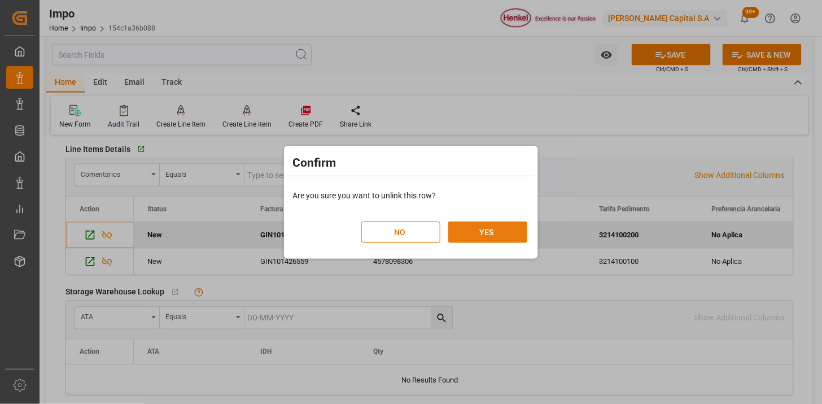
click at [503, 235] on button "YES" at bounding box center [487, 231] width 79 height 21
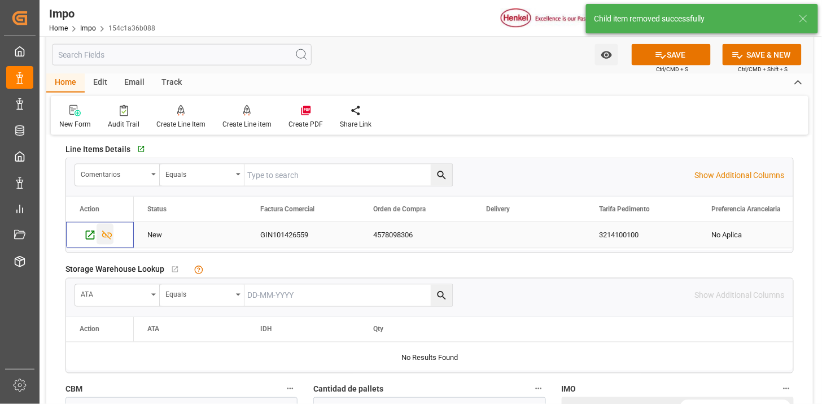
click at [108, 238] on icon "Press SPACE to select this row." at bounding box center [107, 235] width 12 height 12
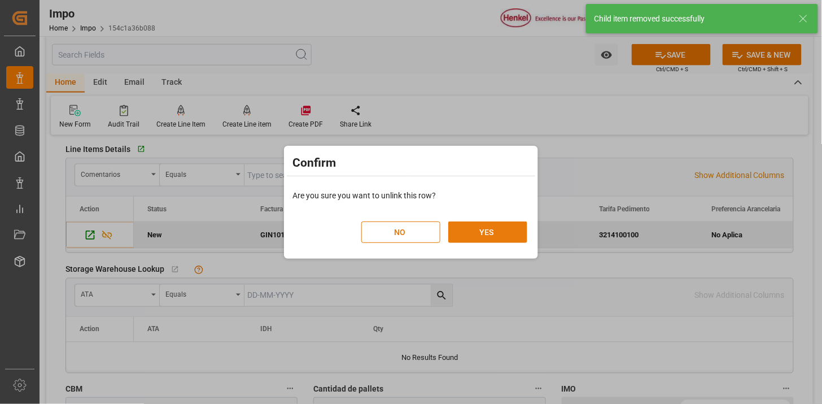
click at [485, 238] on button "YES" at bounding box center [487, 231] width 79 height 21
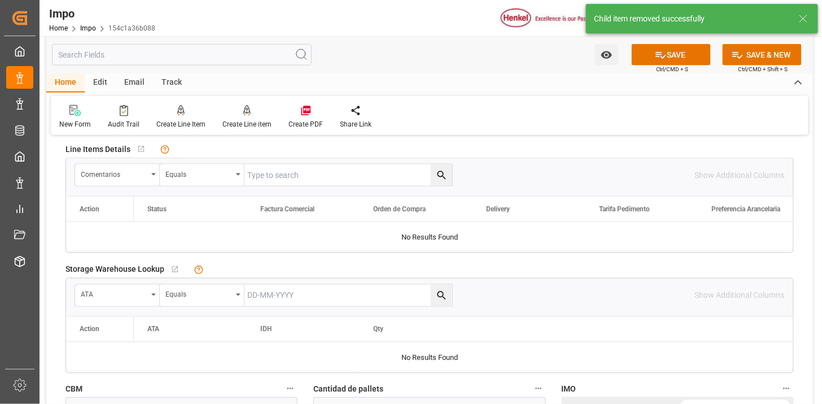
click at [309, 178] on input "text" at bounding box center [348, 174] width 208 height 21
paste input "SDBKZS004160"
type input "SDBKZS004160"
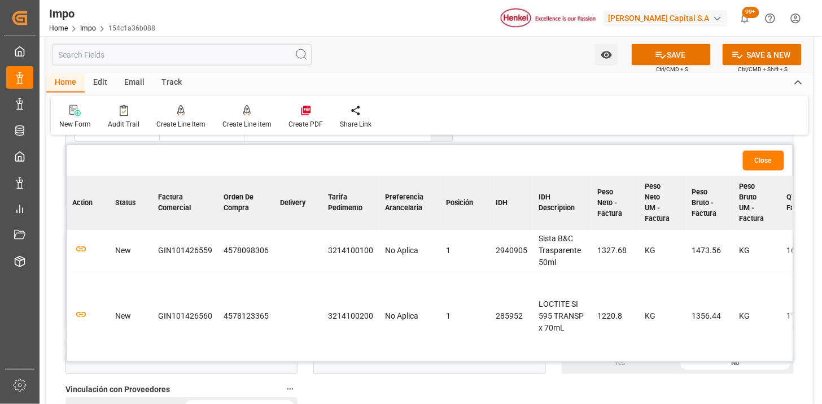
scroll to position [501, 0]
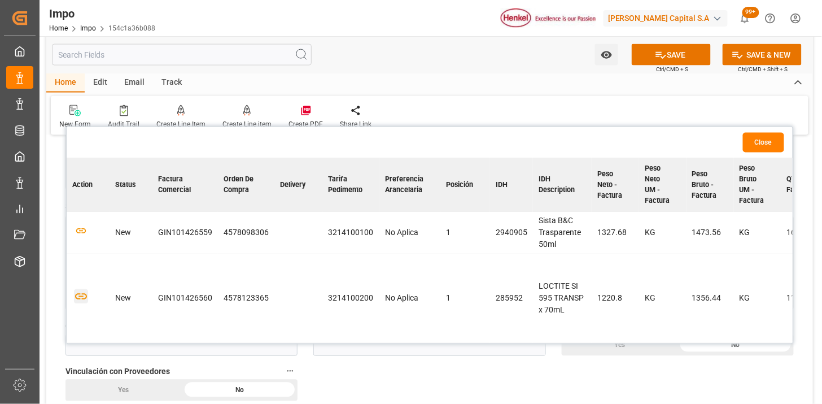
click at [84, 295] on icon "button" at bounding box center [81, 297] width 14 height 14
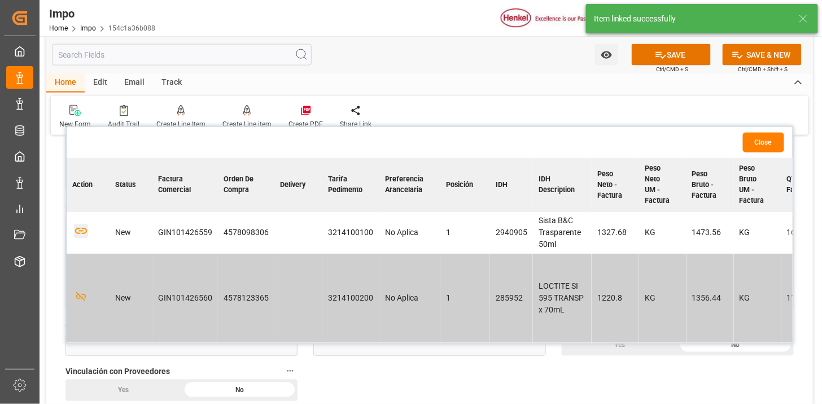
drag, startPoint x: 83, startPoint y: 233, endPoint x: 91, endPoint y: 233, distance: 8.5
click at [83, 233] on icon "button" at bounding box center [81, 231] width 12 height 6
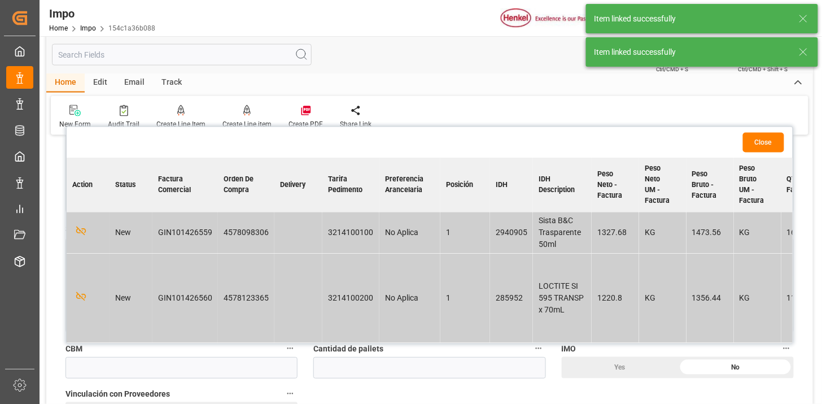
click at [772, 142] on button "Close" at bounding box center [763, 143] width 41 height 20
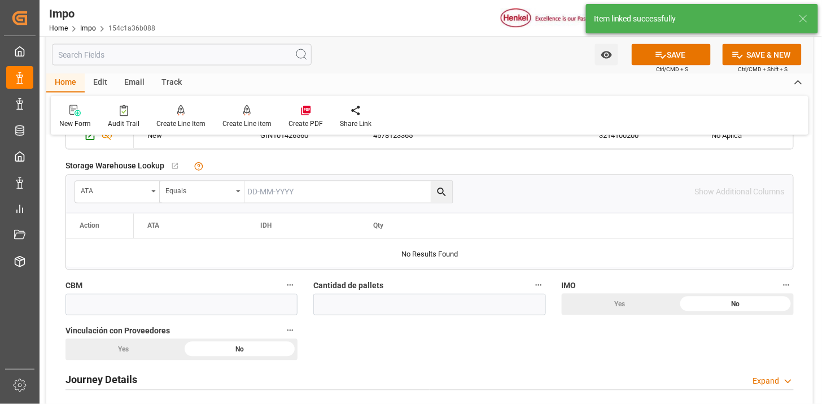
scroll to position [627, 0]
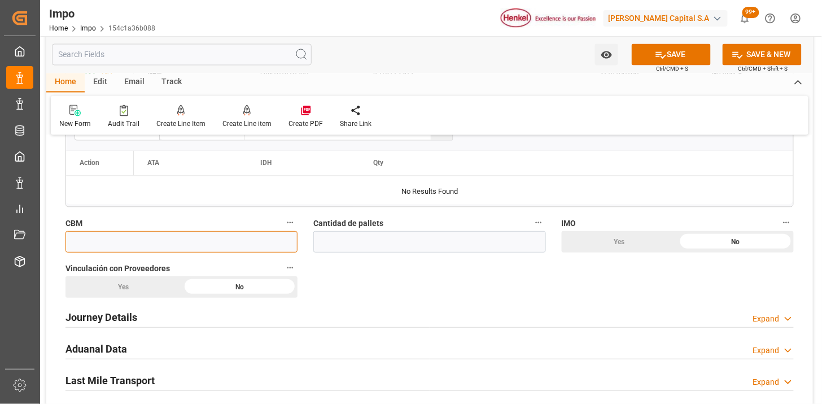
click at [208, 239] on input "text" at bounding box center [181, 241] width 232 height 21
paste input "9.0820"
type input "9.082"
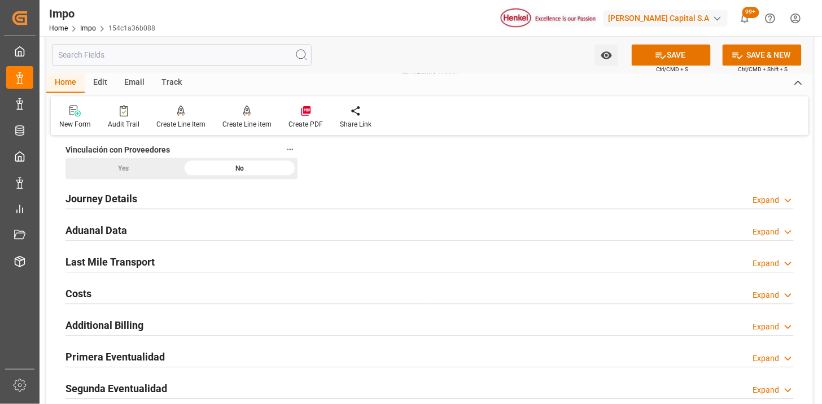
scroll to position [752, 0]
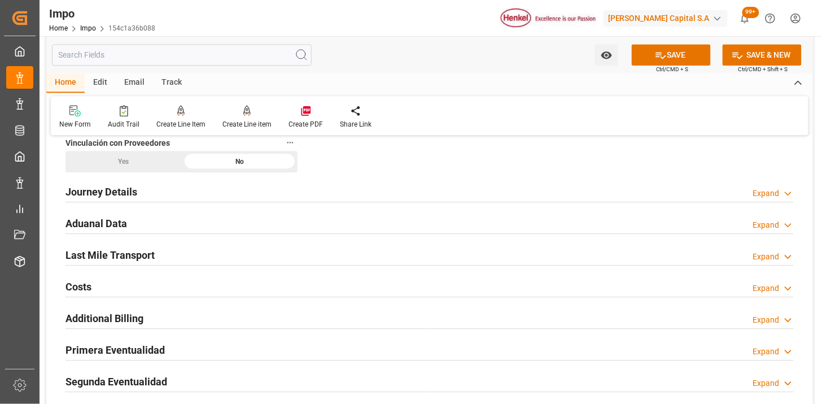
type input "10"
click at [149, 192] on div "Journey Details Expand" at bounding box center [429, 190] width 728 height 21
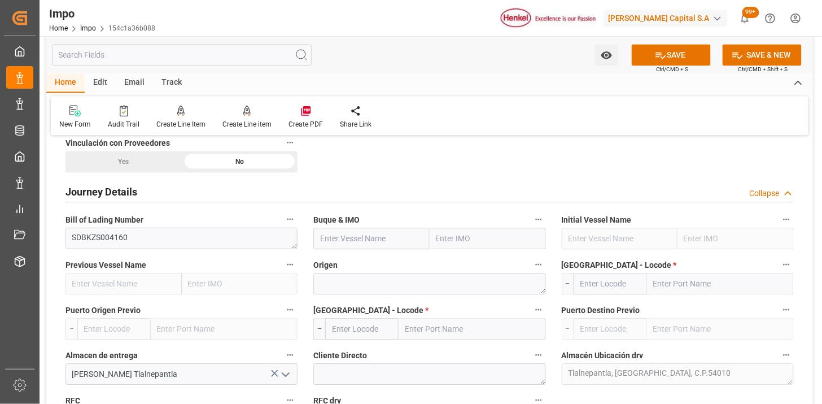
click at [359, 233] on input "text" at bounding box center [371, 237] width 116 height 21
paste input "ONE SPARKLE"
type input "ONE SPARKLE"
type input "9975612"
type input "ONE SPARKLE"
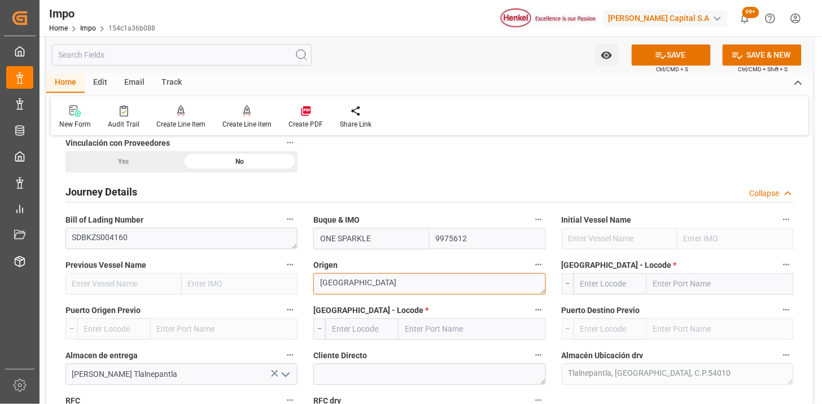
type textarea "[GEOGRAPHIC_DATA]"
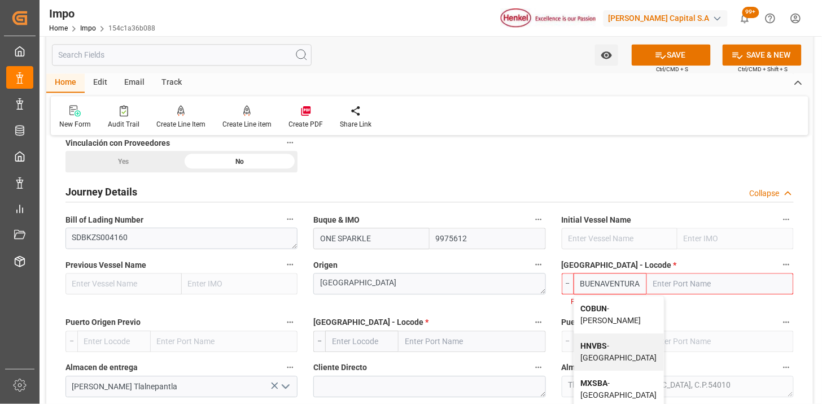
type input "COBUN"
type input "[PERSON_NAME]"
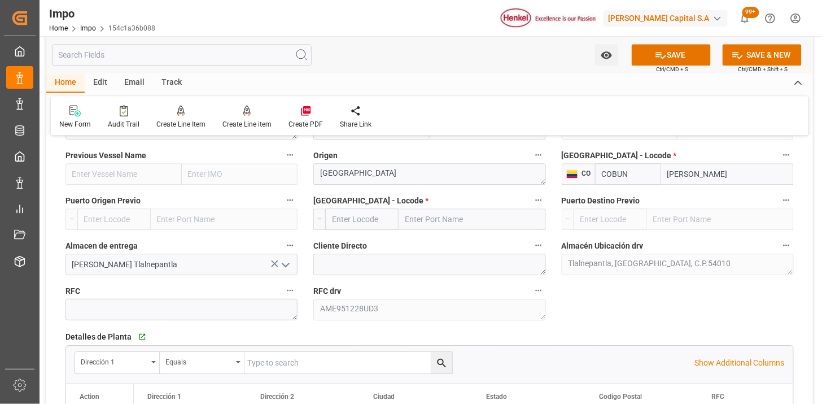
scroll to position [878, 0]
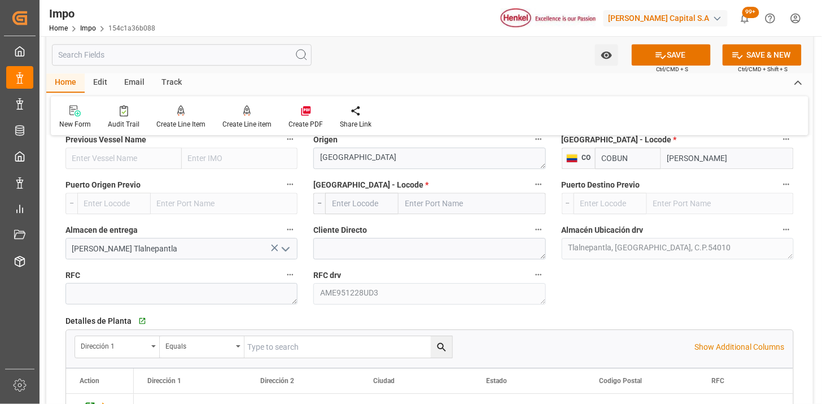
type input "COBUN"
type input "MXZLO"
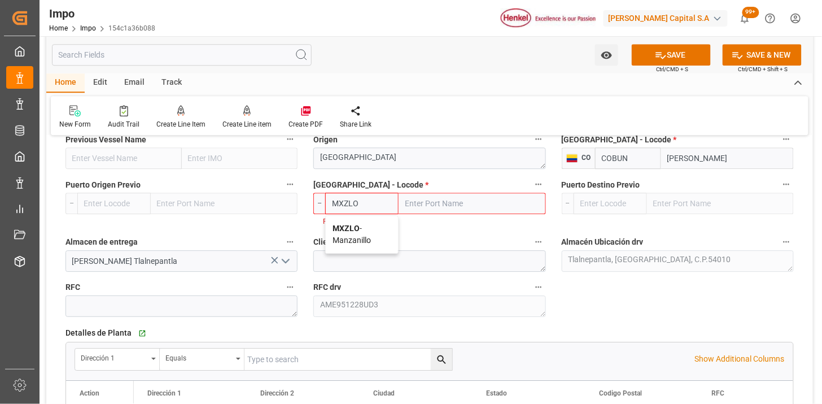
type input "Manzanillo"
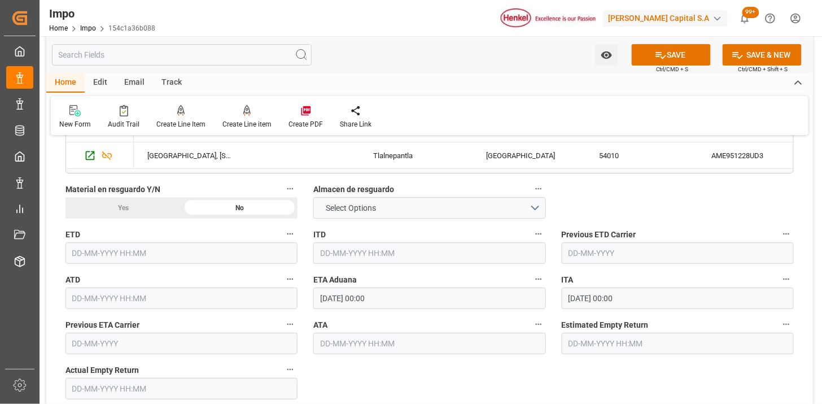
scroll to position [1191, 0]
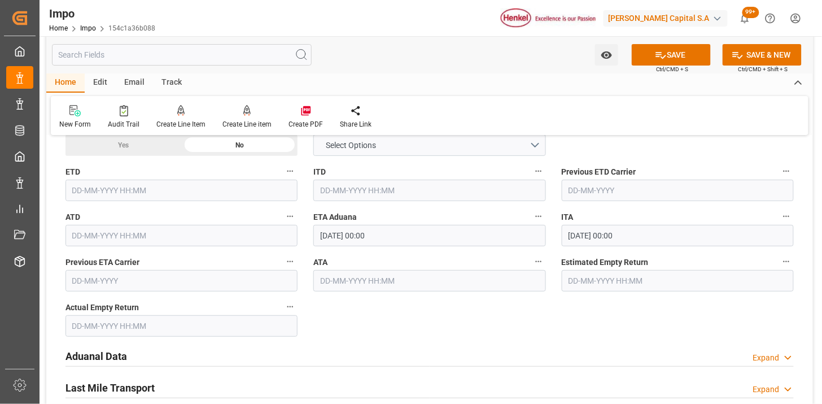
type input "MXZLO"
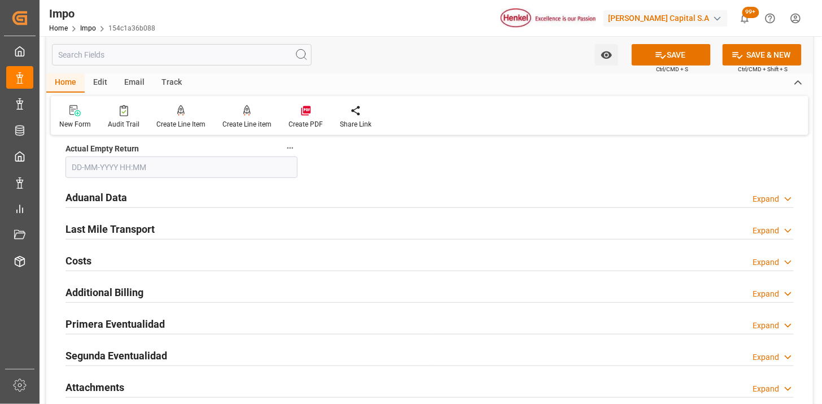
scroll to position [1379, 0]
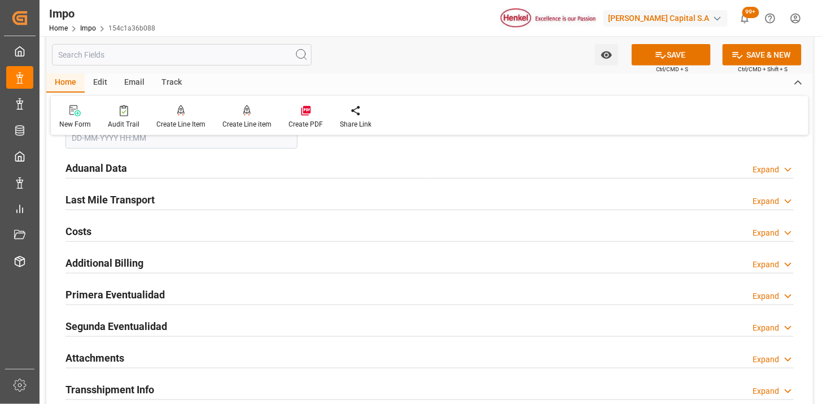
click at [176, 166] on div "Aduanal Data Expand" at bounding box center [429, 166] width 728 height 21
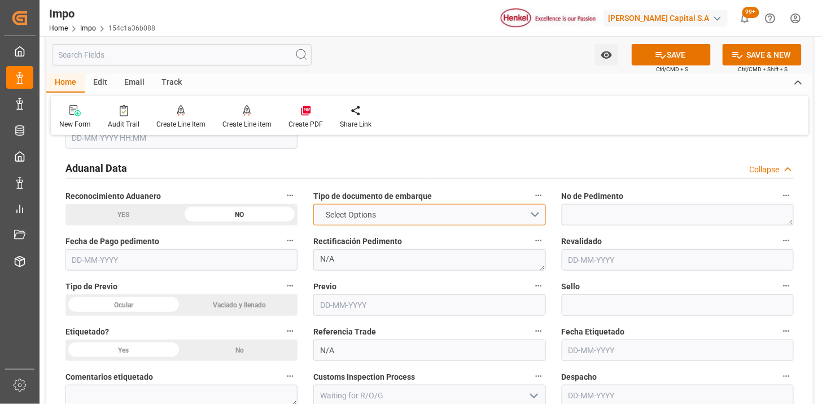
click at [363, 217] on span "Select Options" at bounding box center [351, 215] width 62 height 12
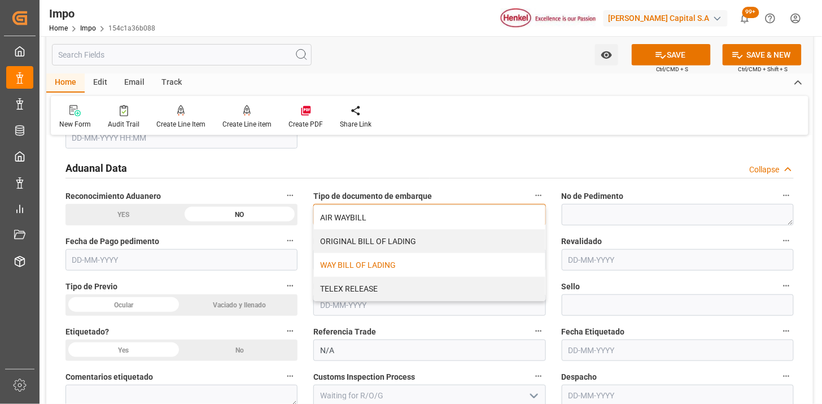
click at [376, 267] on div "WAY BILL OF LADING" at bounding box center [429, 265] width 231 height 24
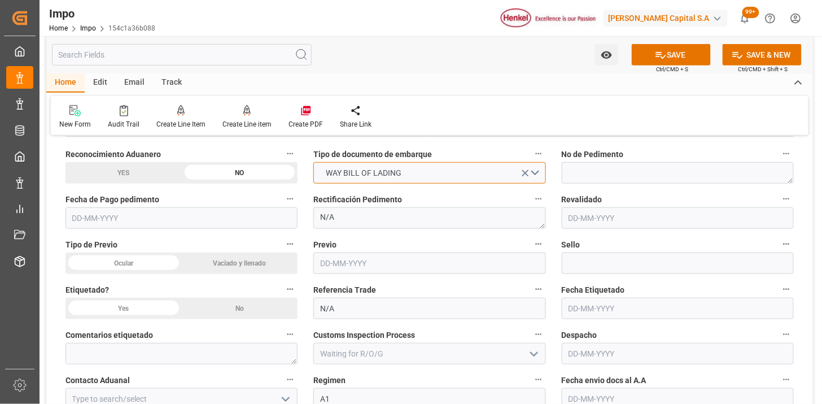
scroll to position [1442, 0]
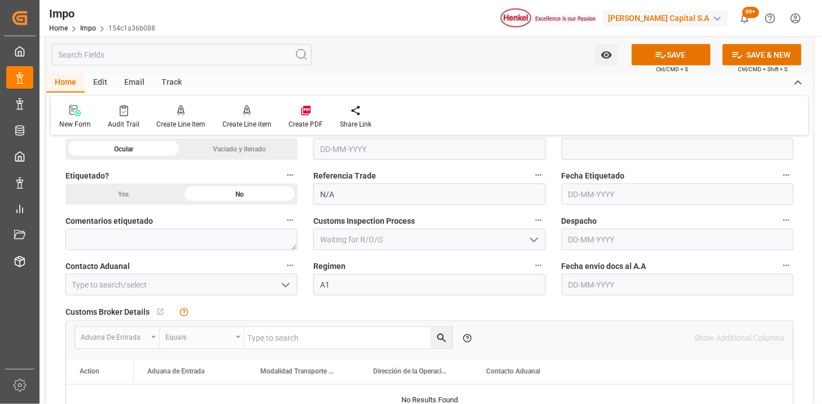
scroll to position [1567, 0]
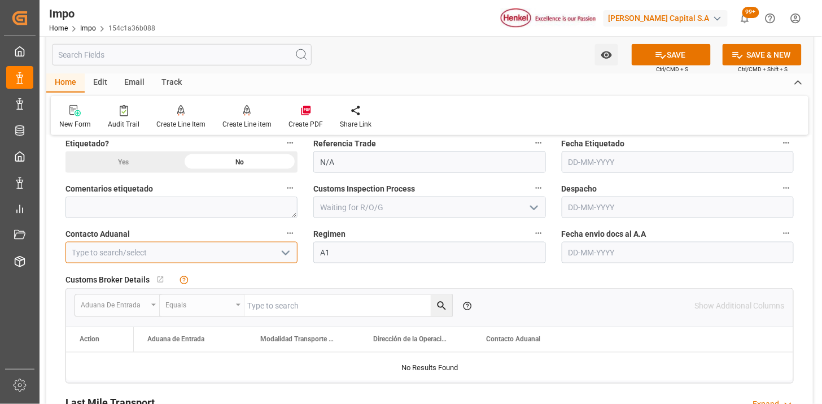
click at [190, 253] on input at bounding box center [181, 252] width 232 height 21
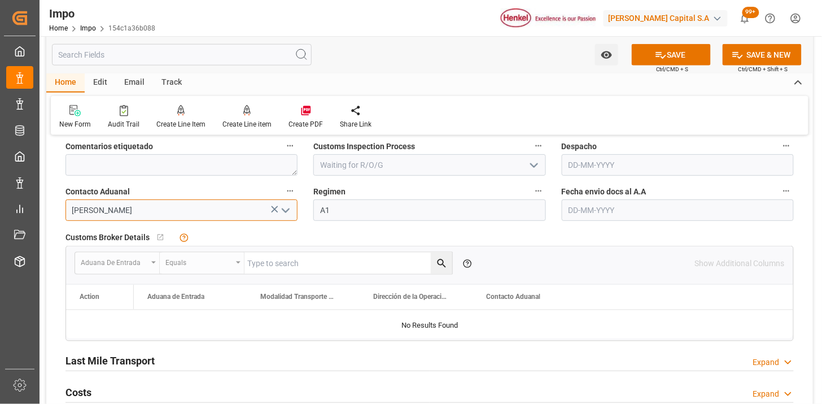
scroll to position [1630, 0]
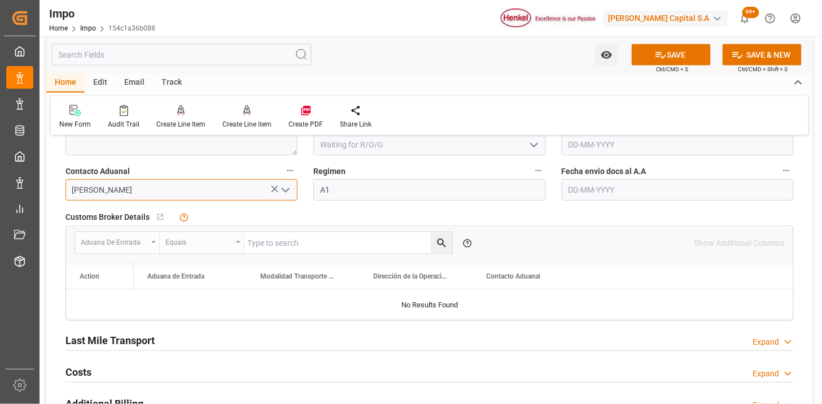
type input "[PERSON_NAME]"
click at [581, 188] on input "text" at bounding box center [678, 189] width 232 height 21
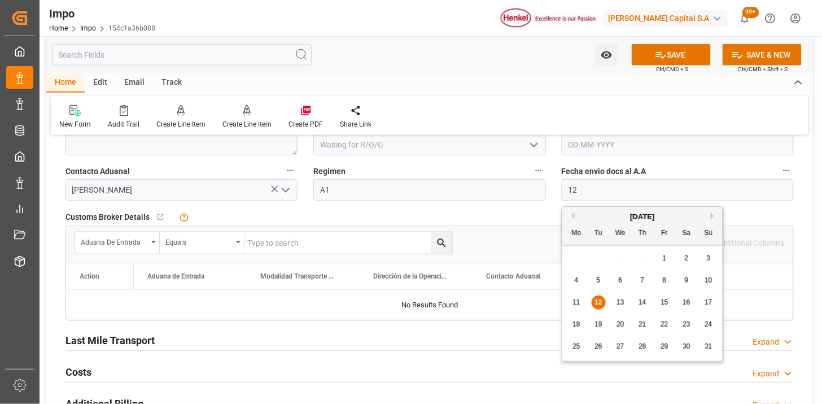
type input "[DATE]"
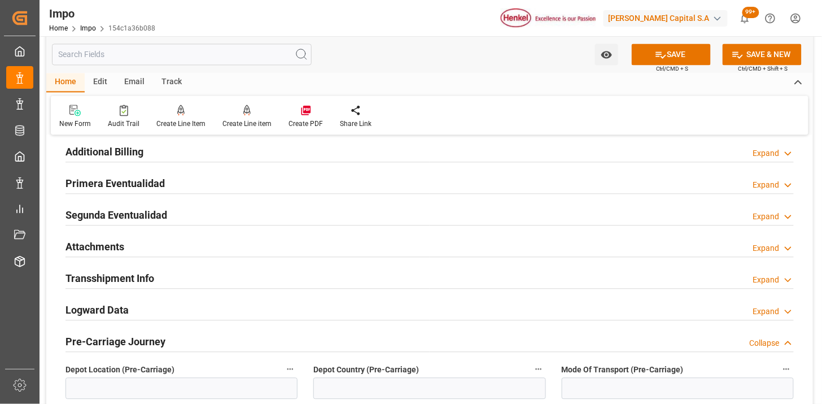
click at [190, 241] on div "Attachments Expand" at bounding box center [429, 245] width 728 height 21
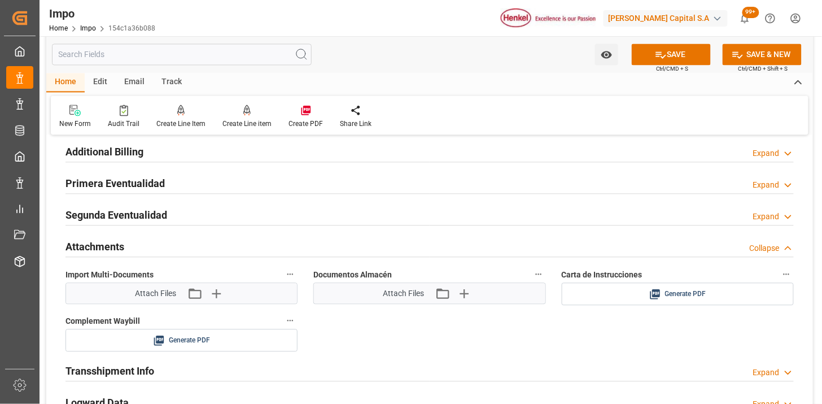
scroll to position [1944, 0]
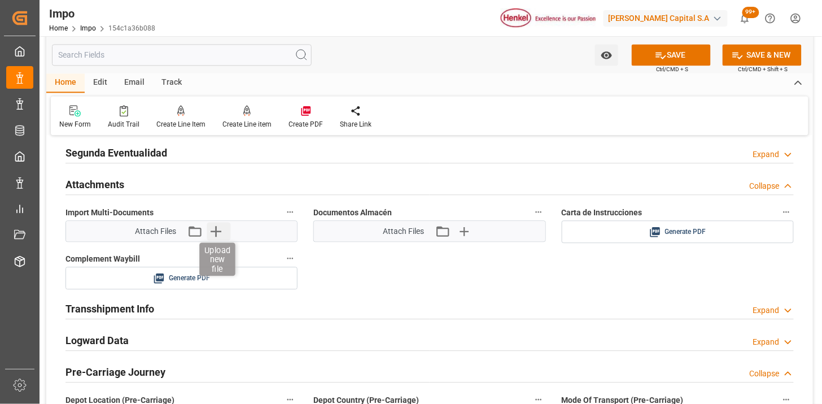
click at [218, 231] on icon "button" at bounding box center [216, 231] width 18 height 18
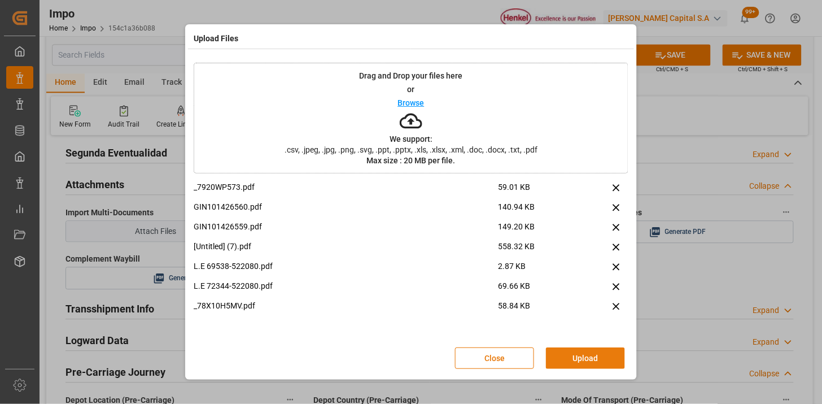
click at [558, 362] on button "Upload" at bounding box center [585, 357] width 79 height 21
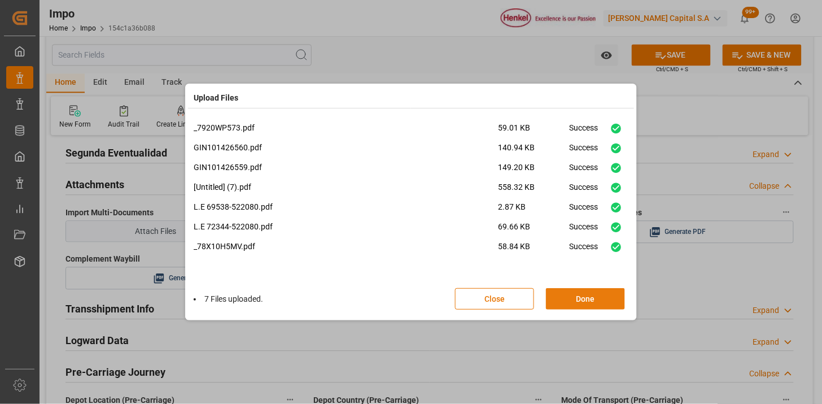
click at [606, 301] on button "Done" at bounding box center [585, 298] width 79 height 21
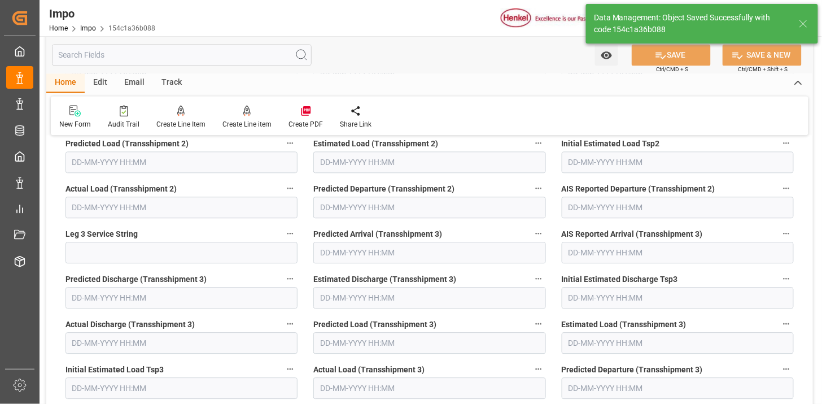
type textarea "AA"
type input "2"
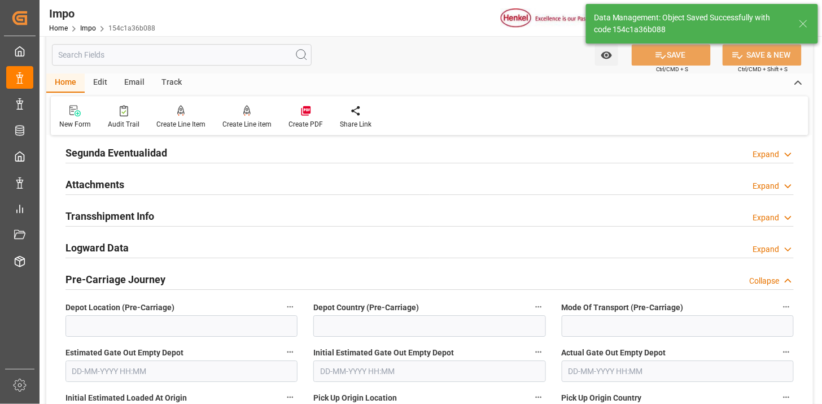
click at [233, 168] on div "Segunda Eventualidad Expand" at bounding box center [430, 153] width 744 height 32
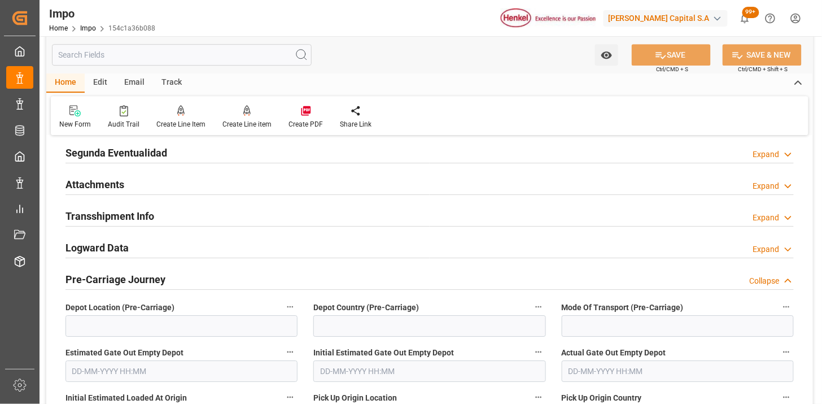
click at [236, 182] on div "Attachments Expand" at bounding box center [429, 183] width 728 height 21
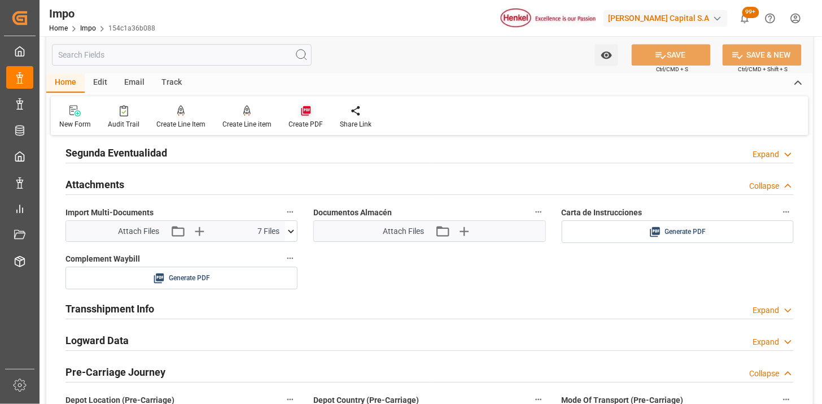
click at [303, 110] on icon at bounding box center [306, 111] width 10 height 10
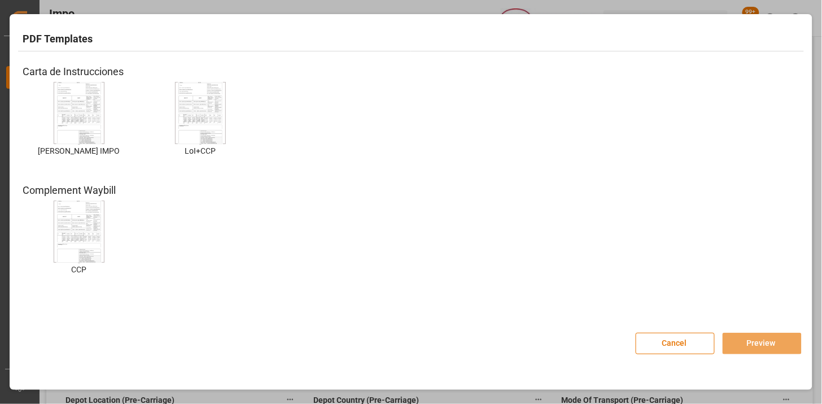
drag, startPoint x: 68, startPoint y: 126, endPoint x: 41, endPoint y: 187, distance: 67.5
click at [68, 125] on img at bounding box center [78, 113] width 45 height 64
click at [734, 345] on button "Preview" at bounding box center [761, 342] width 79 height 21
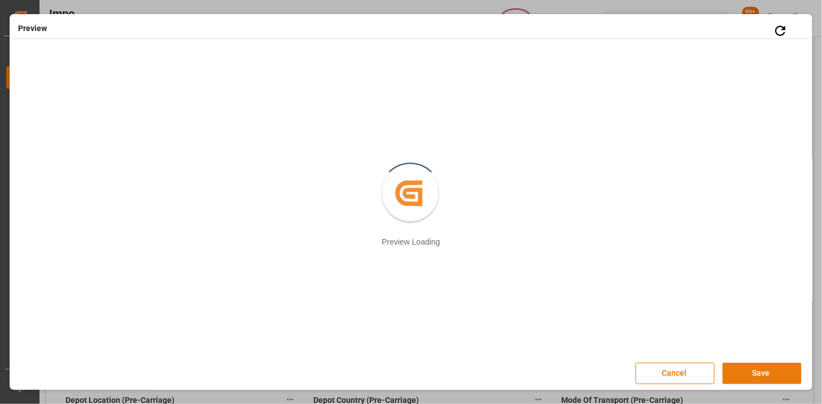
click at [748, 371] on button "Save" at bounding box center [761, 372] width 79 height 21
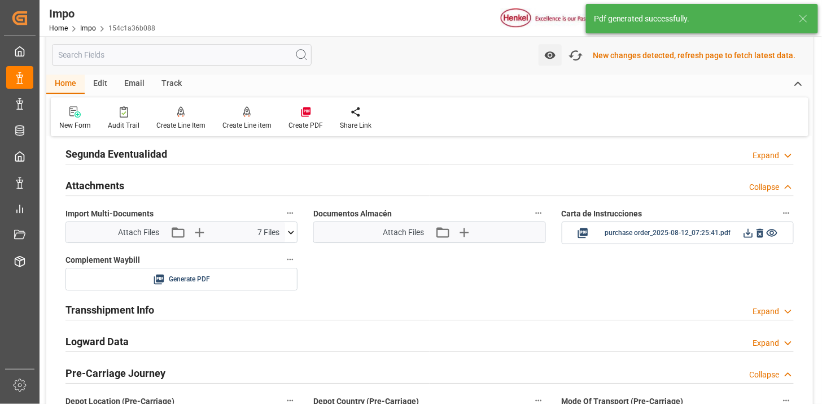
scroll to position [983, 0]
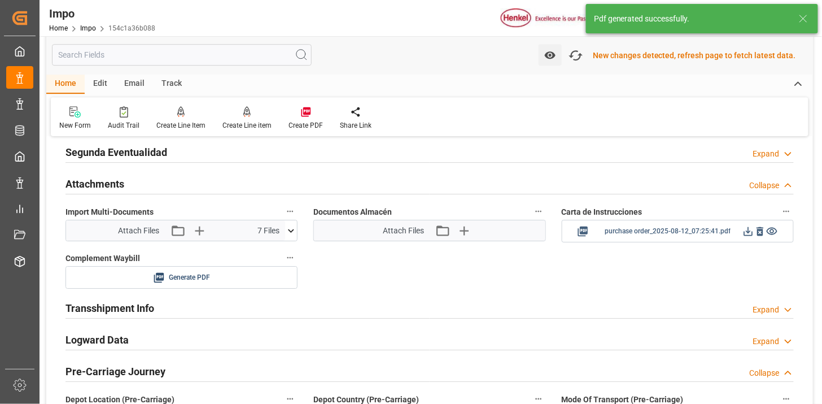
click at [748, 237] on icon at bounding box center [748, 231] width 12 height 12
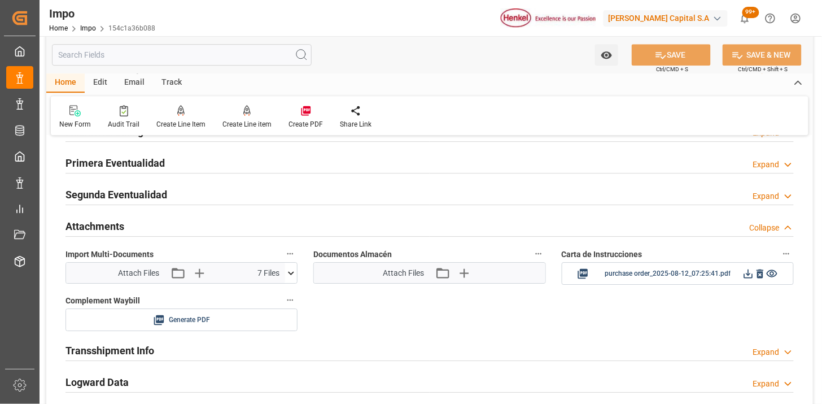
scroll to position [918, 0]
